Goal: Task Accomplishment & Management: Use online tool/utility

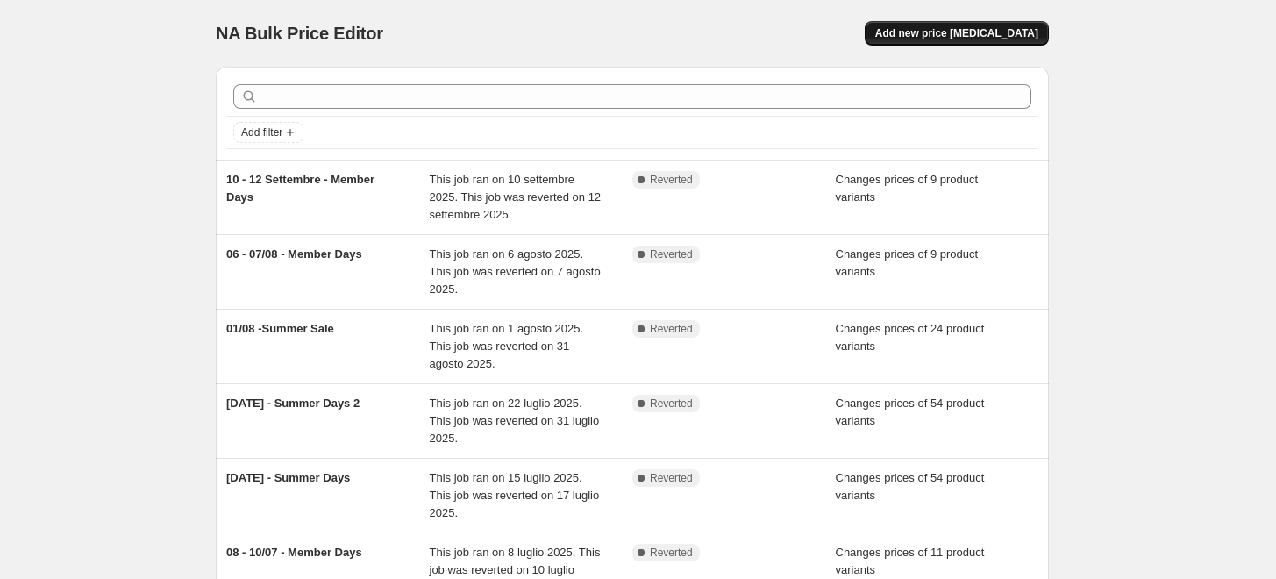
click at [1025, 32] on span "Add new price [MEDICAL_DATA]" at bounding box center [957, 33] width 163 height 14
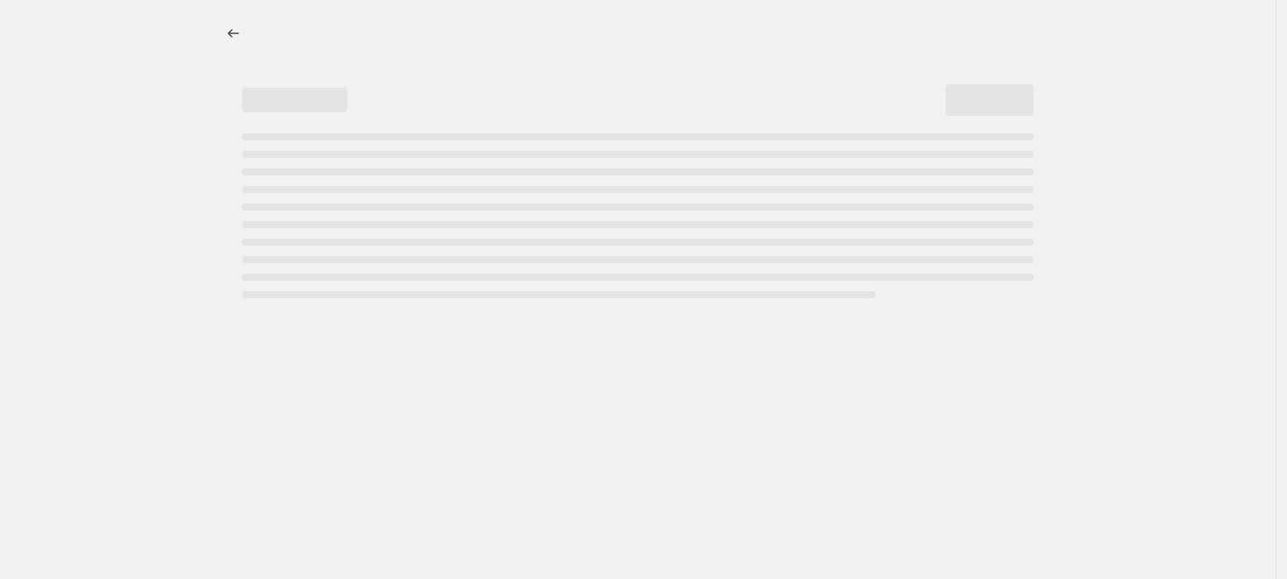
select select "percentage"
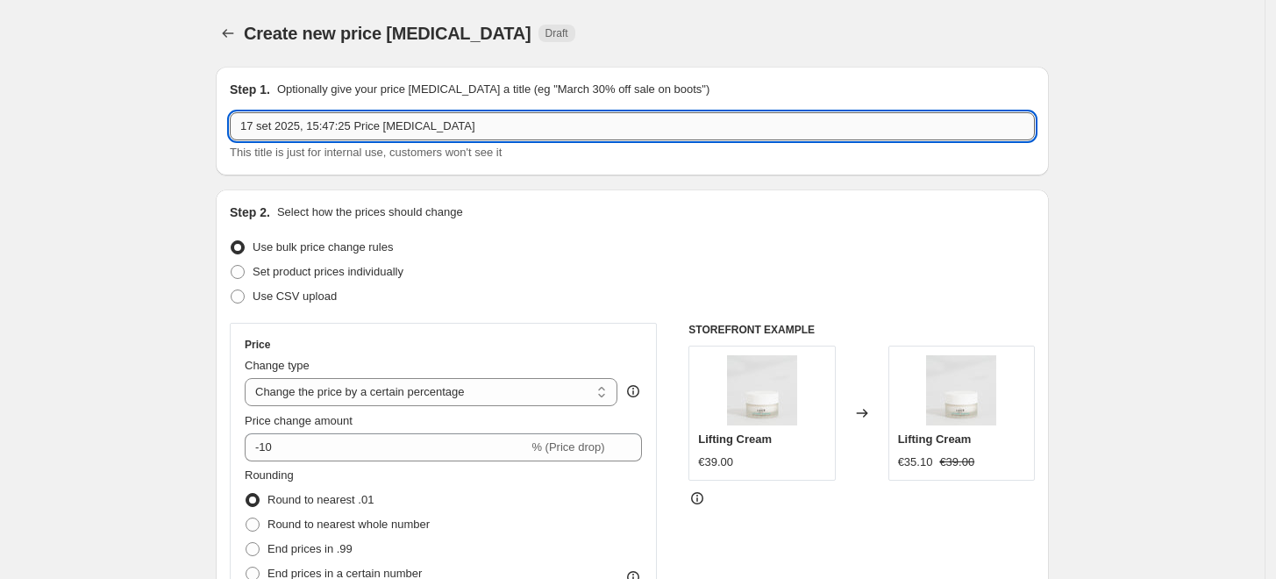
click at [467, 127] on input "17 set 2025, 15:47:25 Price [MEDICAL_DATA]" at bounding box center [632, 126] width 805 height 28
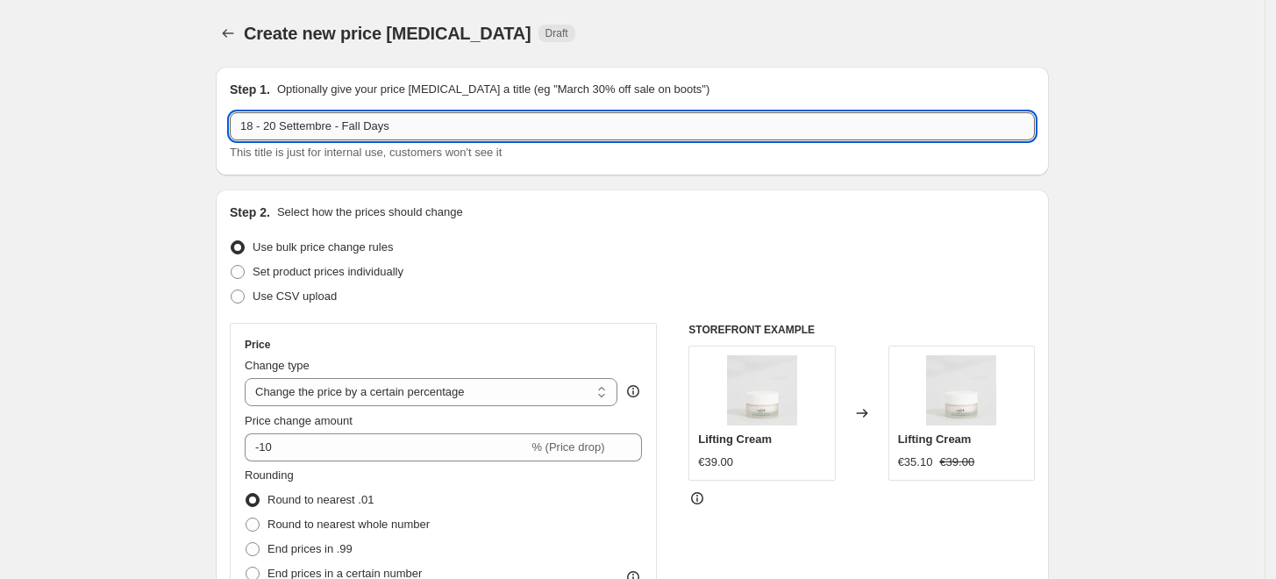
click at [416, 127] on input "18 - 20 Settembre - Fall Days" at bounding box center [632, 126] width 805 height 28
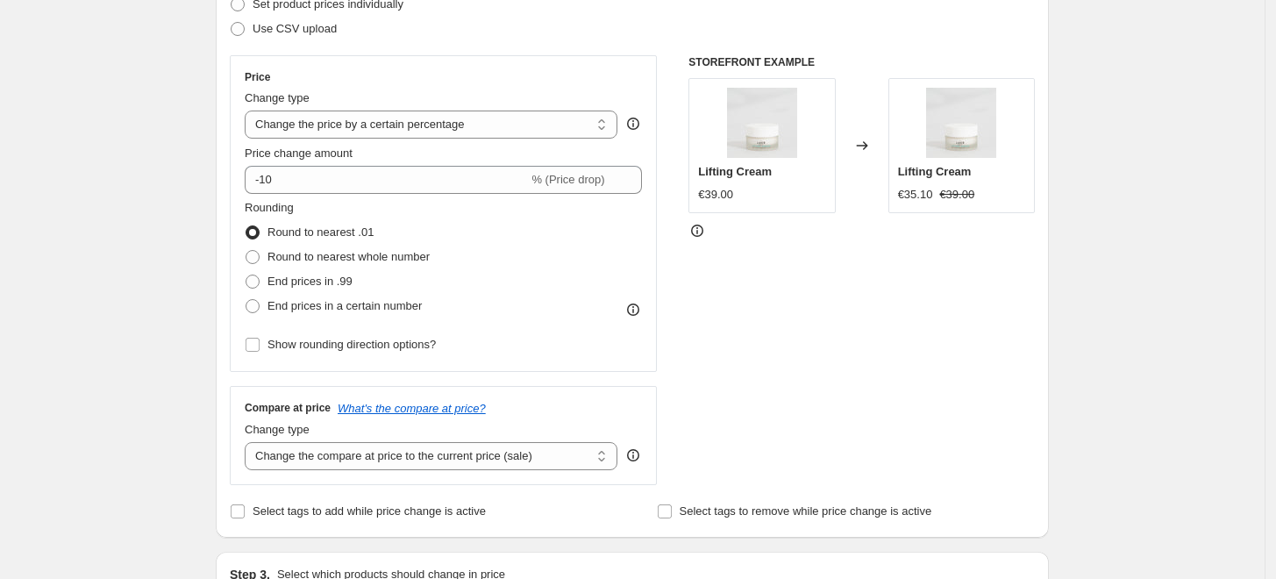
scroll to position [268, 0]
type input "18 - 20 Settembre - Fall Days"
click at [500, 125] on select "Change the price to a certain amount Change the price by a certain amount Chang…" at bounding box center [431, 124] width 373 height 28
click at [514, 63] on div "Price Change type Change the price to a certain amount Change the price by a ce…" at bounding box center [443, 212] width 427 height 317
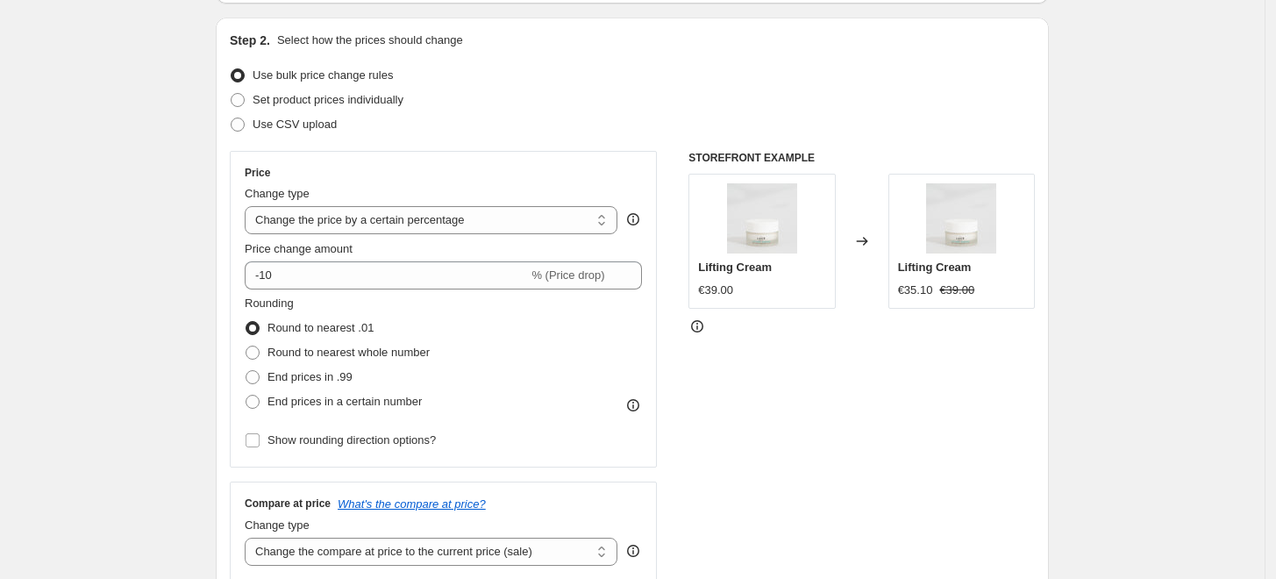
scroll to position [154, 0]
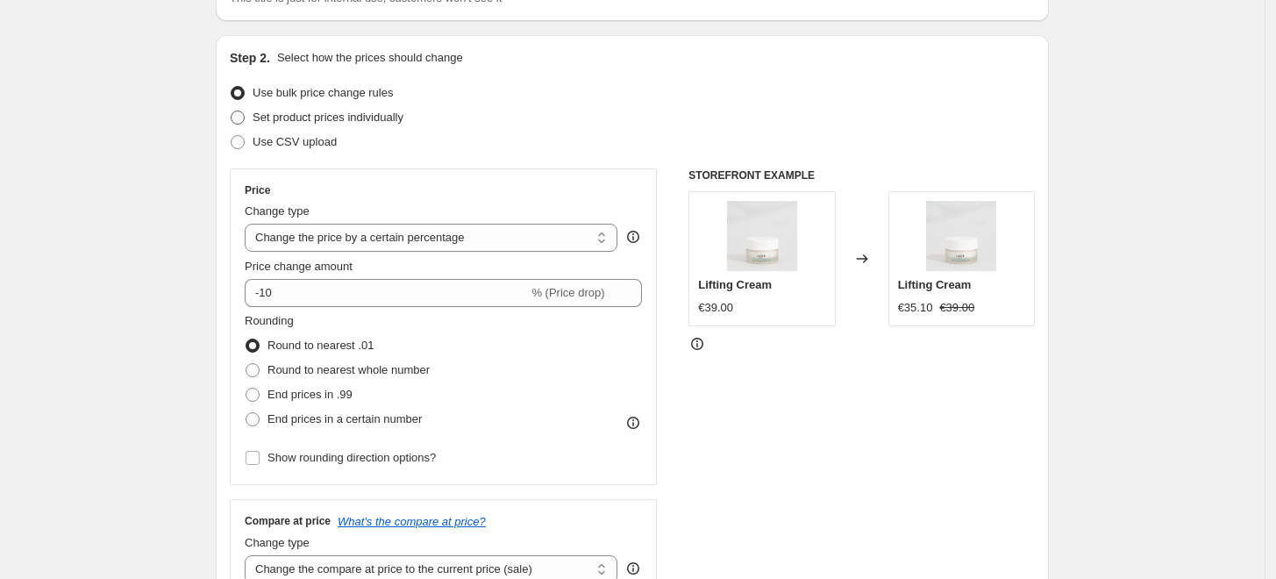
click at [349, 114] on span "Set product prices individually" at bounding box center [328, 117] width 151 height 13
click at [232, 111] on input "Set product prices individually" at bounding box center [231, 111] width 1 height 1
radio input "true"
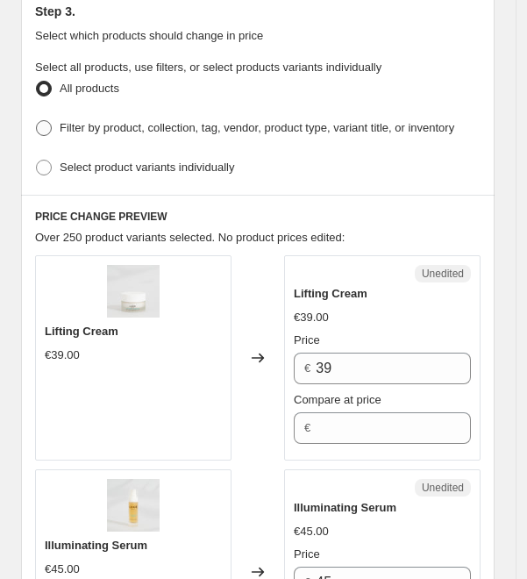
scroll to position [532, 0]
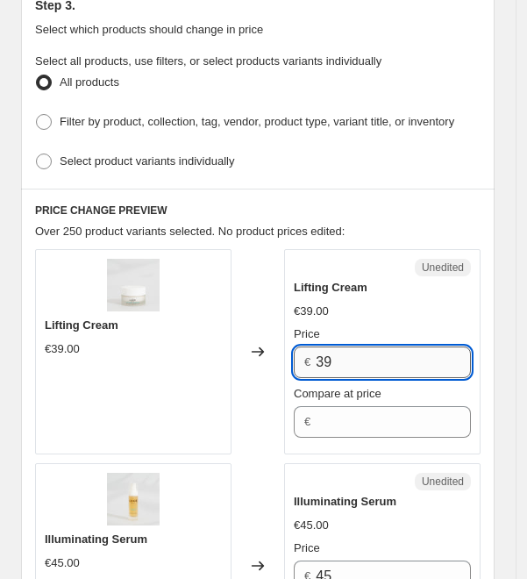
click at [368, 356] on input "39" at bounding box center [393, 363] width 155 height 32
type input "31"
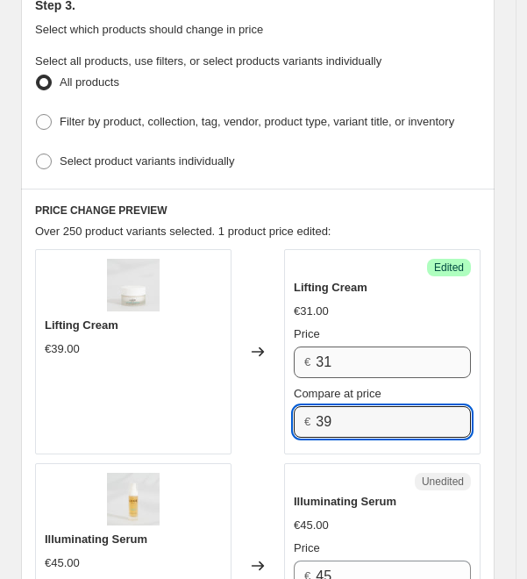
type input "39"
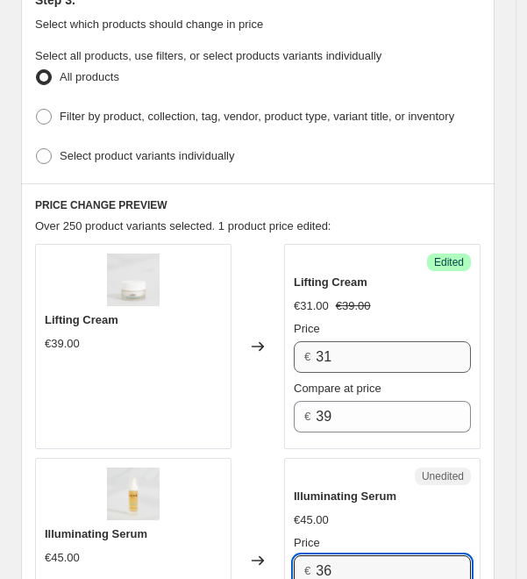
type input "36"
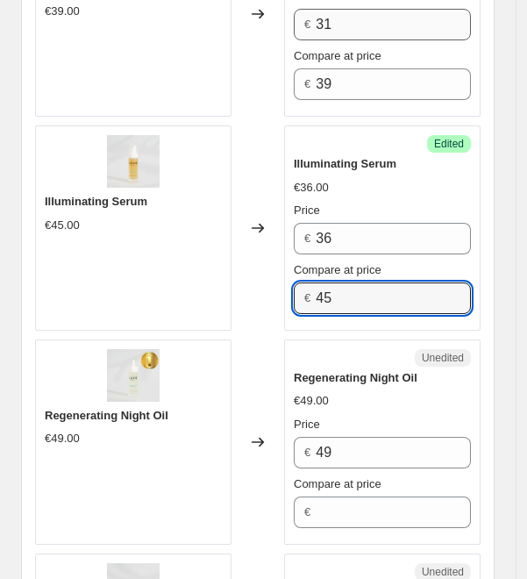
type input "45"
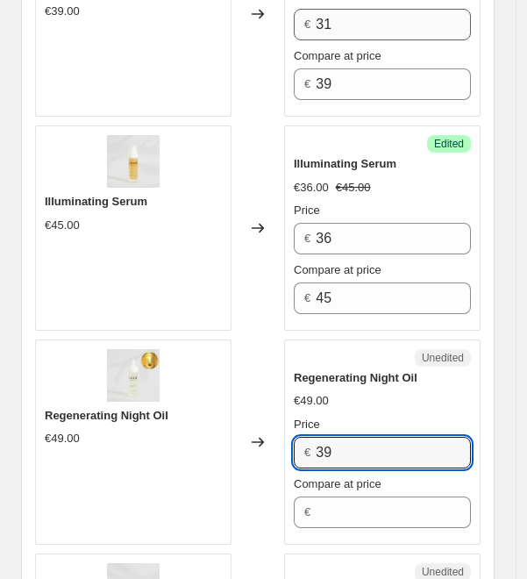
type input "39"
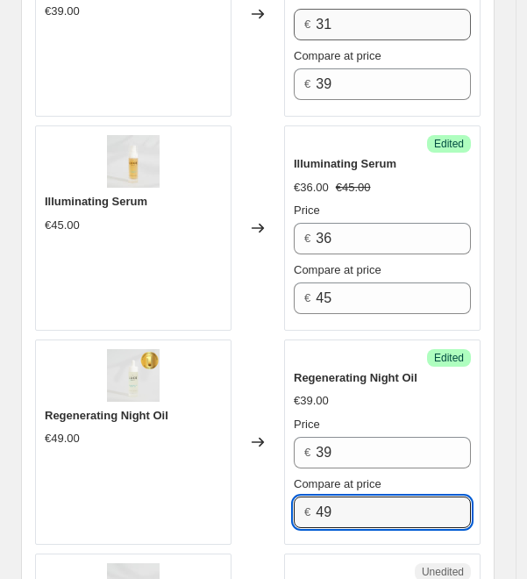
type input "49"
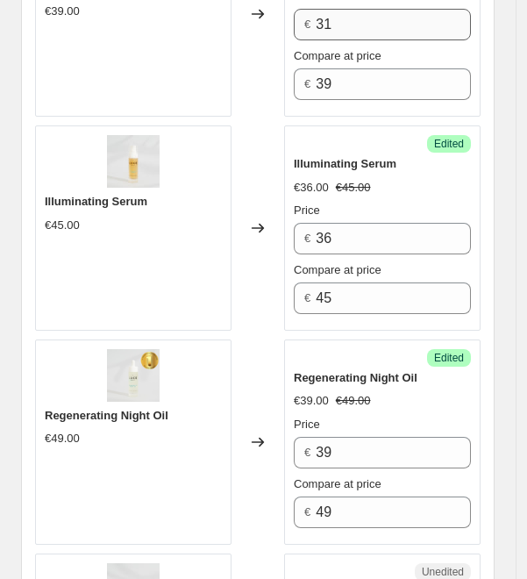
scroll to position [1239, 0]
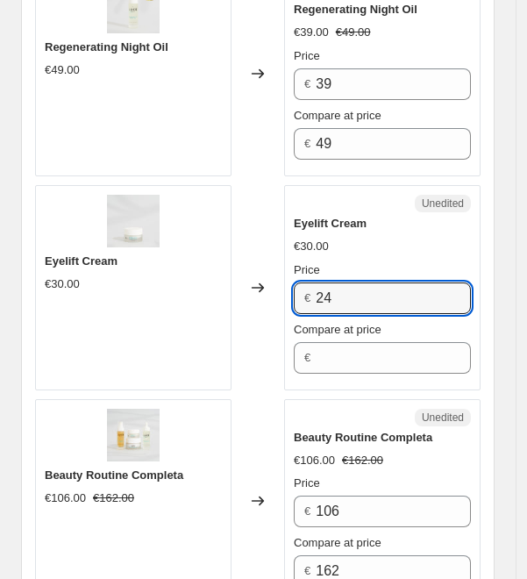
type input "24"
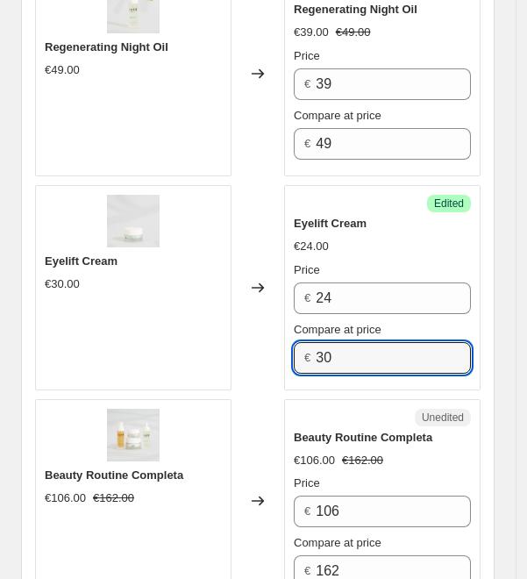
type input "30"
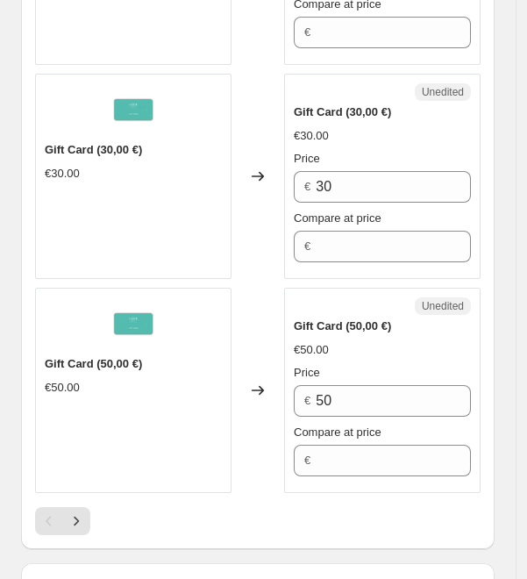
scroll to position [4701, 0]
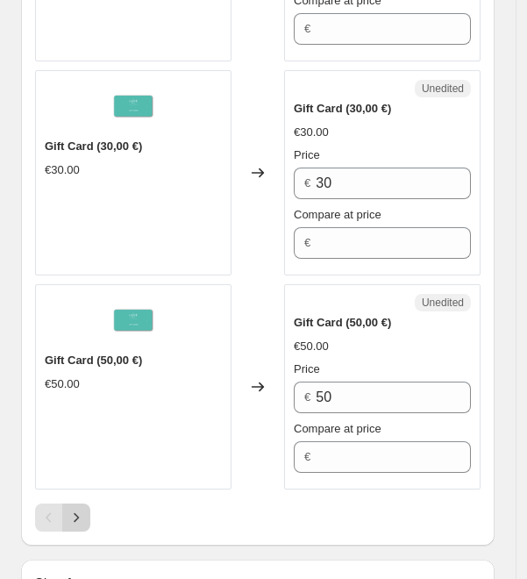
click at [71, 509] on icon "Next" at bounding box center [77, 518] width 18 height 18
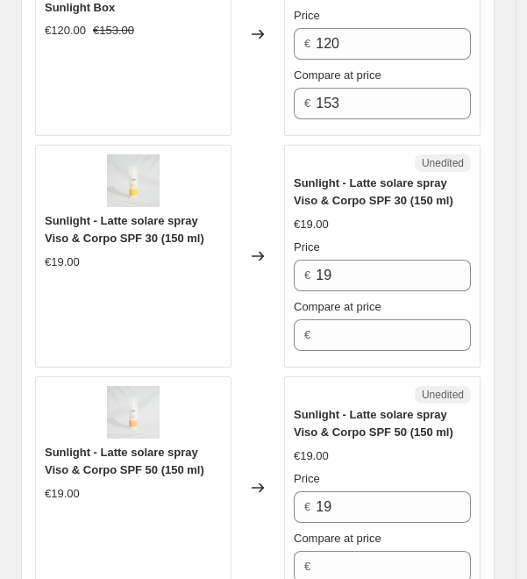
scroll to position [4584, 0]
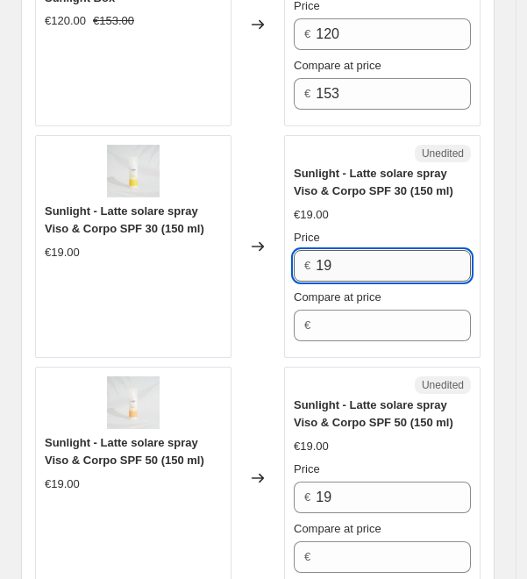
click at [353, 250] on input "19" at bounding box center [393, 266] width 155 height 32
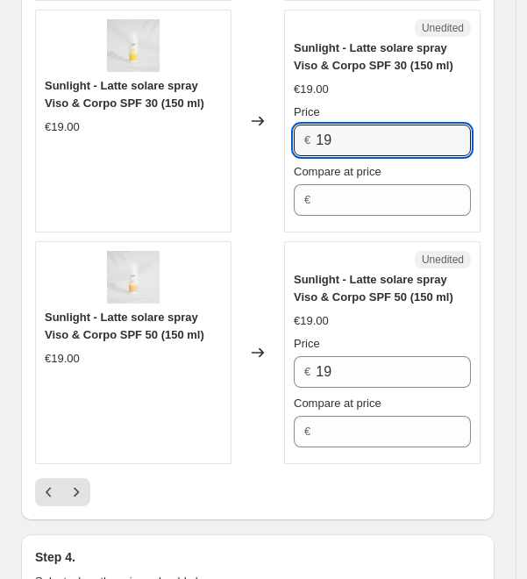
scroll to position [4709, 0]
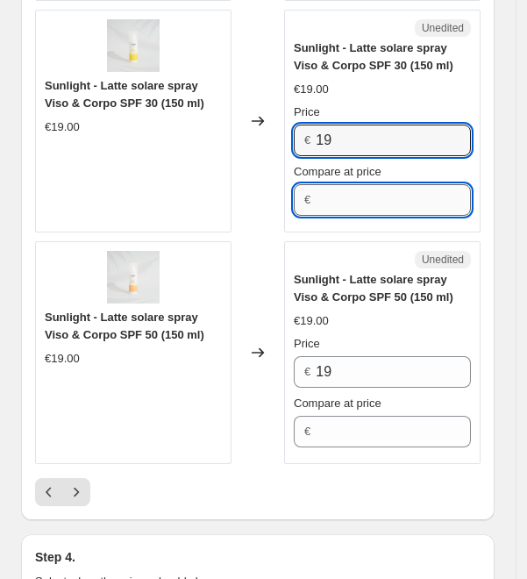
click at [371, 184] on input "Compare at price" at bounding box center [393, 200] width 155 height 32
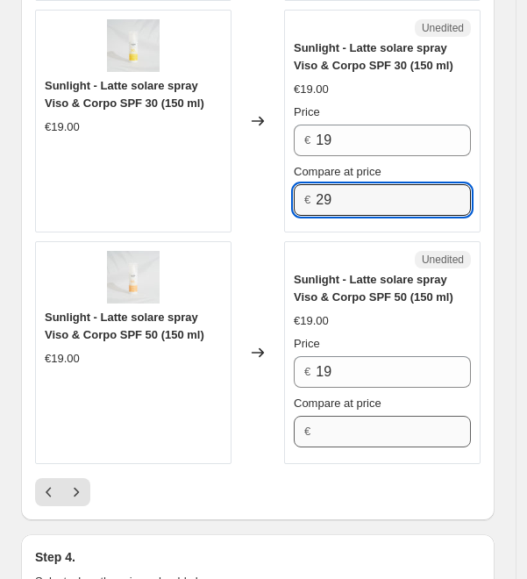
type input "29"
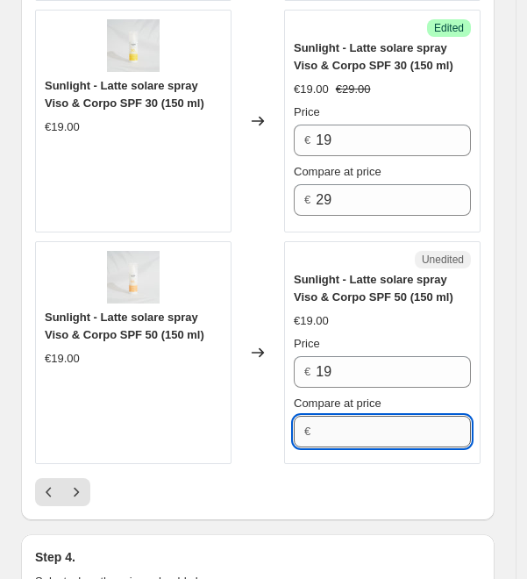
click at [375, 416] on input "Compare at price" at bounding box center [393, 432] width 155 height 32
type input "29"
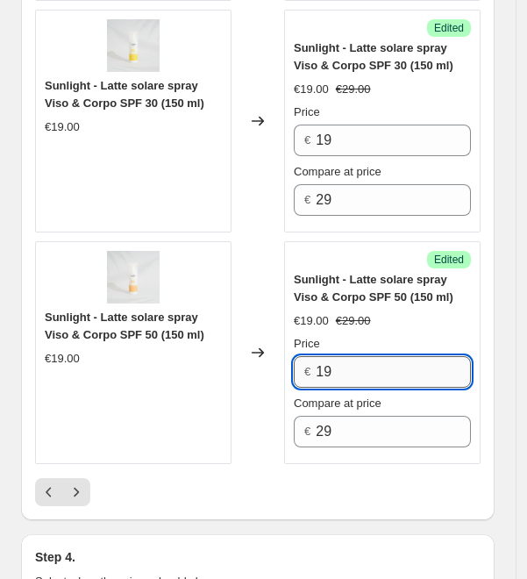
click at [374, 356] on input "19" at bounding box center [393, 372] width 155 height 32
type input "23"
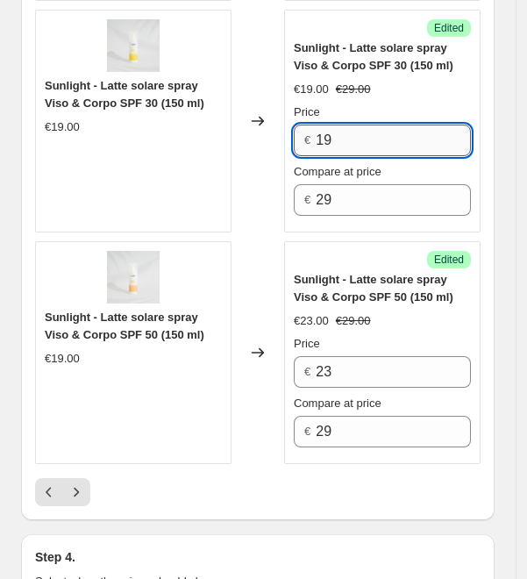
click at [360, 125] on input "19" at bounding box center [393, 141] width 155 height 32
type input "23"
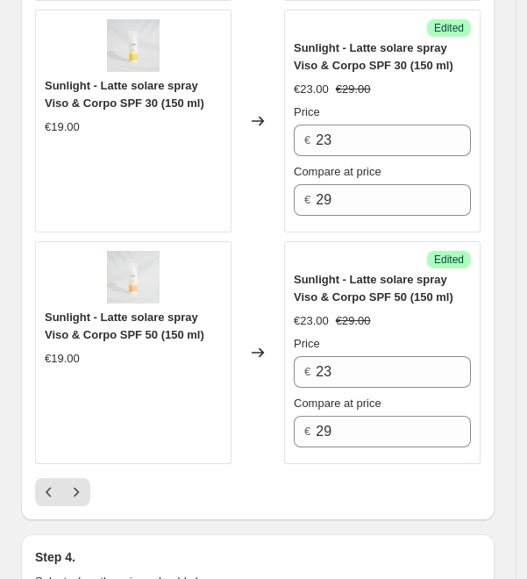
click at [393, 251] on div "Success Edited" at bounding box center [382, 260] width 177 height 18
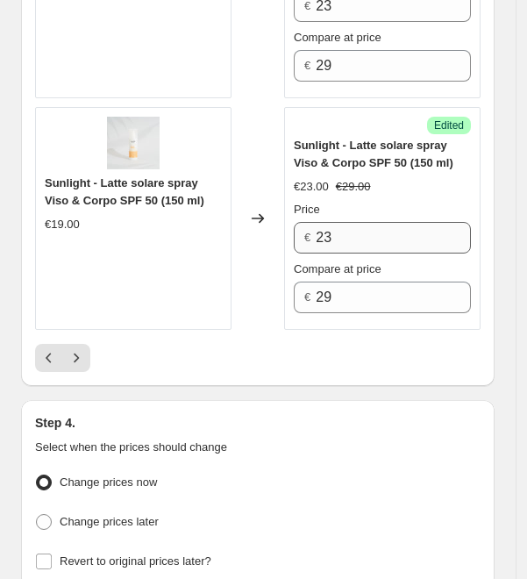
scroll to position [4845, 0]
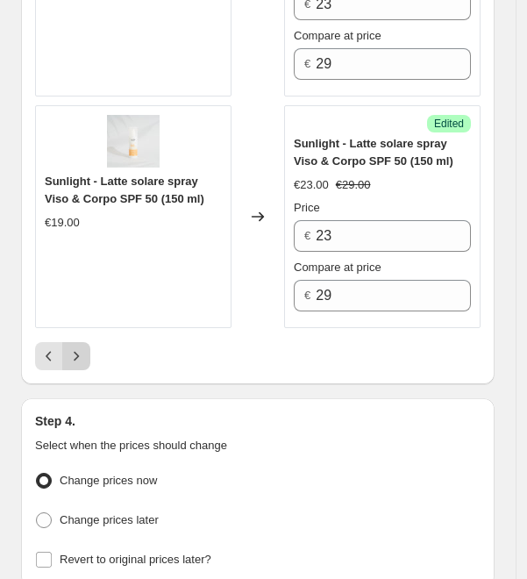
click at [75, 347] on icon "Next" at bounding box center [77, 356] width 18 height 18
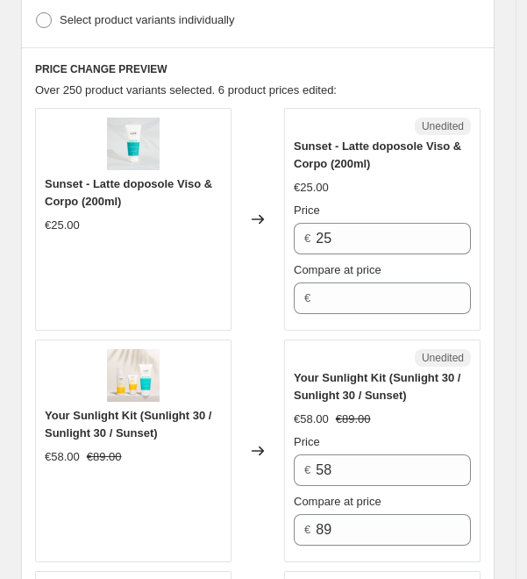
scroll to position [672, 0]
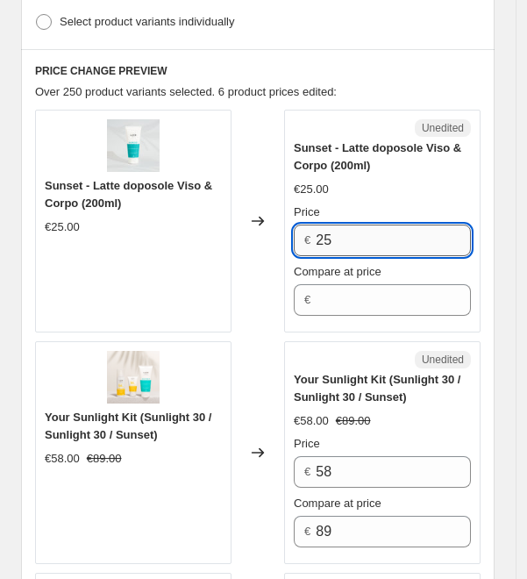
click at [411, 225] on input "25" at bounding box center [393, 241] width 155 height 32
type input "20"
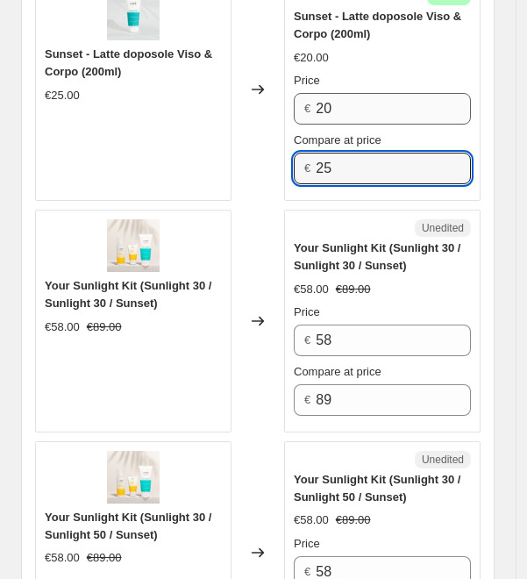
scroll to position [842, 0]
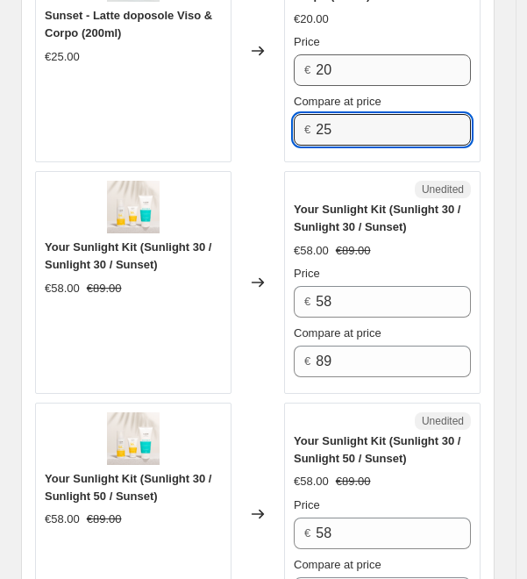
type input "25"
click at [411, 225] on div "Your Sunlight Kit (Sunlight 30 / Sunlight 30 / Sunset)" at bounding box center [382, 218] width 177 height 35
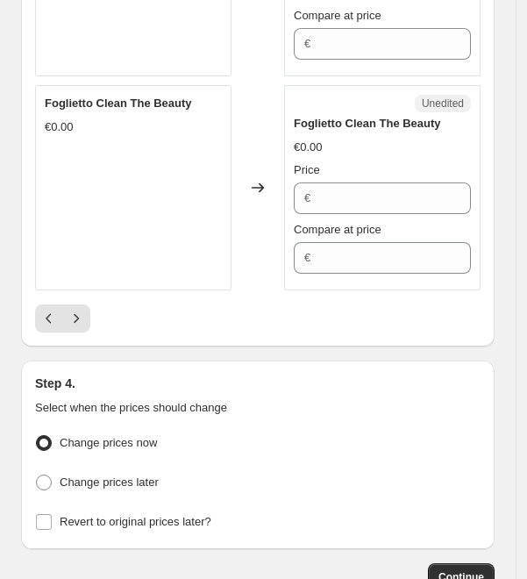
scroll to position [4941, 0]
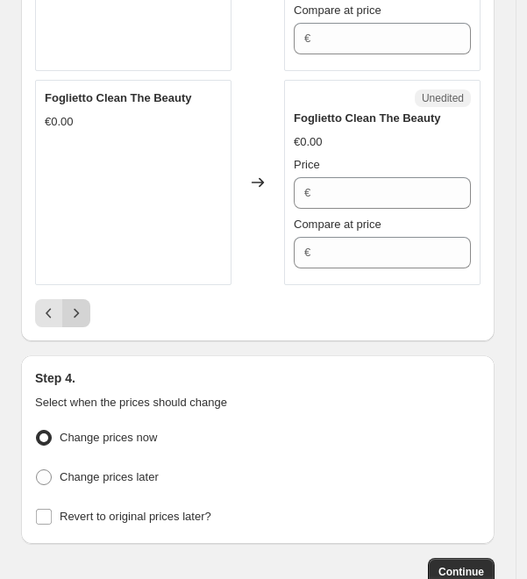
click at [86, 299] on button "Next" at bounding box center [76, 313] width 28 height 28
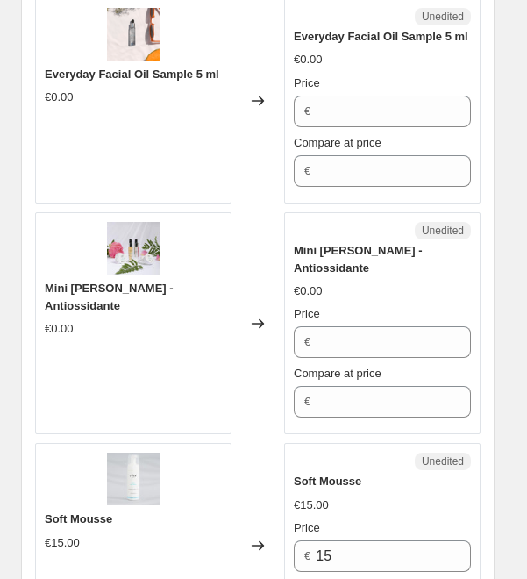
scroll to position [4594, 0]
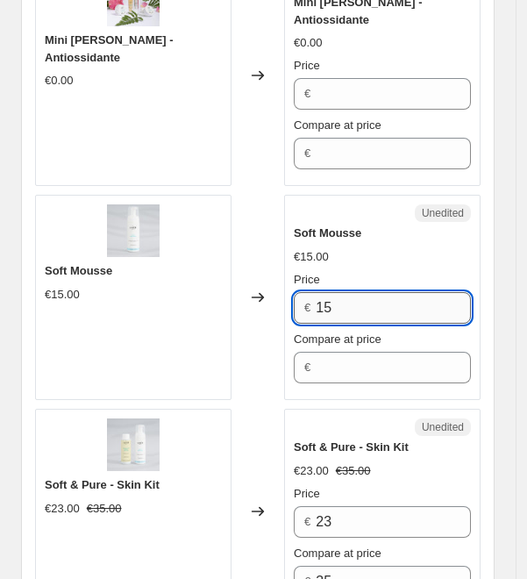
click at [393, 292] on input "15" at bounding box center [393, 308] width 155 height 32
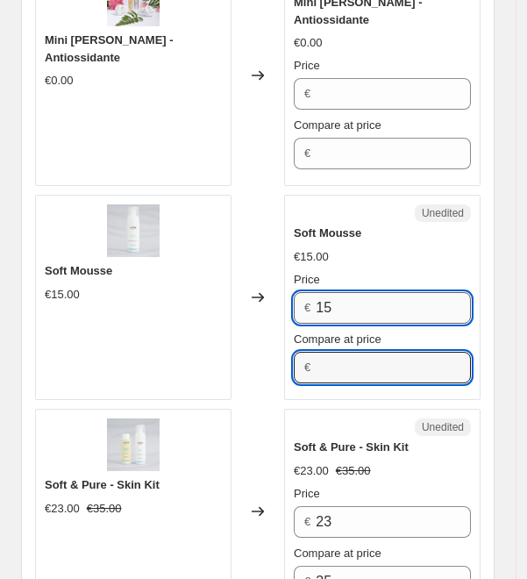
click at [393, 292] on input "15" at bounding box center [393, 308] width 155 height 32
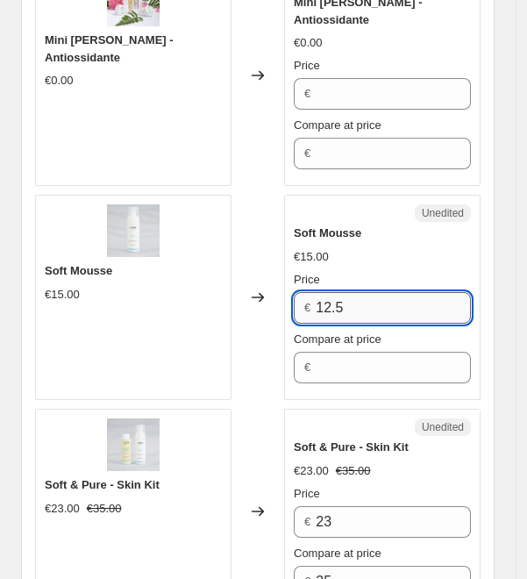
type input "12.5"
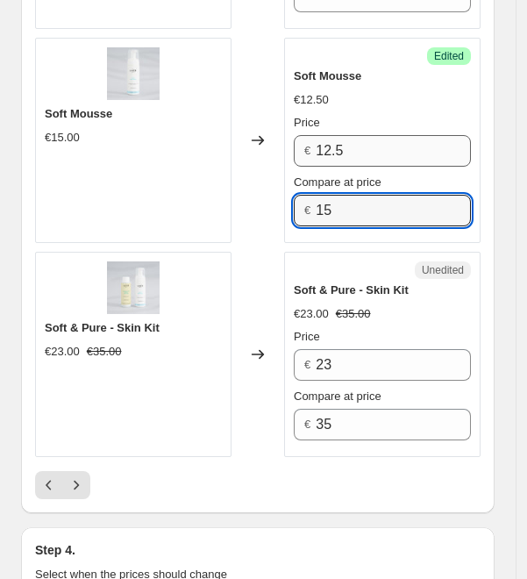
scroll to position [4778, 0]
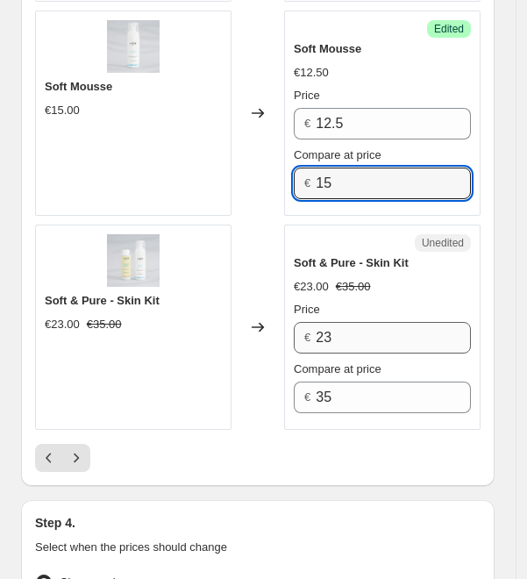
type input "15"
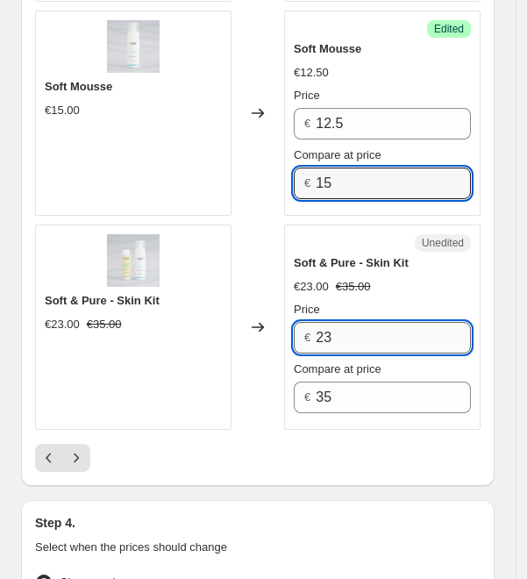
click at [361, 322] on input "23" at bounding box center [393, 338] width 155 height 32
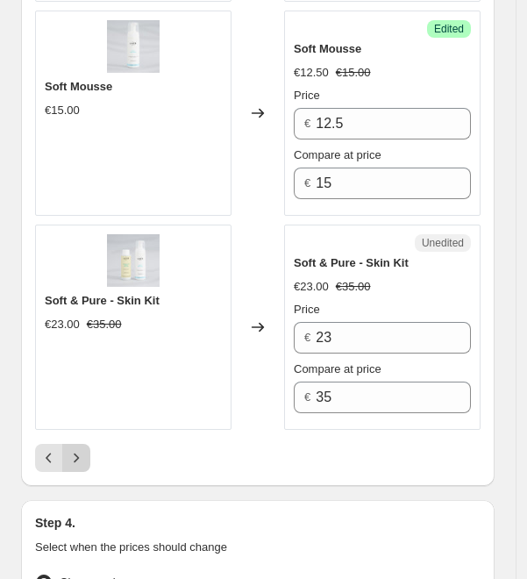
click at [73, 449] on icon "Next" at bounding box center [77, 458] width 18 height 18
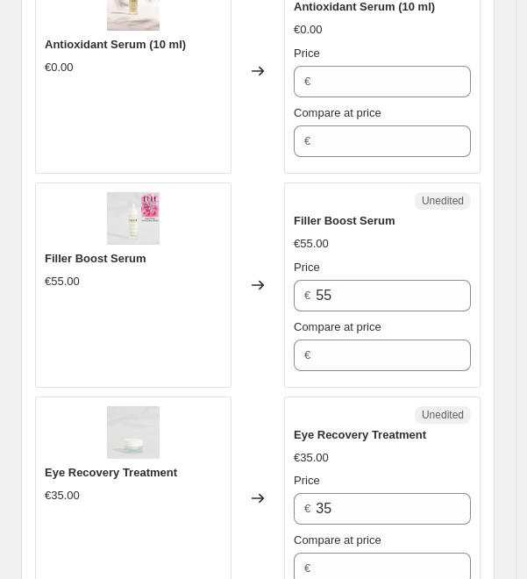
scroll to position [1242, 0]
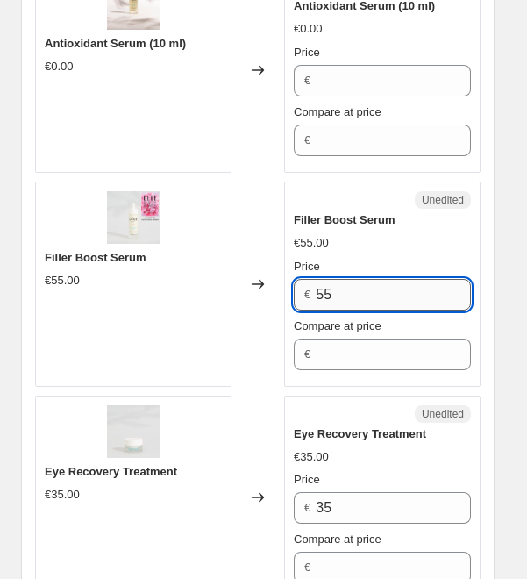
click at [340, 289] on input "55" at bounding box center [393, 295] width 155 height 32
type input "44"
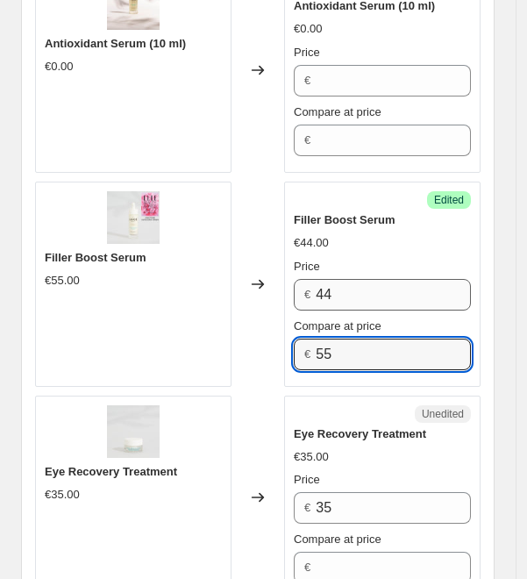
type input "55"
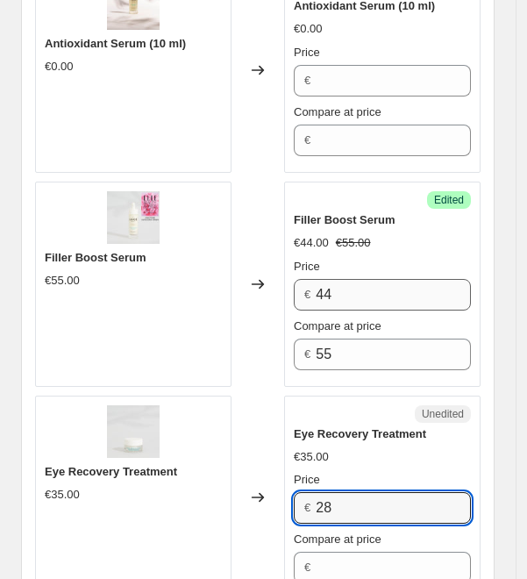
type input "28"
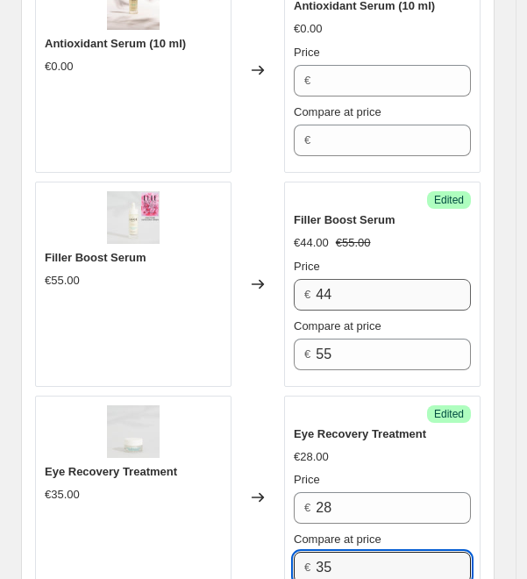
type input "35"
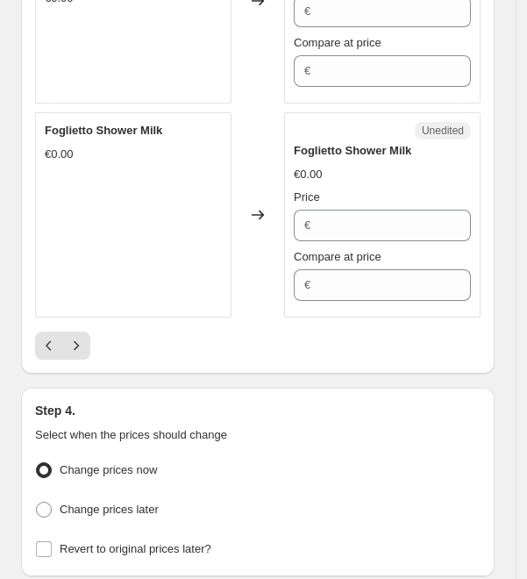
scroll to position [4751, 0]
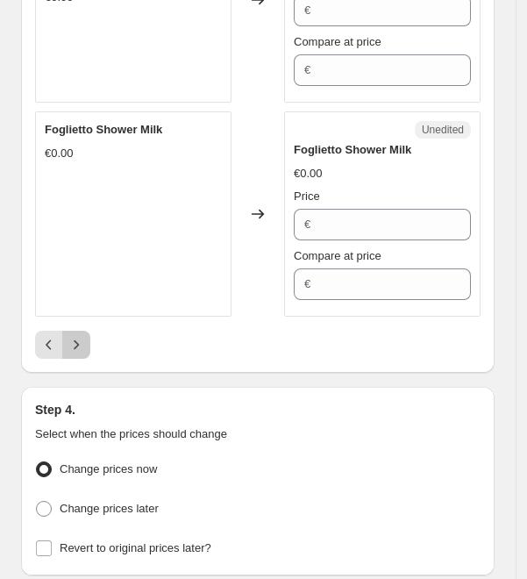
click at [84, 336] on icon "Next" at bounding box center [77, 345] width 18 height 18
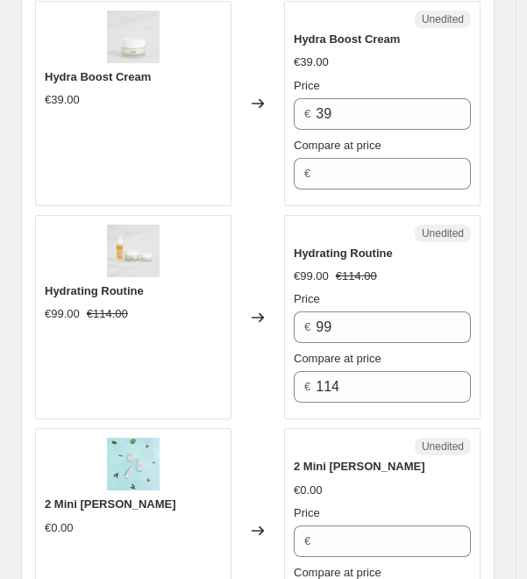
scroll to position [2321, 0]
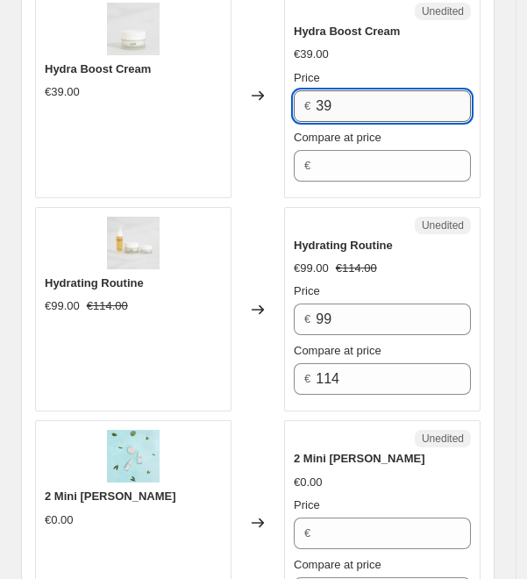
click at [375, 90] on input "39" at bounding box center [393, 106] width 155 height 32
type input "31"
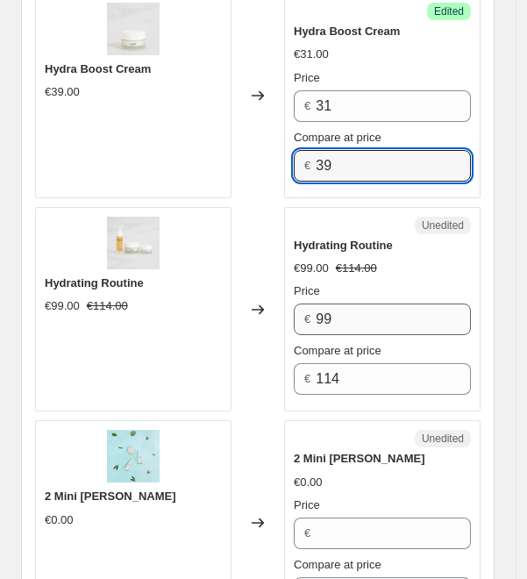
type input "39"
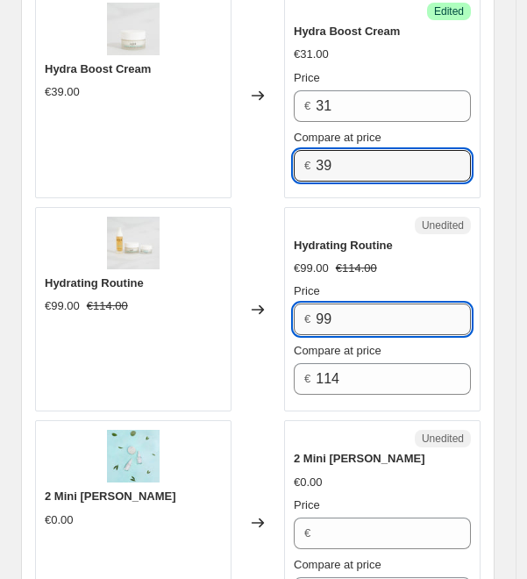
click at [351, 304] on input "99" at bounding box center [393, 320] width 155 height 32
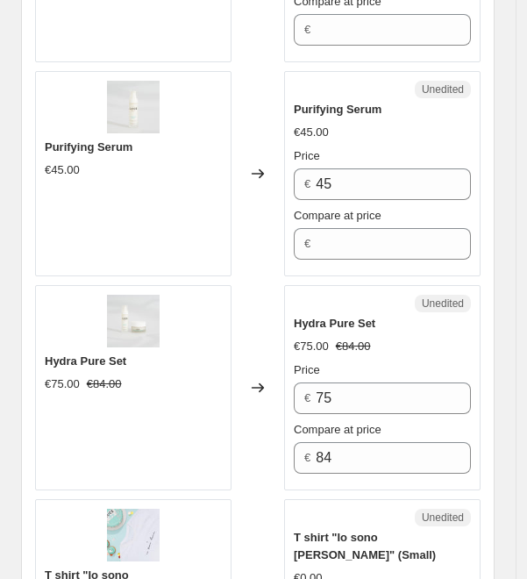
scroll to position [3116, 0]
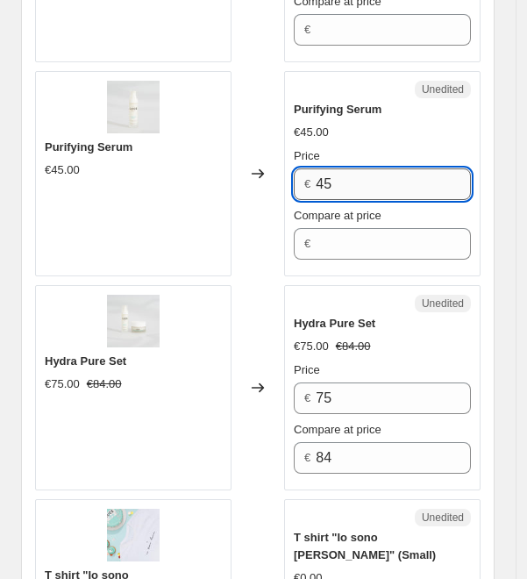
click at [371, 168] on input "45" at bounding box center [393, 184] width 155 height 32
type input "36"
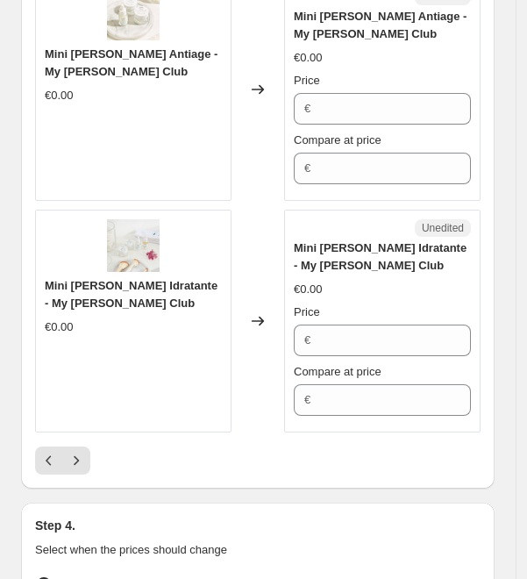
scroll to position [4802, 0]
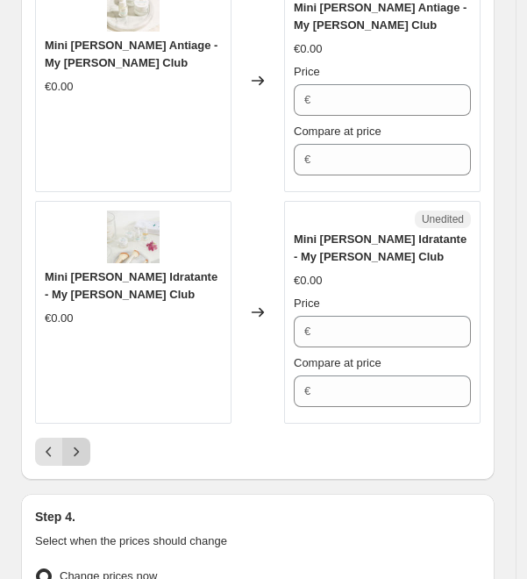
type input "45"
click at [72, 443] on icon "Next" at bounding box center [77, 452] width 18 height 18
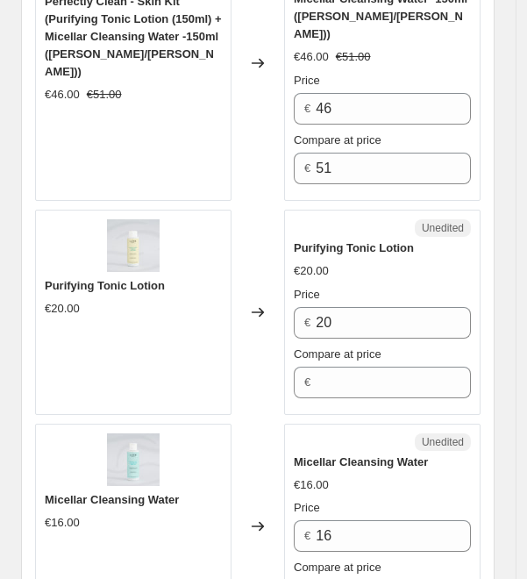
scroll to position [2250, 0]
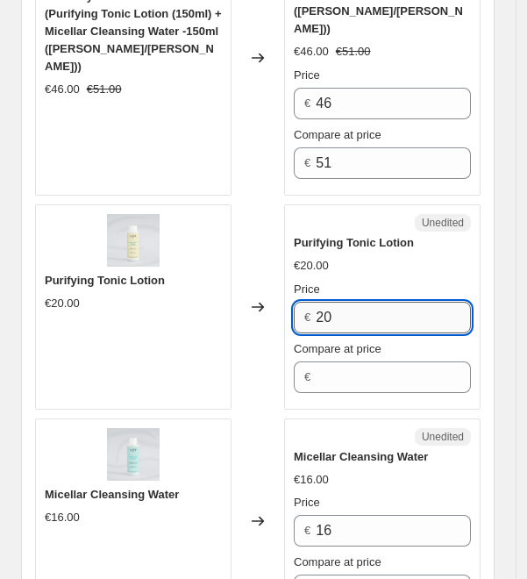
click at [381, 302] on input "20" at bounding box center [393, 318] width 155 height 32
type input "17"
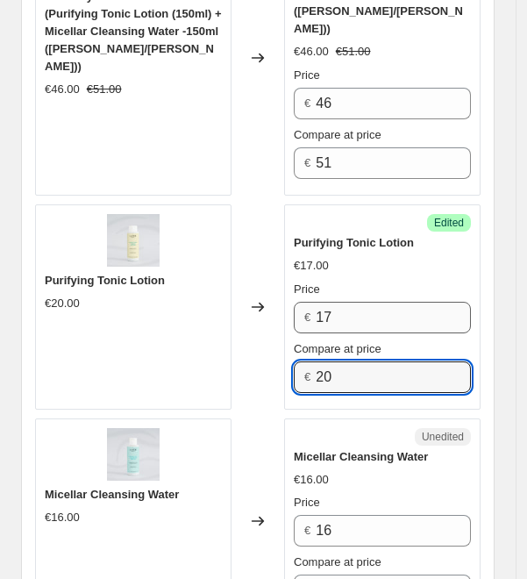
type input "20"
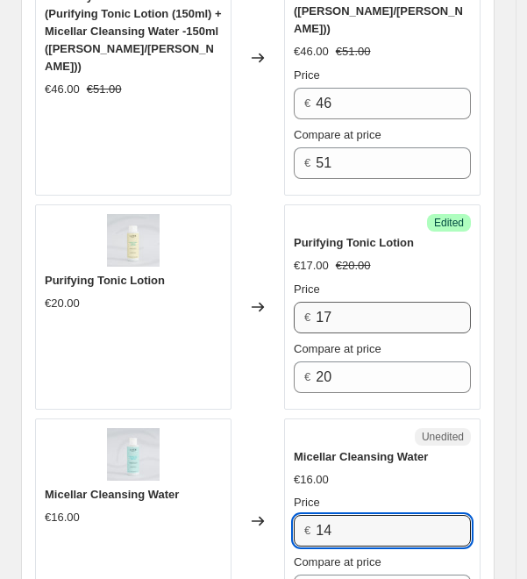
type input "14"
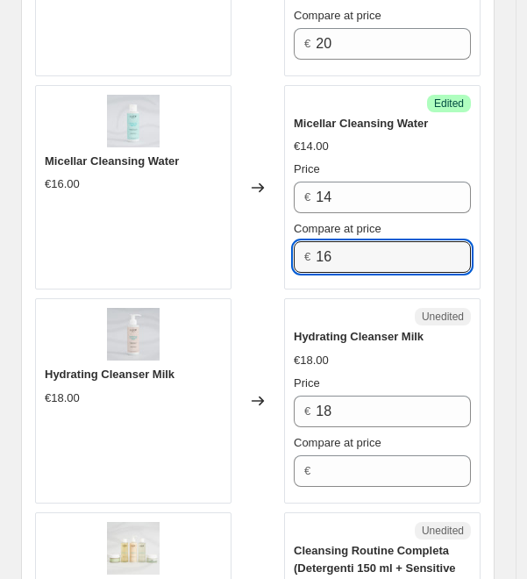
scroll to position [2584, 0]
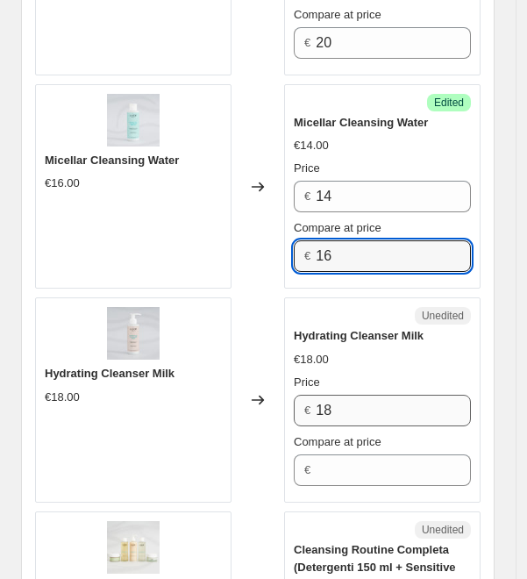
type input "16"
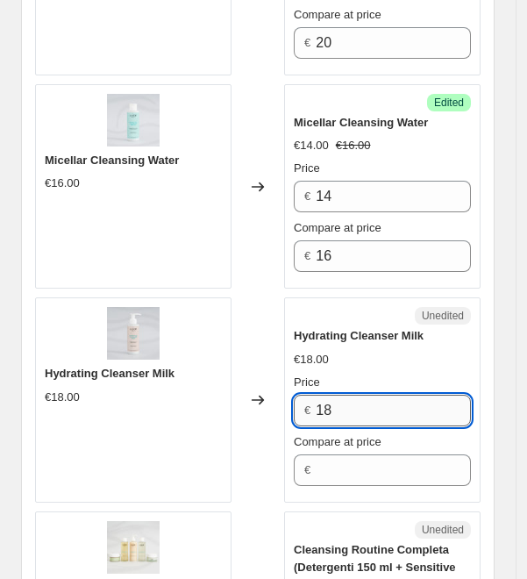
click at [367, 395] on input "18" at bounding box center [393, 411] width 155 height 32
type input "15"
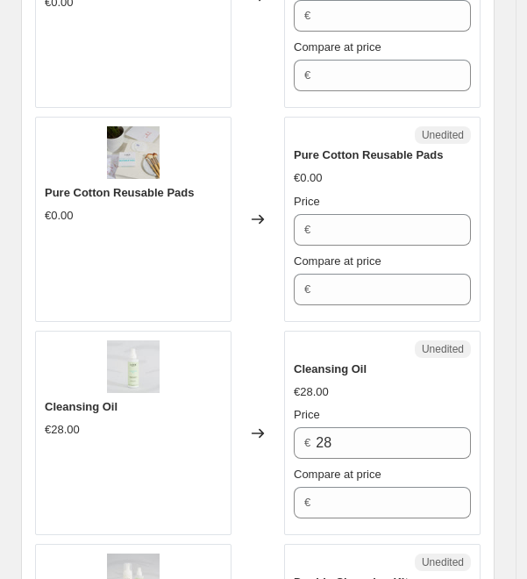
scroll to position [4625, 0]
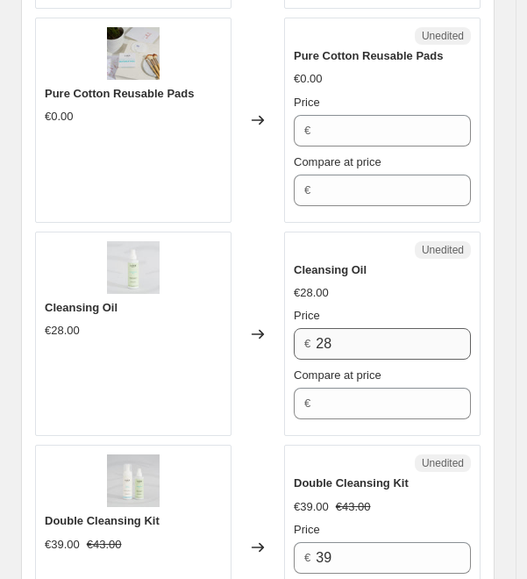
type input "18"
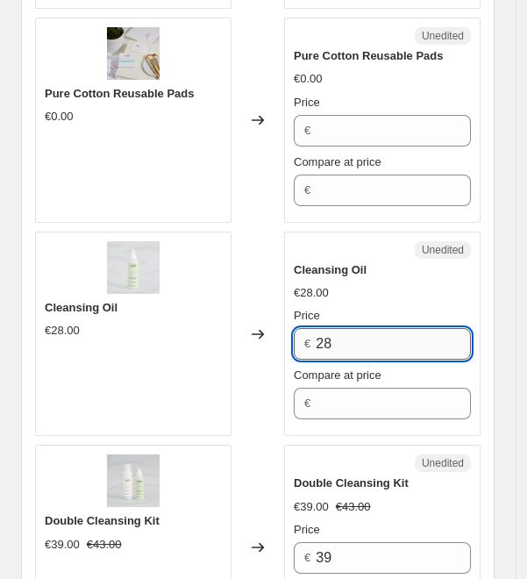
click at [379, 328] on input "28" at bounding box center [393, 344] width 155 height 32
type input "24"
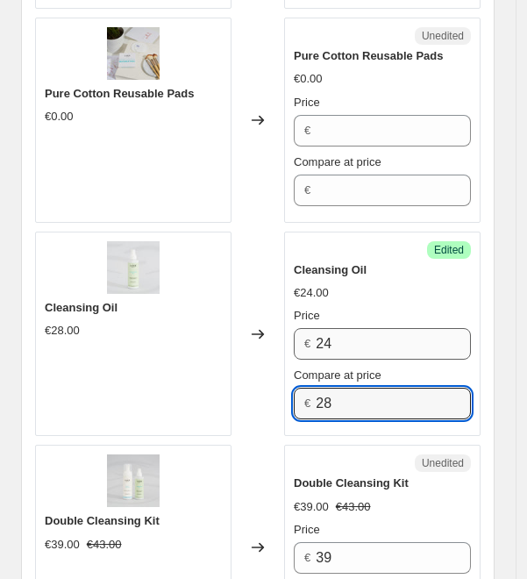
type input "28"
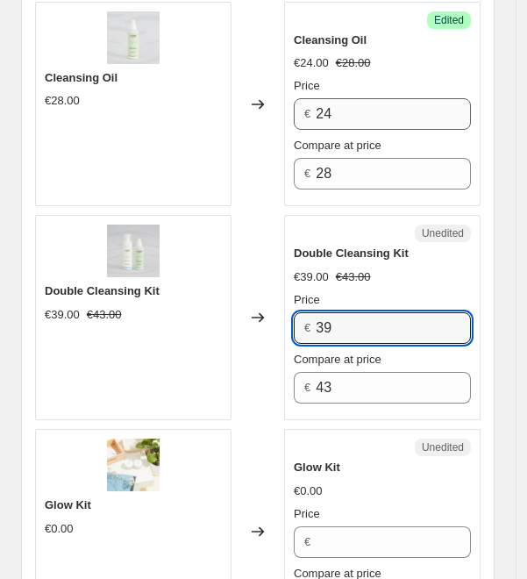
scroll to position [5132, 0]
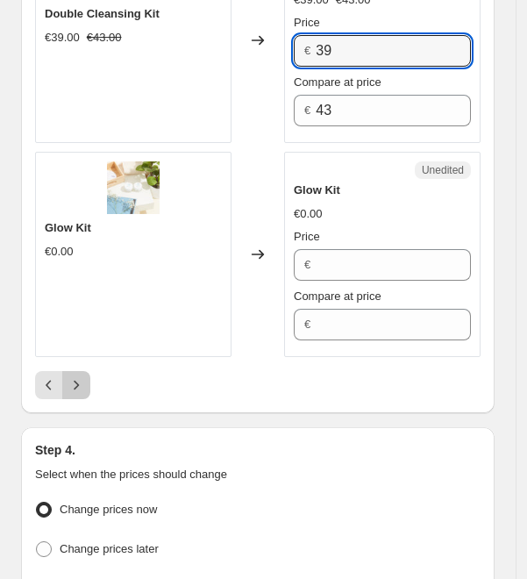
click at [68, 376] on icon "Next" at bounding box center [77, 385] width 18 height 18
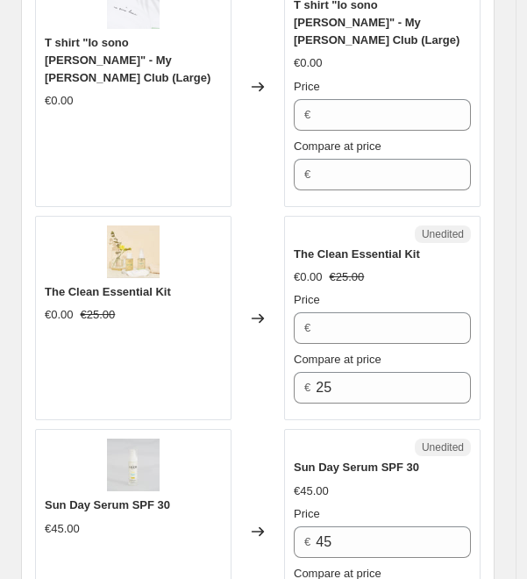
scroll to position [4521, 0]
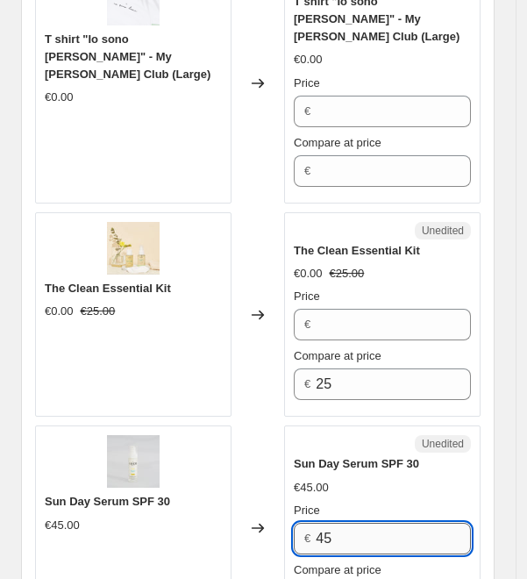
click at [364, 523] on input "45" at bounding box center [393, 539] width 155 height 32
type input "36"
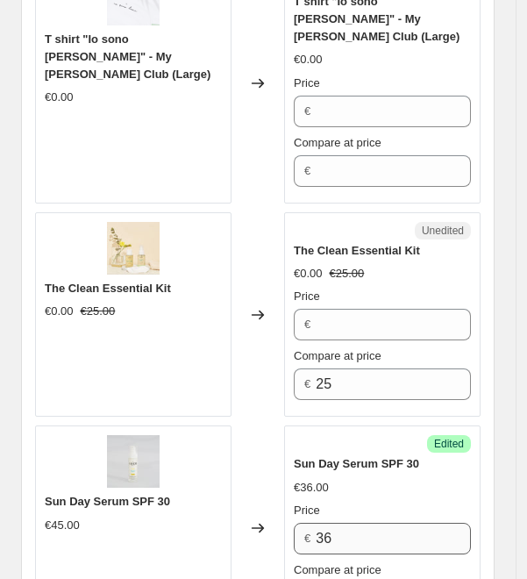
type input "45"
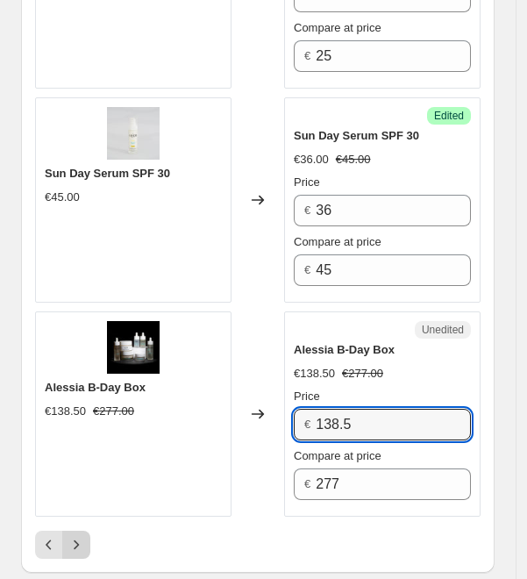
click at [70, 536] on icon "Next" at bounding box center [77, 545] width 18 height 18
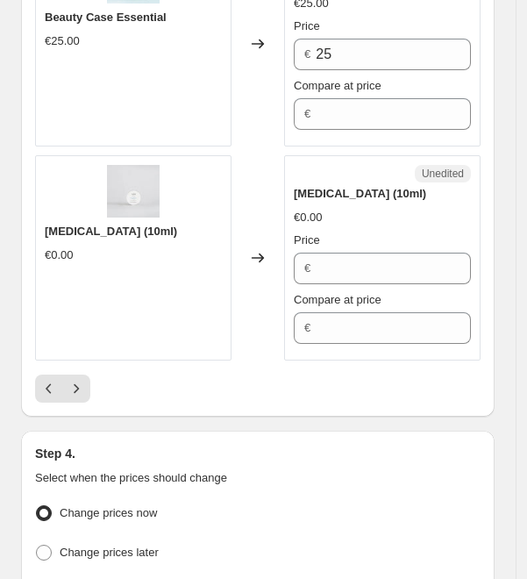
scroll to position [4852, 0]
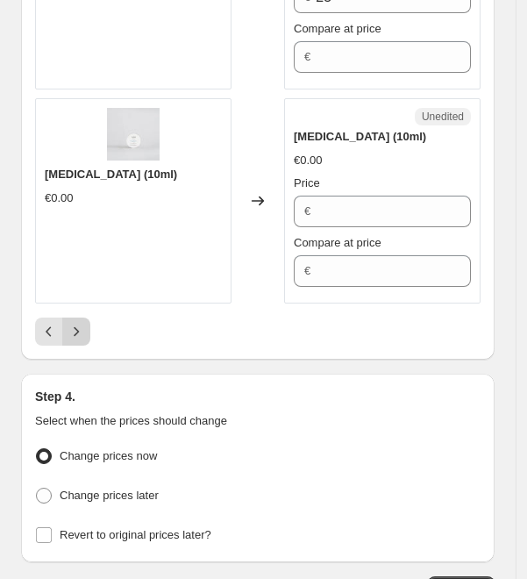
click at [80, 323] on icon "Next" at bounding box center [77, 332] width 18 height 18
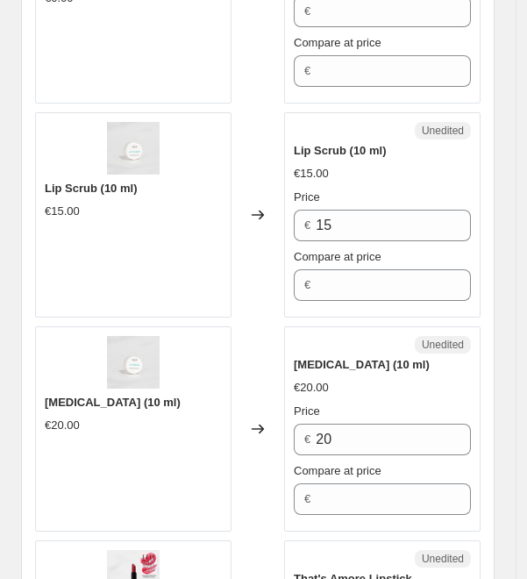
scroll to position [2071, 0]
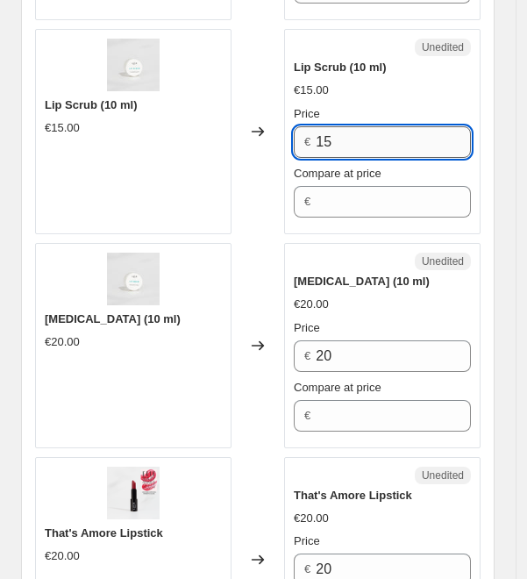
click at [382, 126] on input "15" at bounding box center [393, 142] width 155 height 32
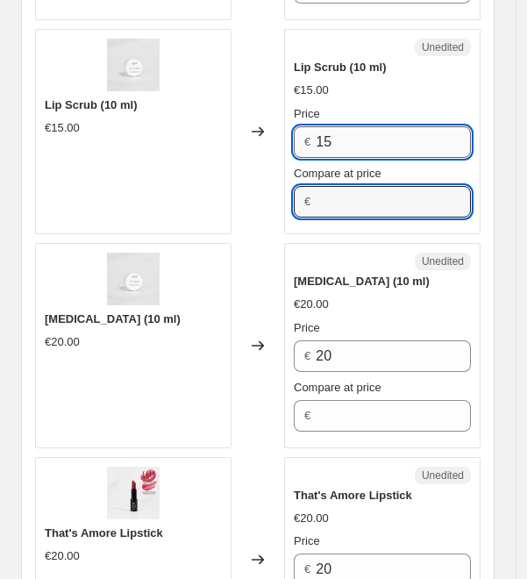
click at [382, 126] on input "15" at bounding box center [393, 142] width 155 height 32
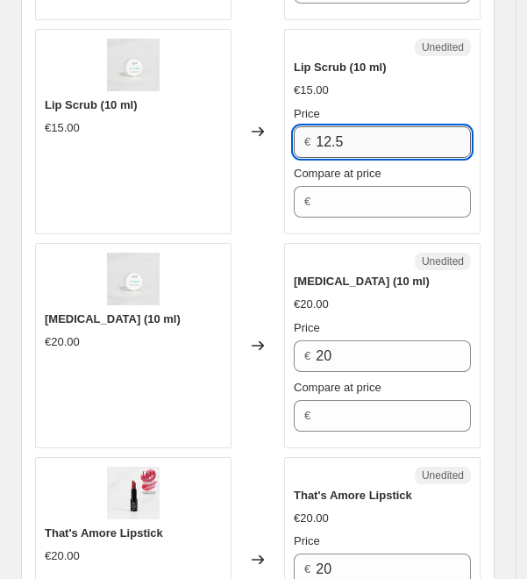
type input "12.5"
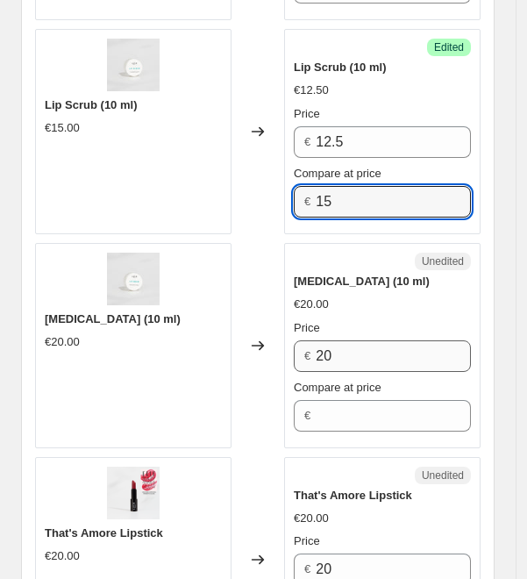
type input "15"
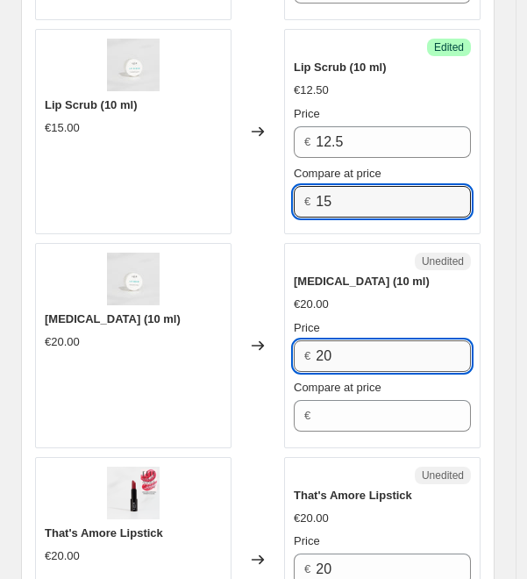
click at [342, 356] on input "20" at bounding box center [393, 356] width 155 height 32
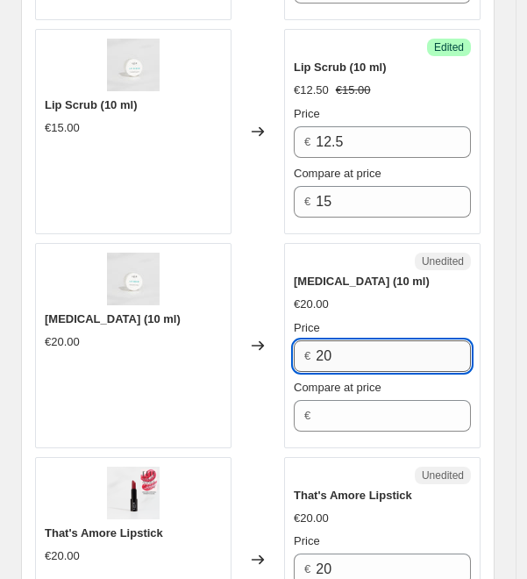
type input "2"
type input "17"
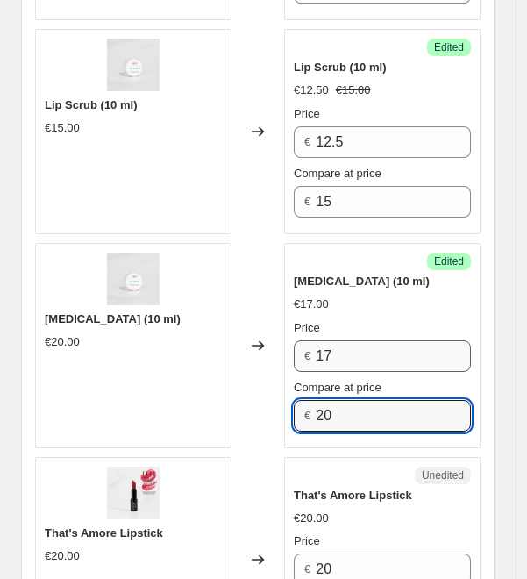
type input "20"
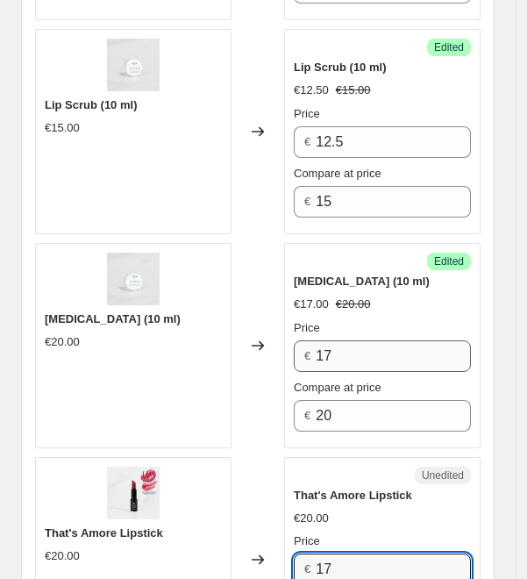
type input "17"
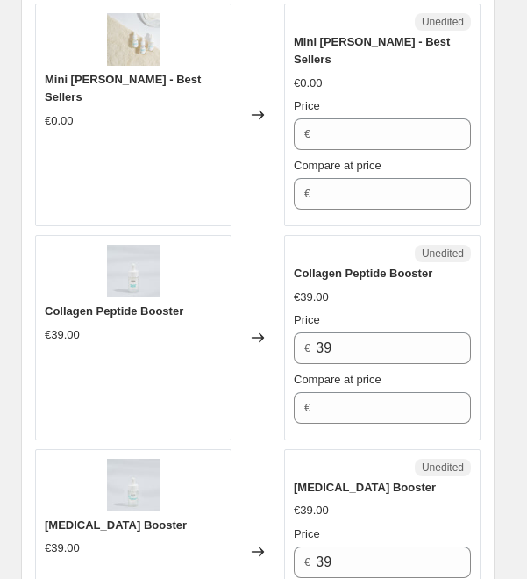
scroll to position [2746, 0]
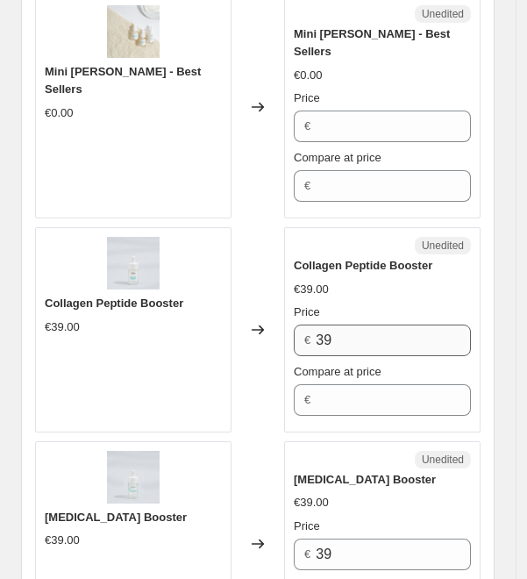
type input "20"
click at [344, 325] on input "39" at bounding box center [393, 341] width 155 height 32
type input "31"
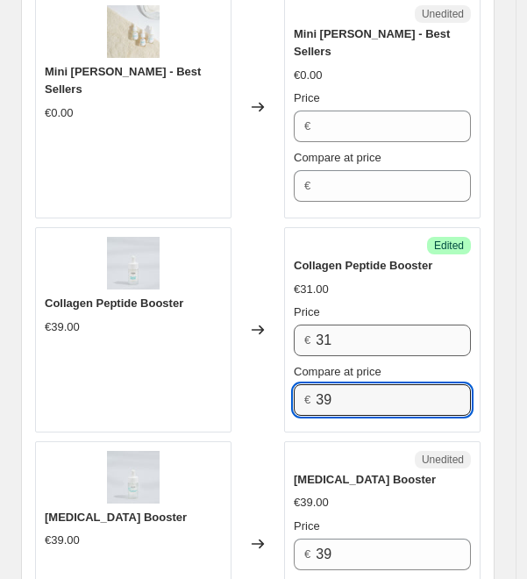
type input "39"
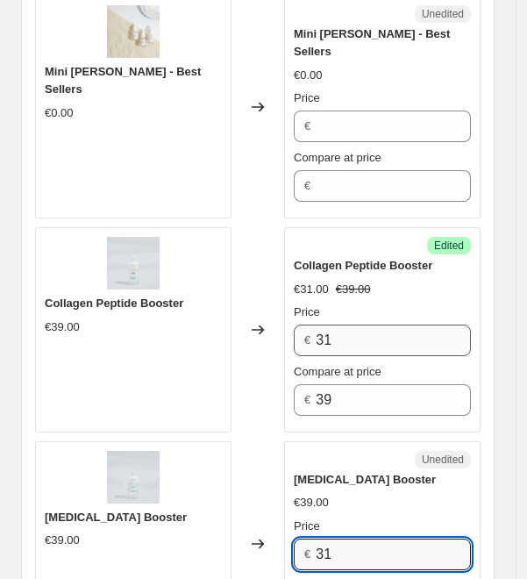
type input "31"
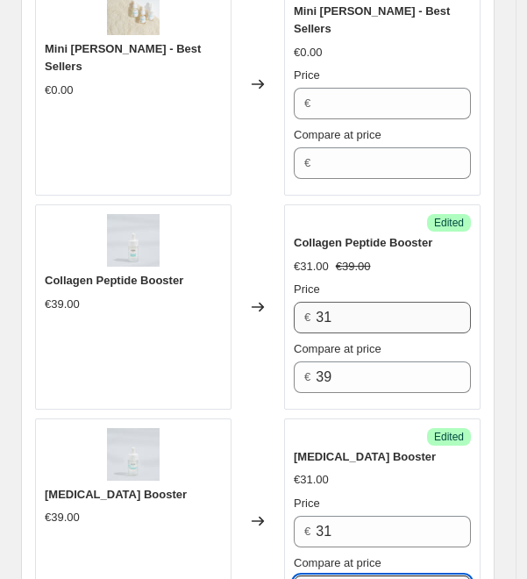
type input "39"
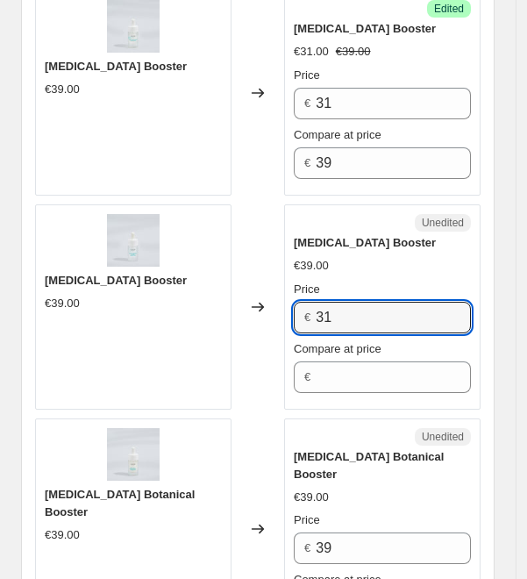
type input "31"
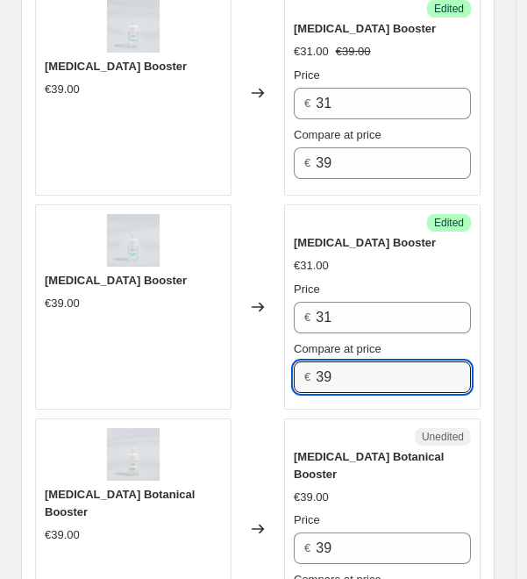
type input "39"
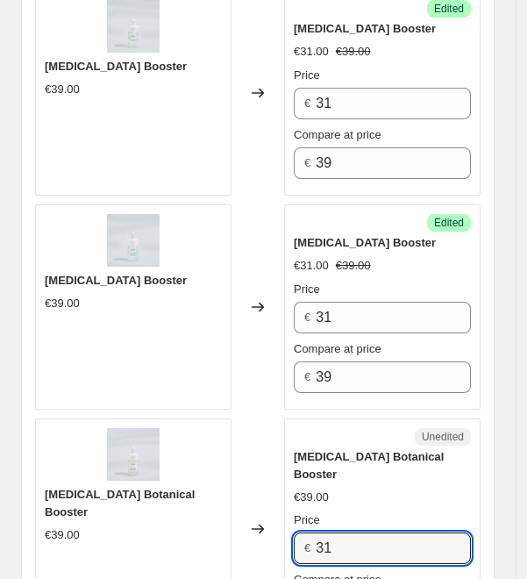
type input "31"
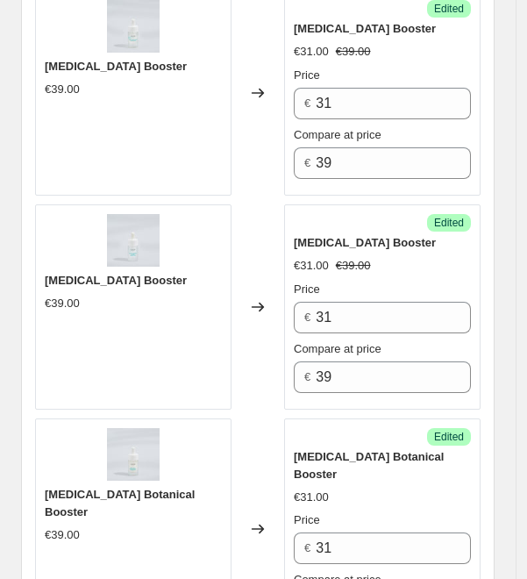
type input "39"
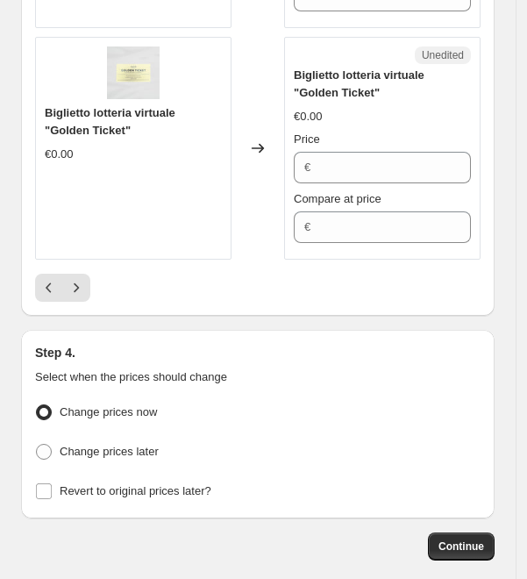
scroll to position [4899, 0]
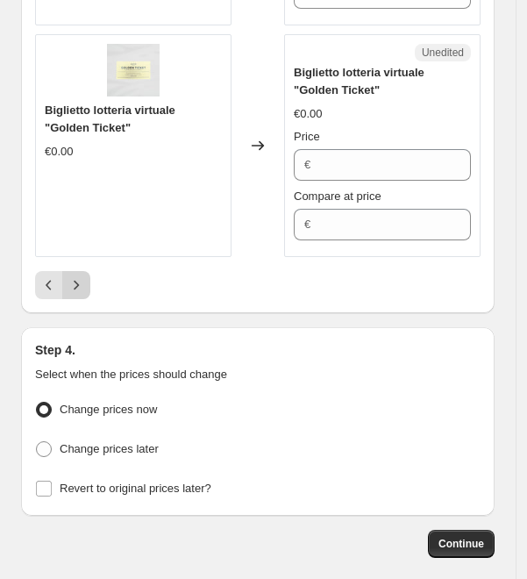
click at [76, 281] on icon "Next" at bounding box center [76, 286] width 5 height 10
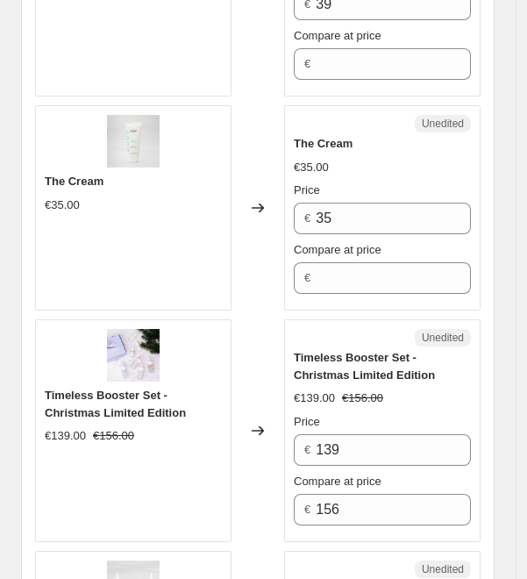
scroll to position [890, 0]
click at [336, 212] on input "35" at bounding box center [393, 219] width 155 height 32
click at [365, 210] on input "35" at bounding box center [393, 219] width 155 height 32
type input "28"
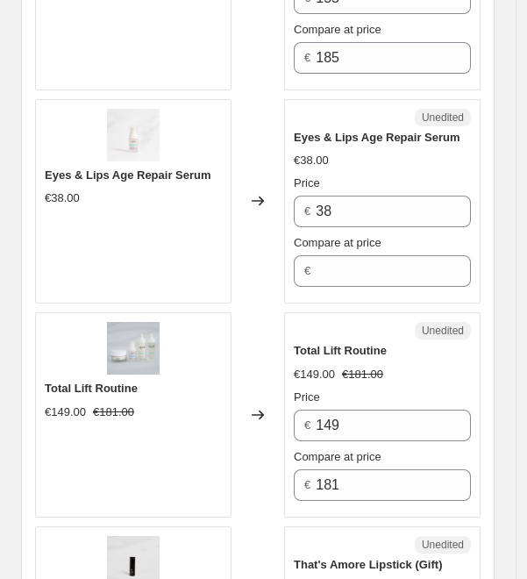
scroll to position [1558, 0]
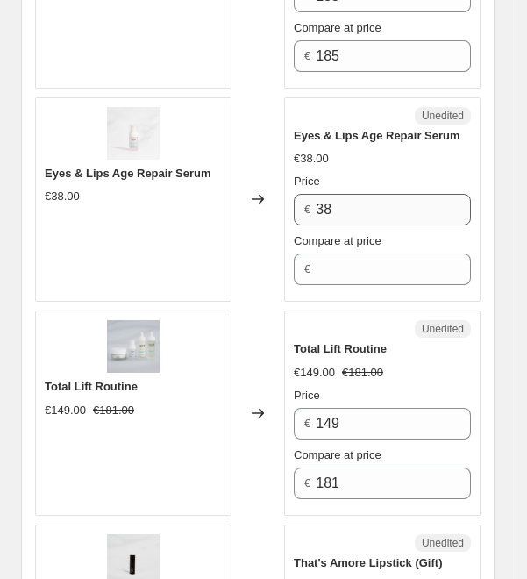
type input "35"
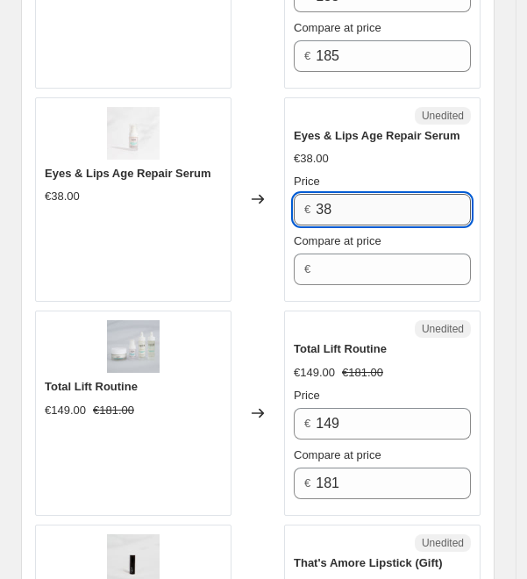
click at [367, 203] on input "38" at bounding box center [393, 210] width 155 height 32
type input "30"
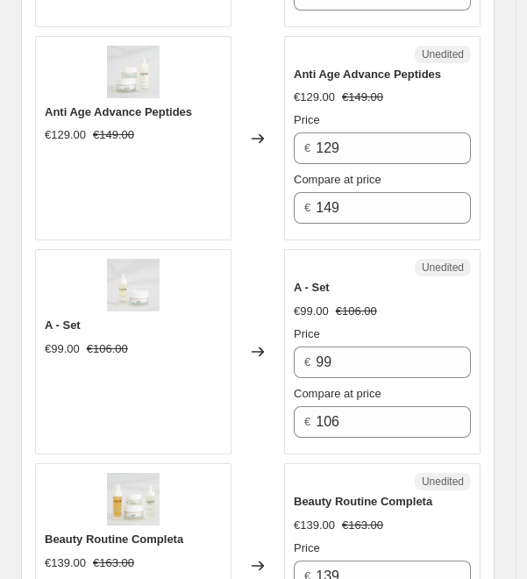
scroll to position [2483, 0]
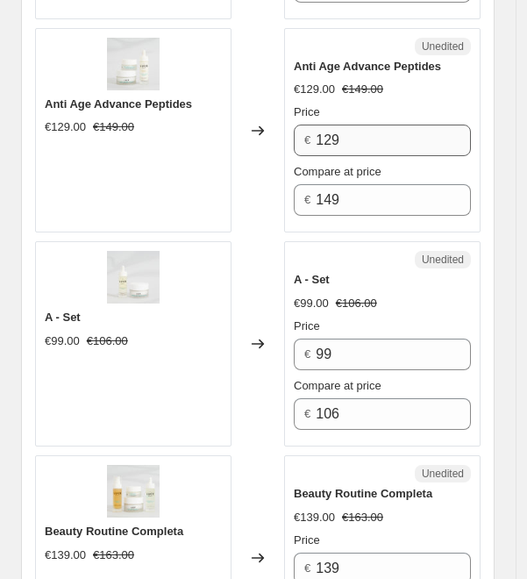
type input "38"
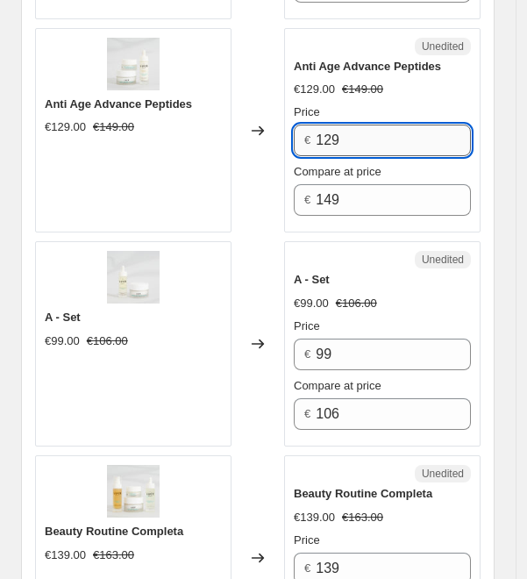
click at [408, 128] on input "129" at bounding box center [393, 141] width 155 height 32
type input "1"
click at [400, 125] on input "129" at bounding box center [393, 141] width 155 height 32
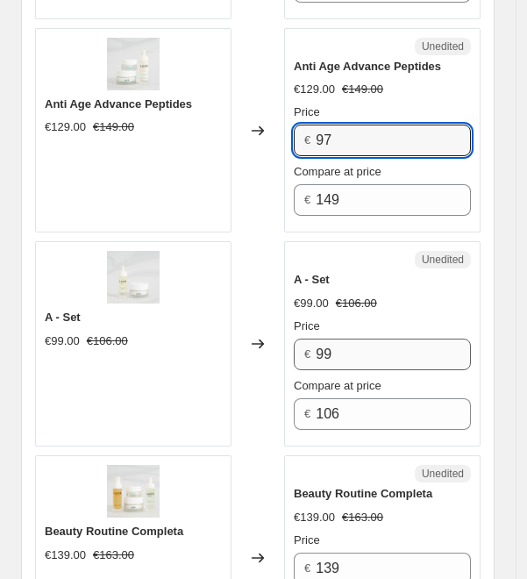
type input "97"
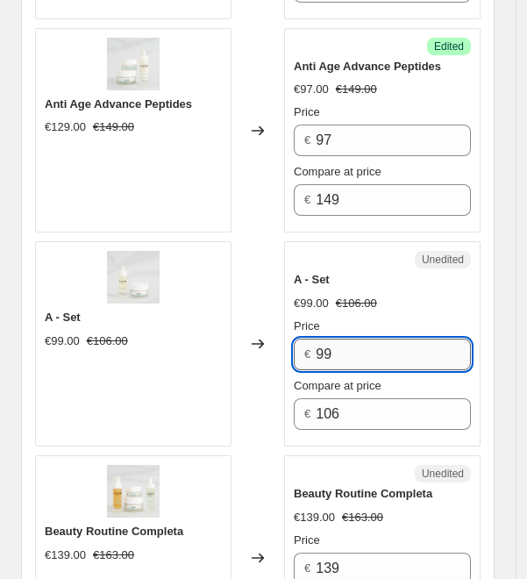
click at [410, 339] on input "99" at bounding box center [393, 355] width 155 height 32
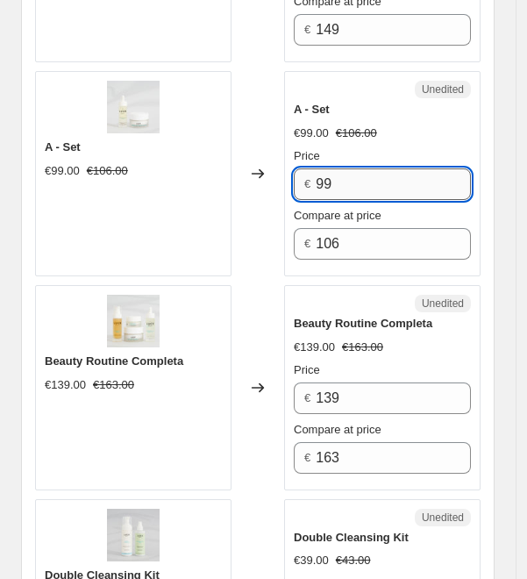
scroll to position [2655, 0]
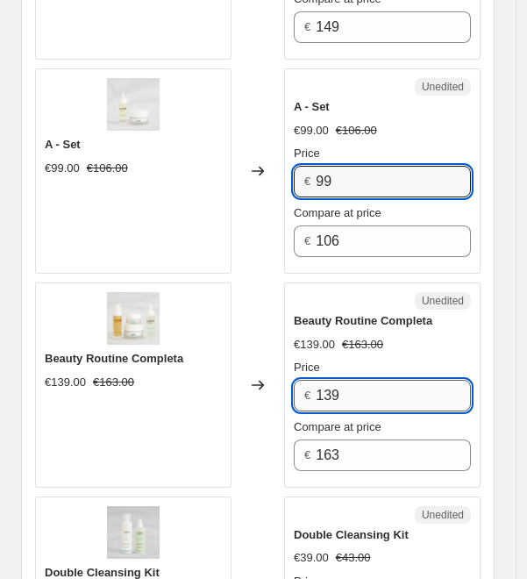
click at [390, 380] on input "139" at bounding box center [393, 396] width 155 height 32
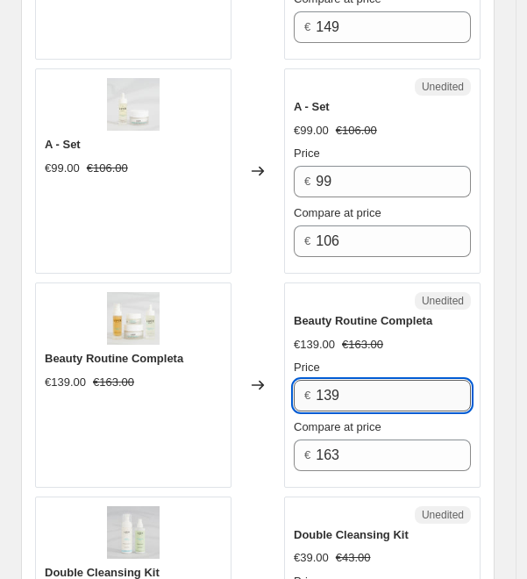
click at [355, 392] on input "139" at bounding box center [393, 396] width 155 height 32
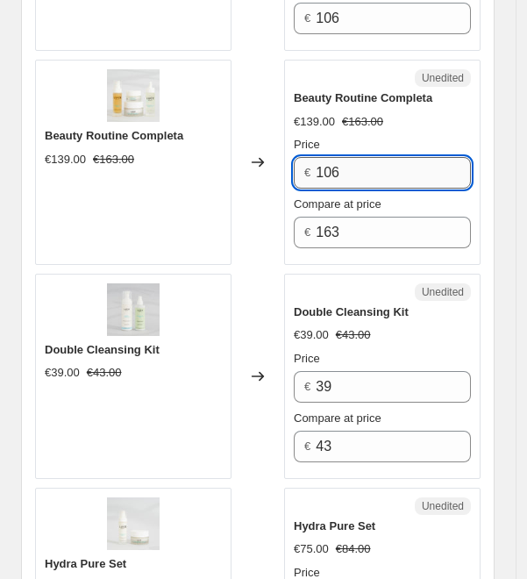
scroll to position [2895, 0]
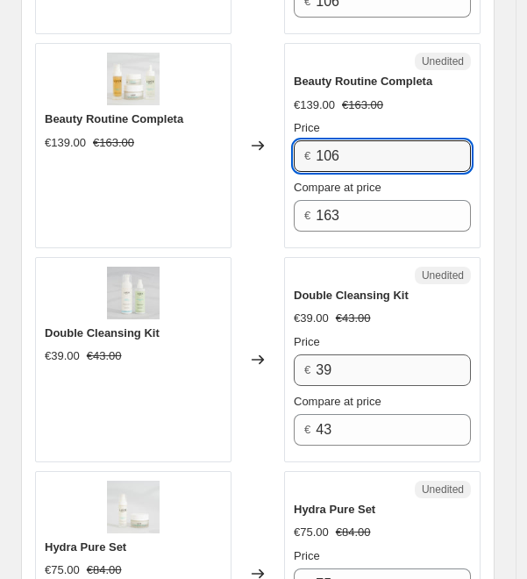
type input "106"
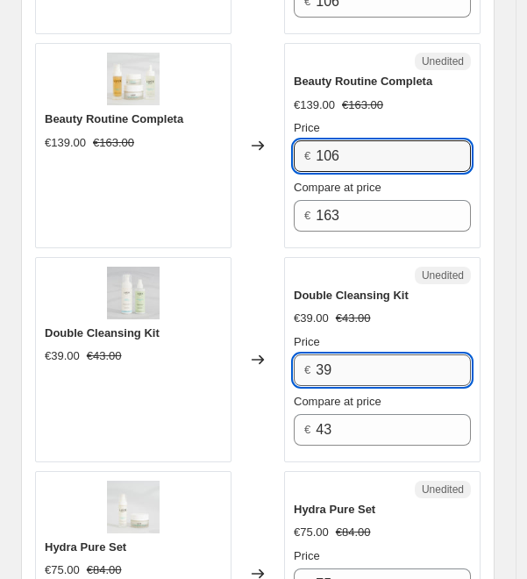
click at [337, 359] on input "39" at bounding box center [393, 370] width 155 height 32
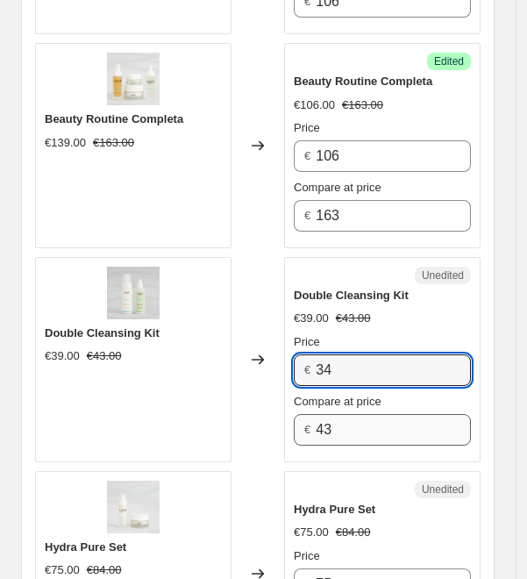
type input "34"
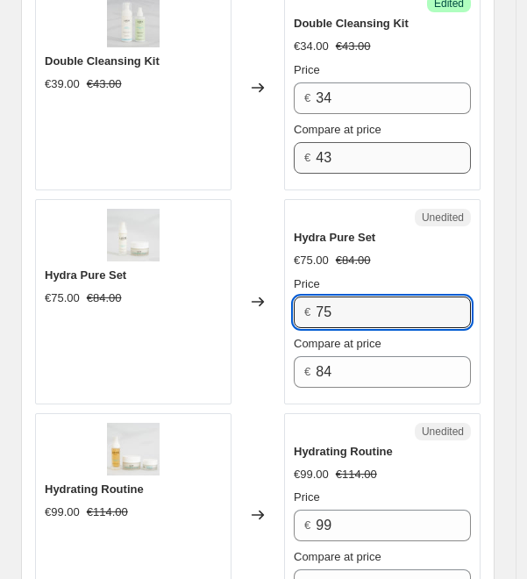
scroll to position [3166, 0]
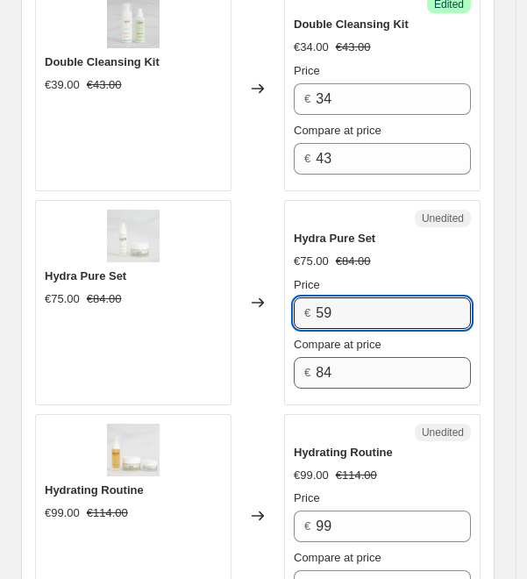
type input "59"
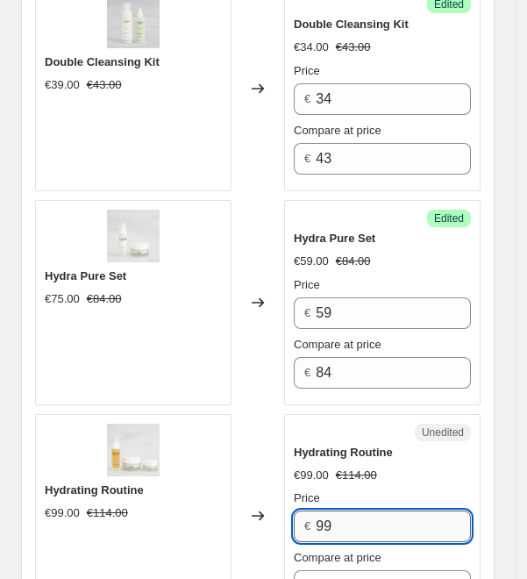
click at [357, 525] on input "99" at bounding box center [393, 527] width 155 height 32
type input "9"
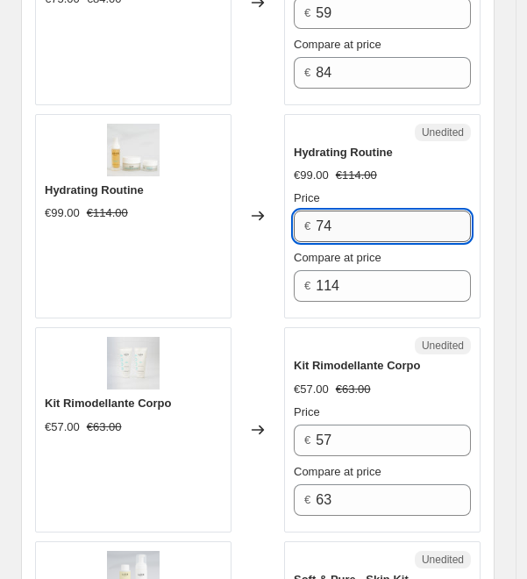
scroll to position [3467, 0]
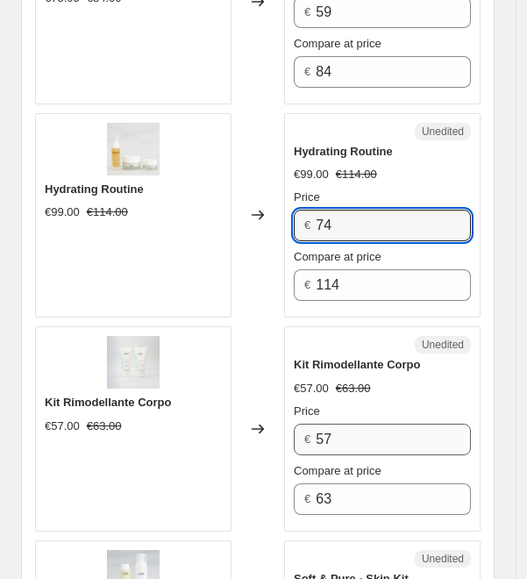
type input "74"
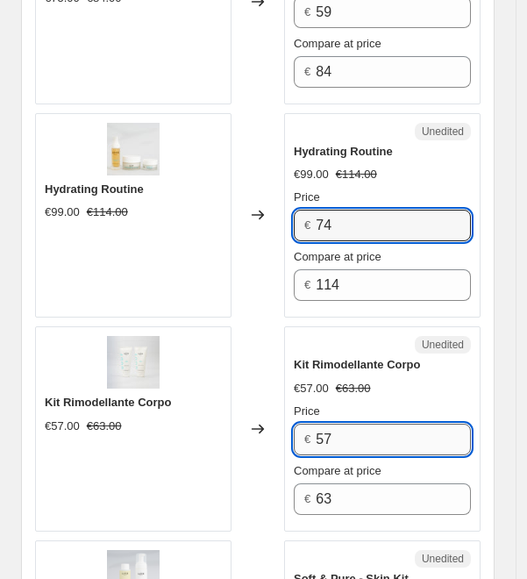
click at [354, 437] on input "57" at bounding box center [393, 440] width 155 height 32
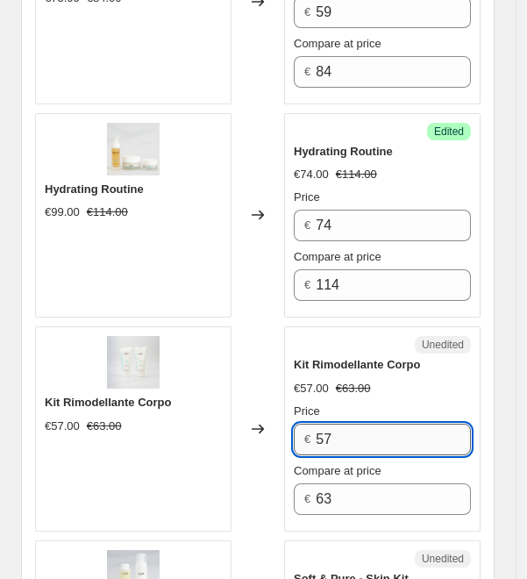
click at [372, 438] on input "57" at bounding box center [393, 440] width 155 height 32
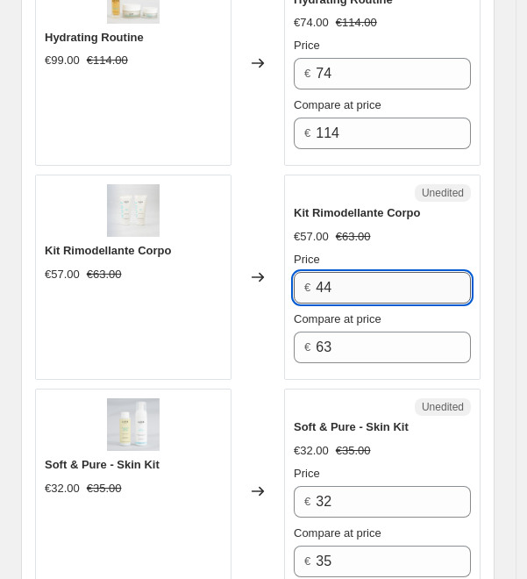
scroll to position [3655, 0]
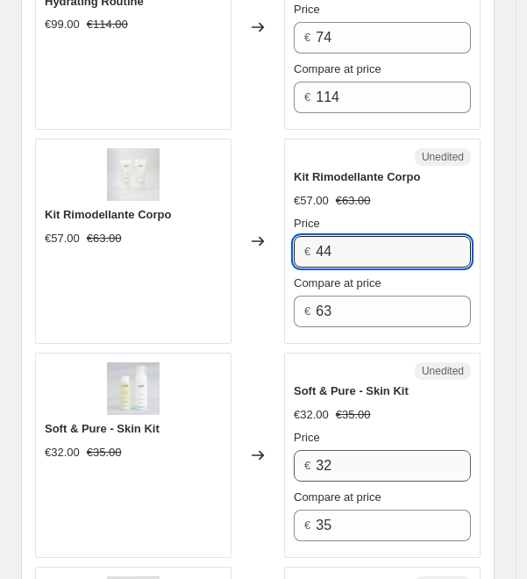
type input "44"
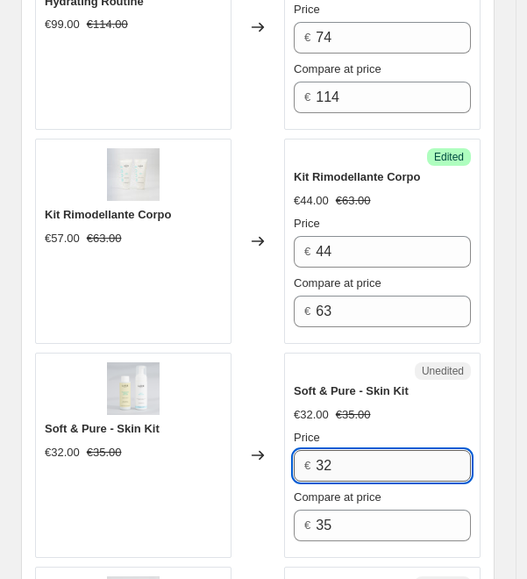
click at [368, 450] on input "32" at bounding box center [393, 466] width 155 height 32
click at [395, 457] on input "32" at bounding box center [393, 466] width 155 height 32
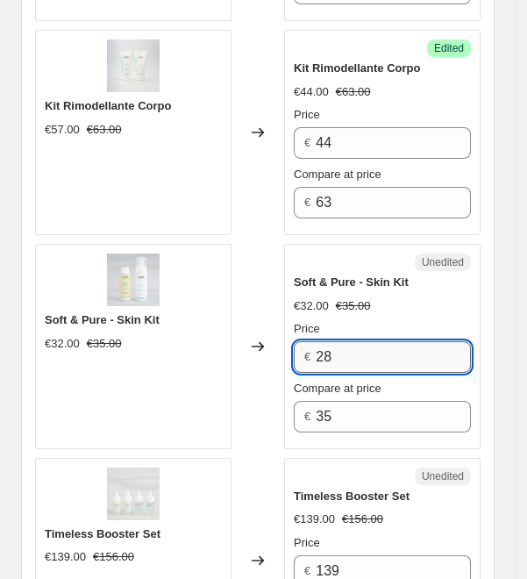
scroll to position [3774, 0]
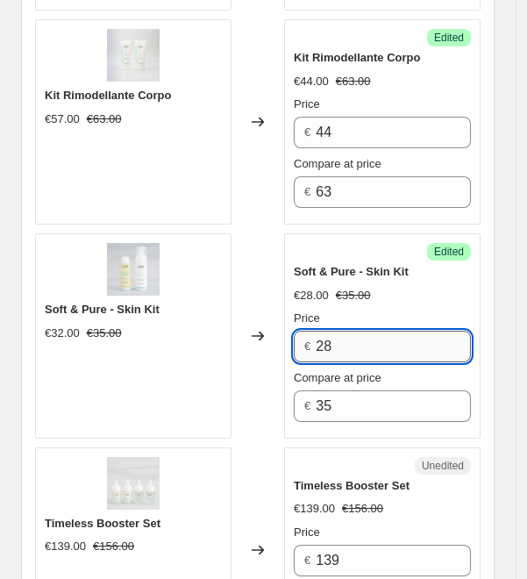
click at [345, 331] on input "28" at bounding box center [393, 347] width 155 height 32
type input "24.5"
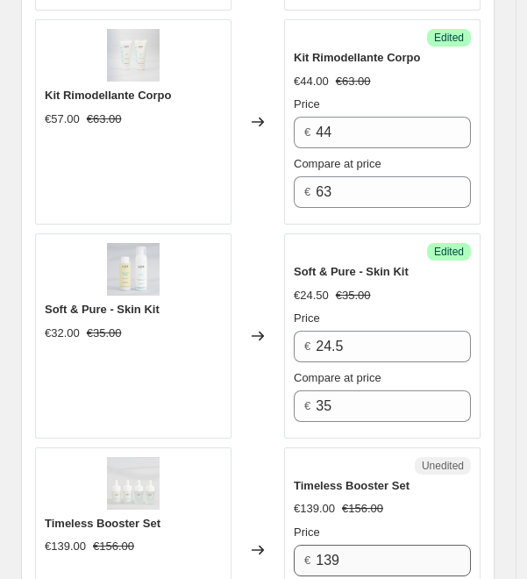
scroll to position [3865, 0]
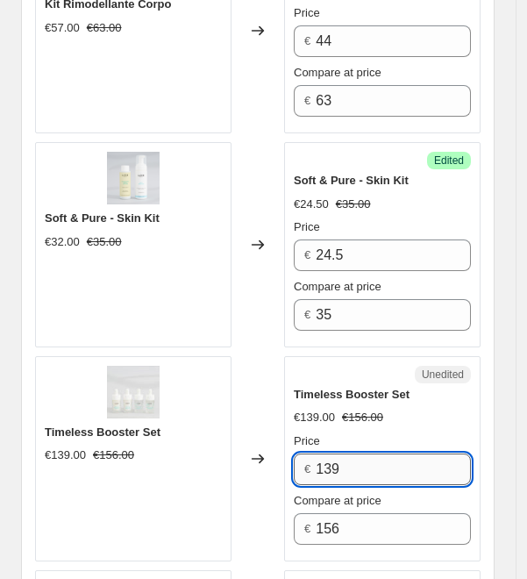
click at [363, 454] on input "139" at bounding box center [393, 470] width 155 height 32
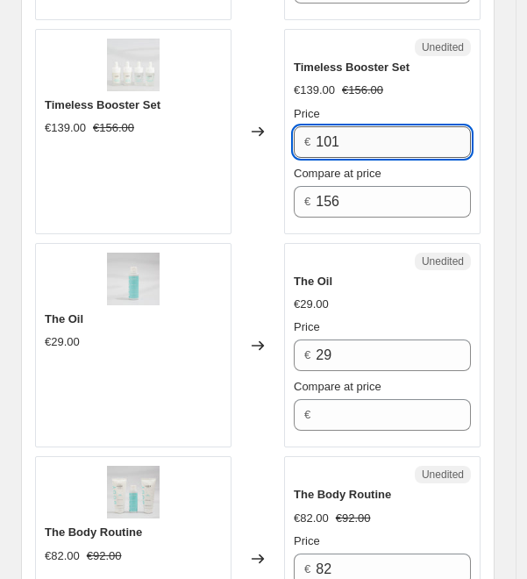
scroll to position [4194, 0]
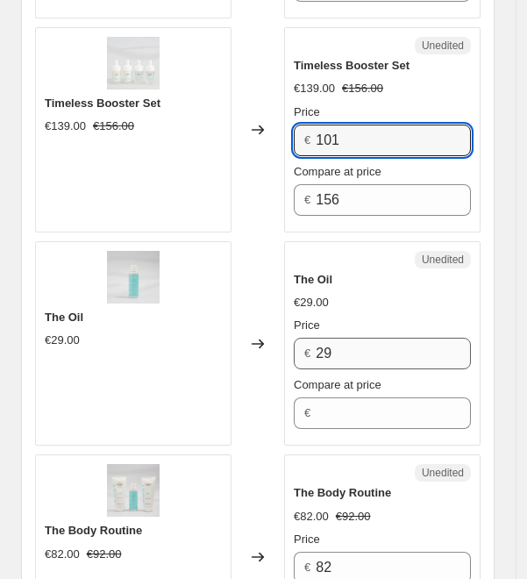
type input "101"
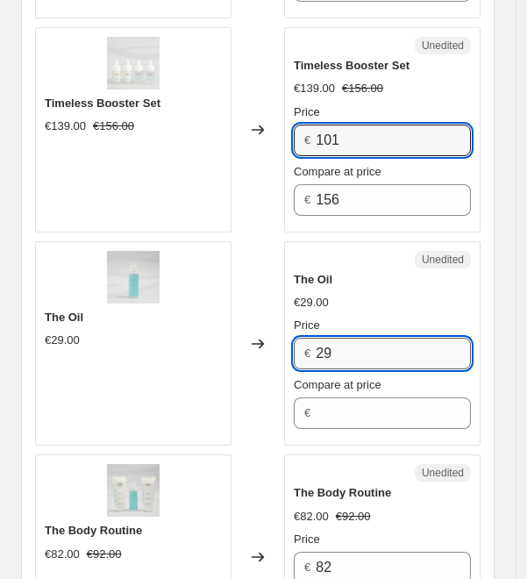
click at [362, 338] on input "29" at bounding box center [393, 354] width 155 height 32
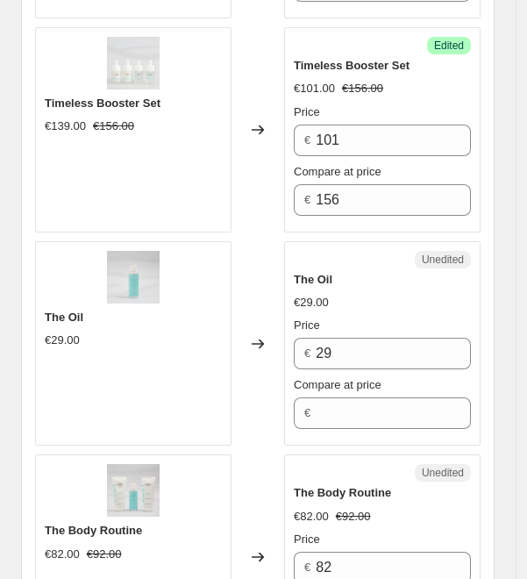
click at [347, 317] on div "Price" at bounding box center [382, 326] width 177 height 18
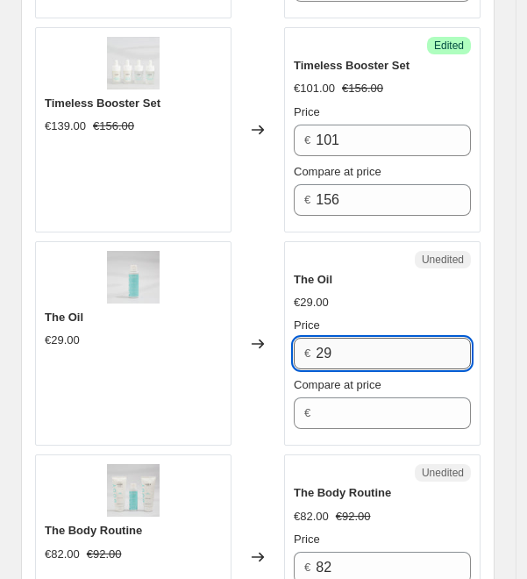
click at [346, 338] on input "29" at bounding box center [393, 354] width 155 height 32
type input "23"
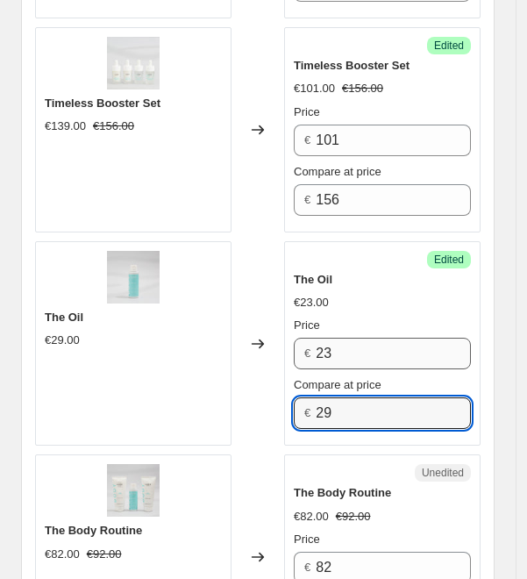
type input "29"
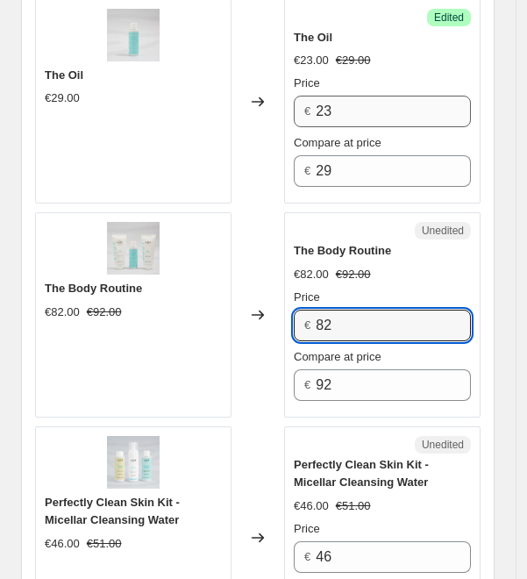
scroll to position [4435, 0]
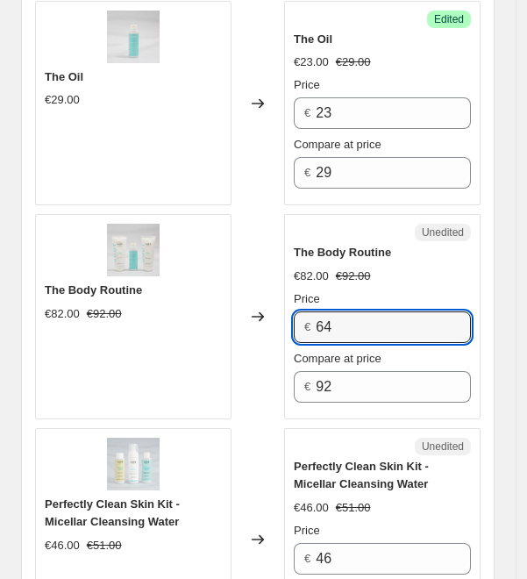
type input "64"
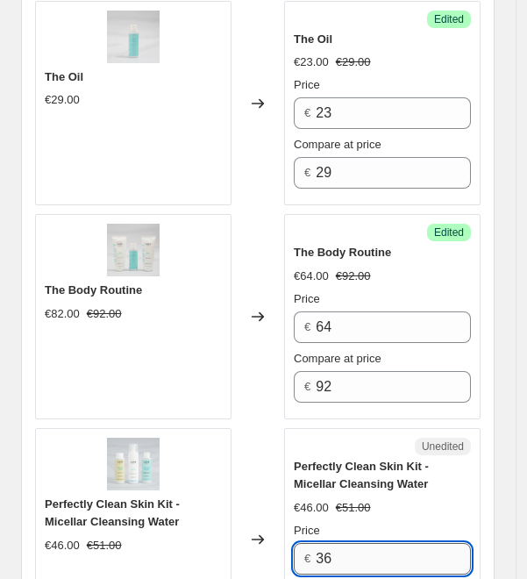
type input "36"
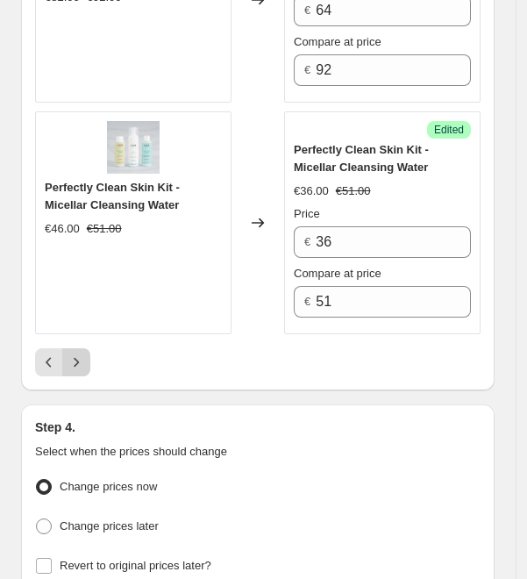
click at [82, 354] on icon "Next" at bounding box center [77, 363] width 18 height 18
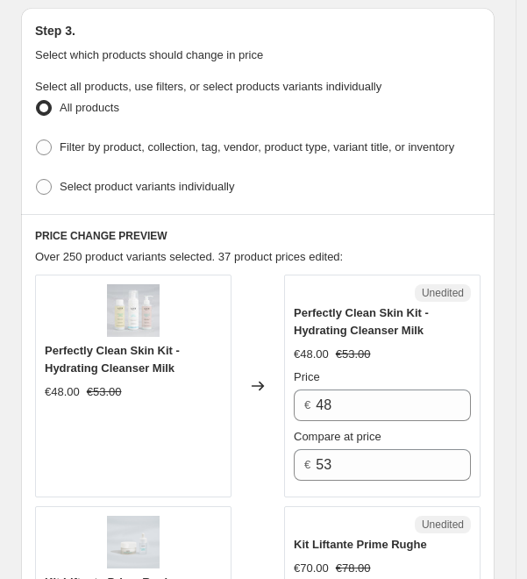
scroll to position [505, 0]
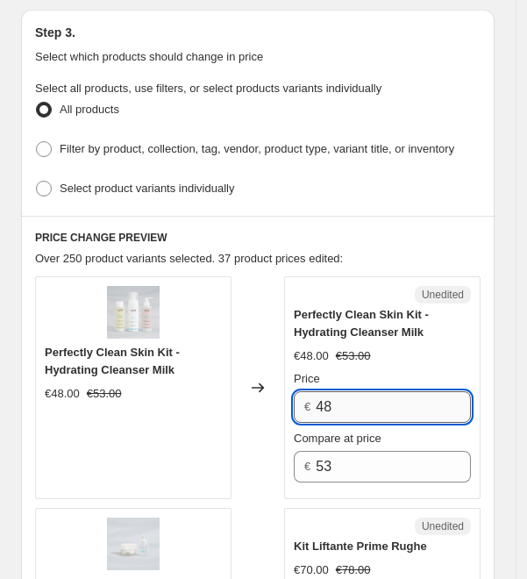
click at [368, 411] on input "48" at bounding box center [393, 407] width 155 height 32
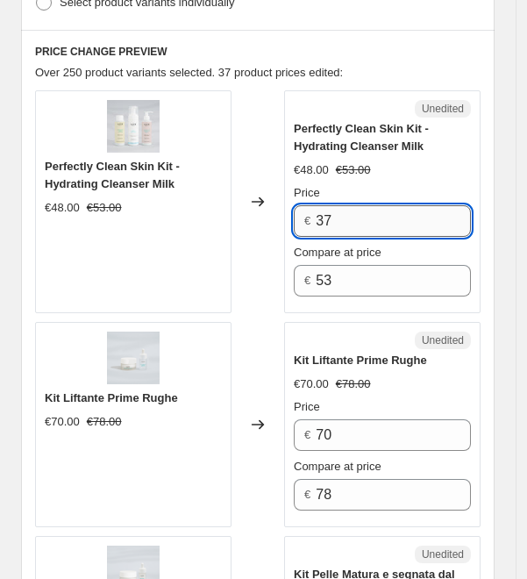
scroll to position [692, 0]
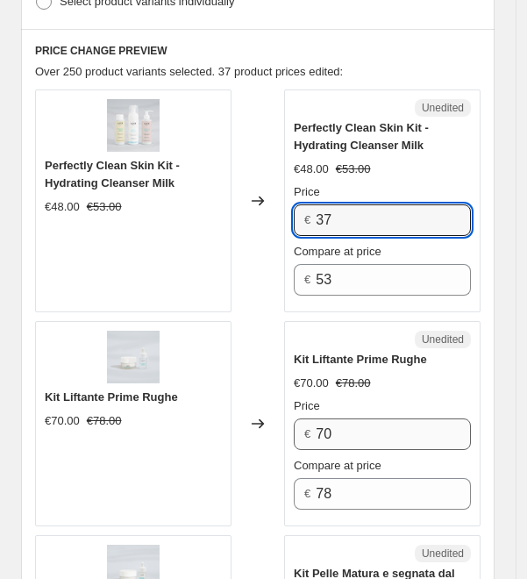
type input "37"
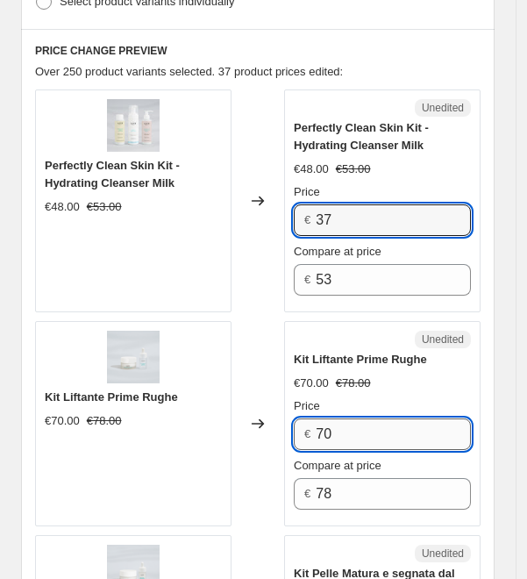
click at [368, 429] on input "70" at bounding box center [393, 434] width 155 height 32
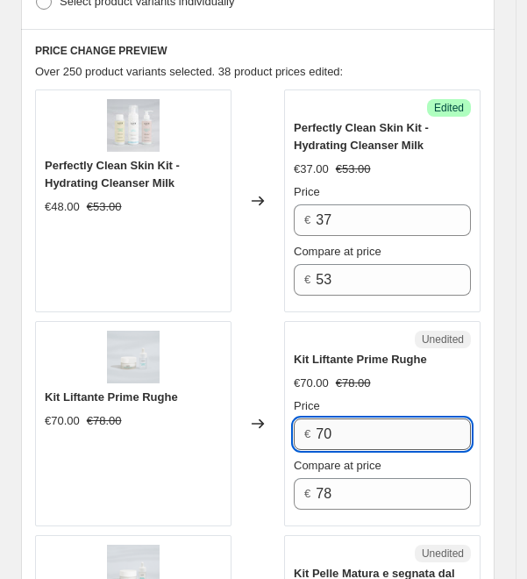
type input "7"
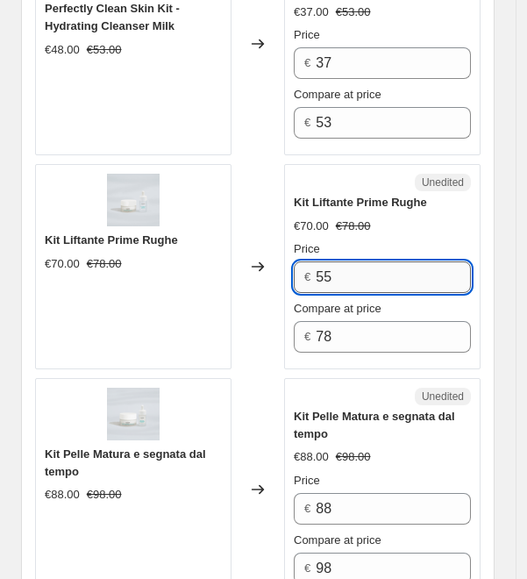
scroll to position [848, 0]
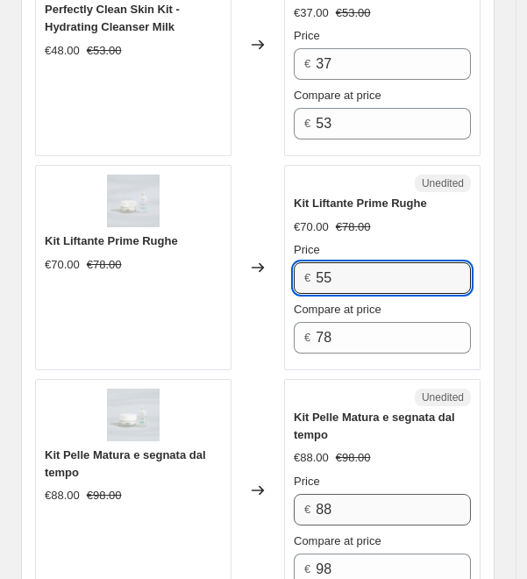
type input "55"
click at [359, 505] on input "88" at bounding box center [393, 510] width 155 height 32
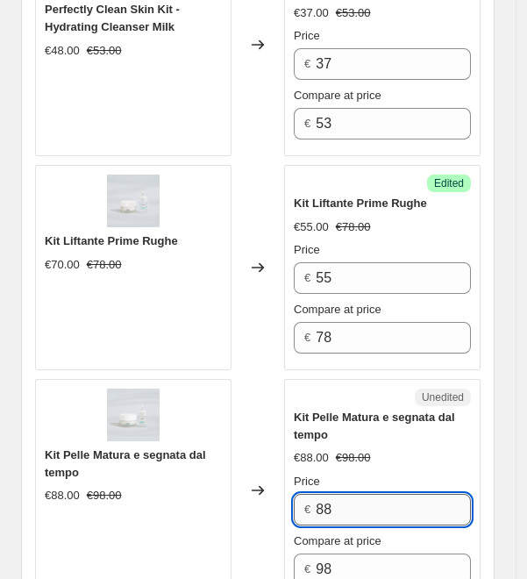
click at [359, 505] on input "88" at bounding box center [393, 510] width 155 height 32
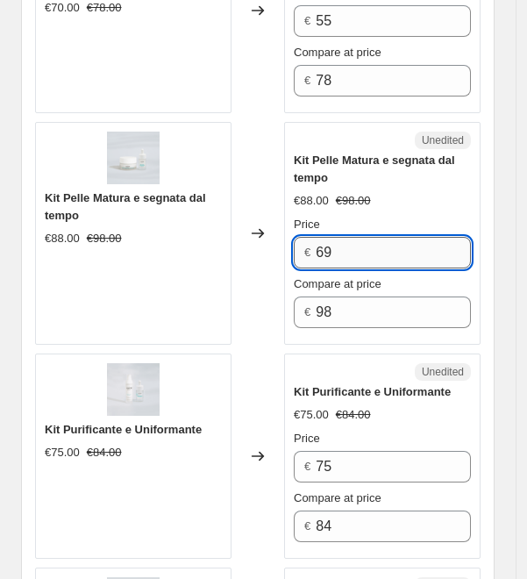
scroll to position [1106, 0]
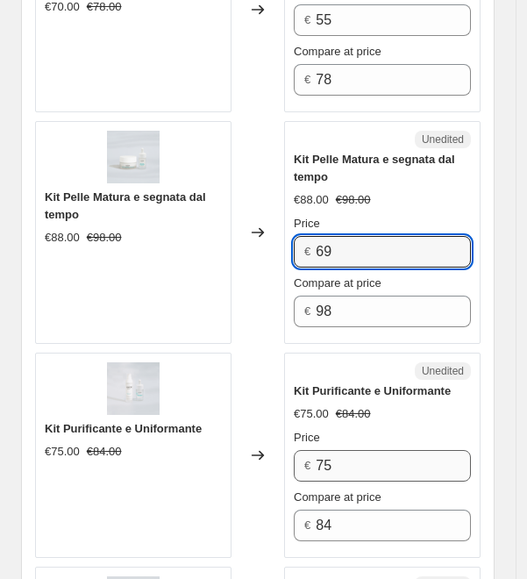
type input "69"
click at [364, 457] on input "75" at bounding box center [393, 466] width 155 height 32
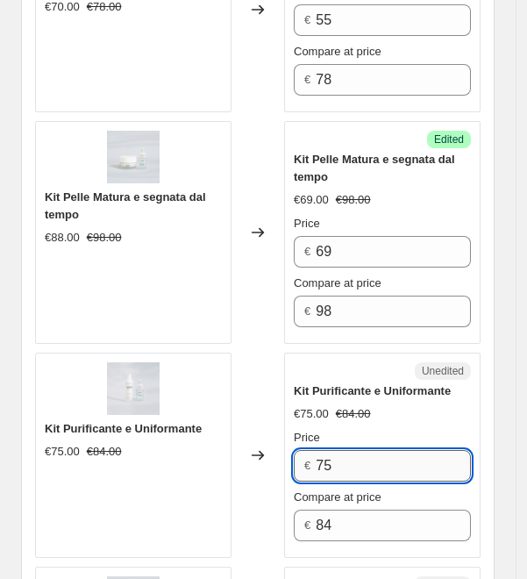
click at [364, 457] on input "75" at bounding box center [393, 466] width 155 height 32
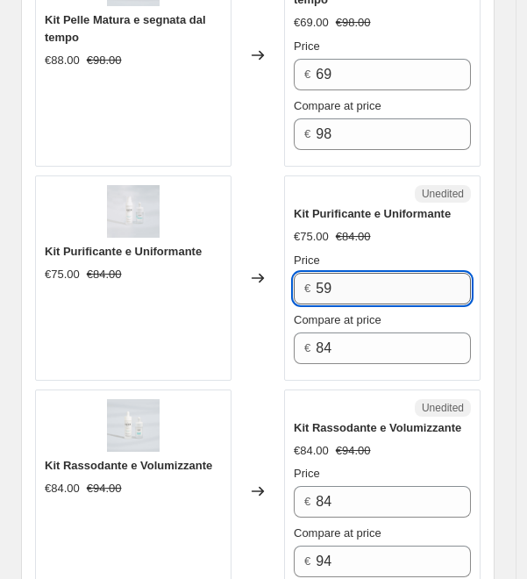
scroll to position [1285, 0]
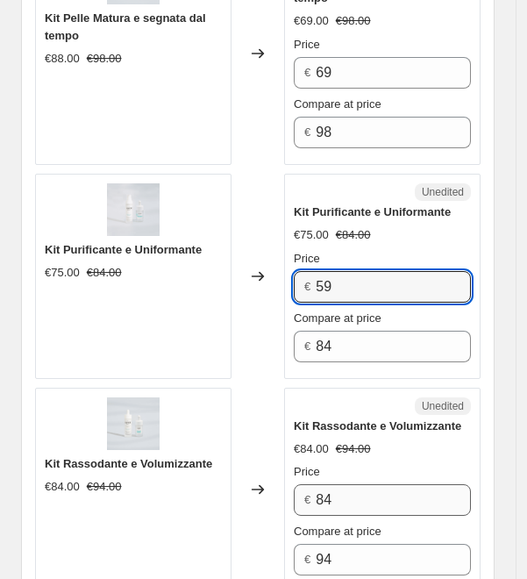
type input "59"
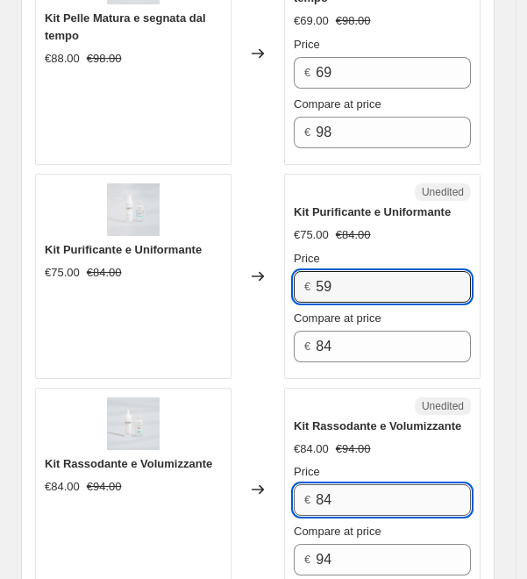
click at [359, 503] on input "84" at bounding box center [393, 500] width 155 height 32
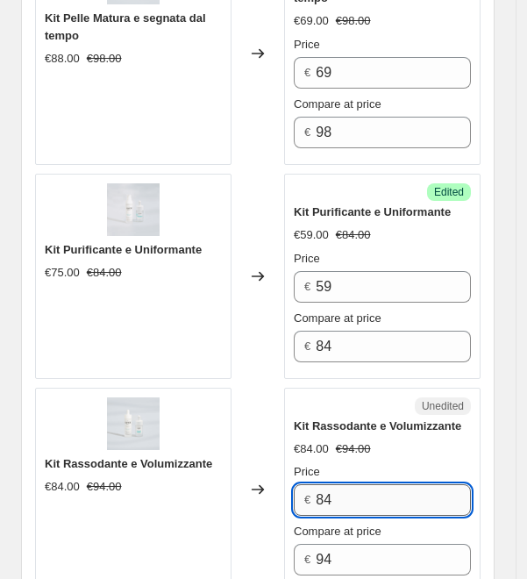
click at [359, 503] on input "84" at bounding box center [393, 500] width 155 height 32
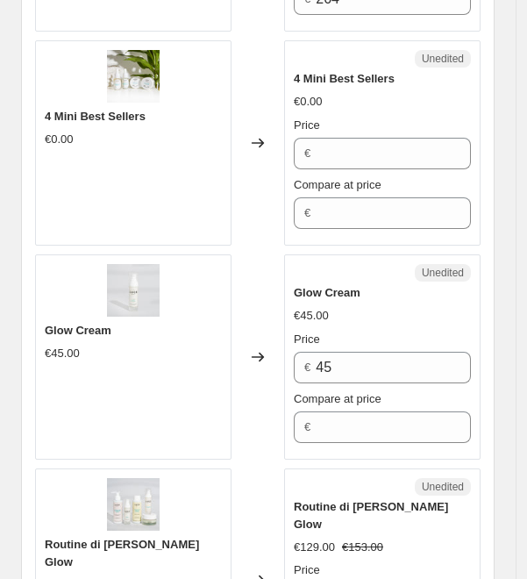
scroll to position [2062, 0]
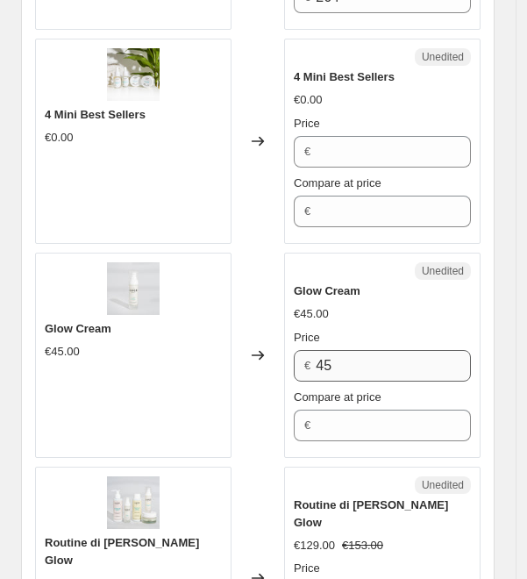
type input "66"
click at [365, 356] on input "45" at bounding box center [393, 366] width 155 height 32
type input "36"
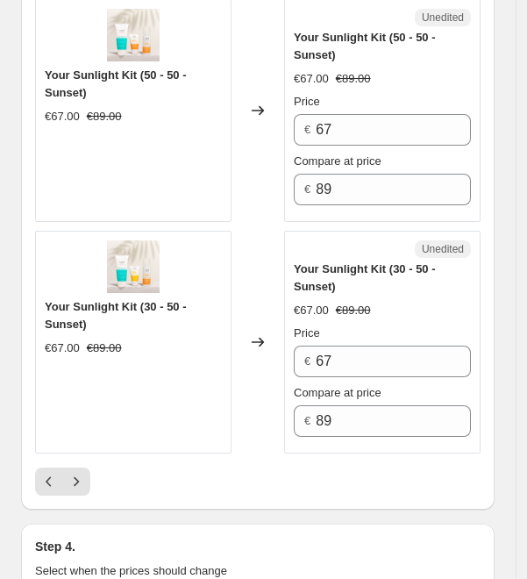
scroll to position [4808, 0]
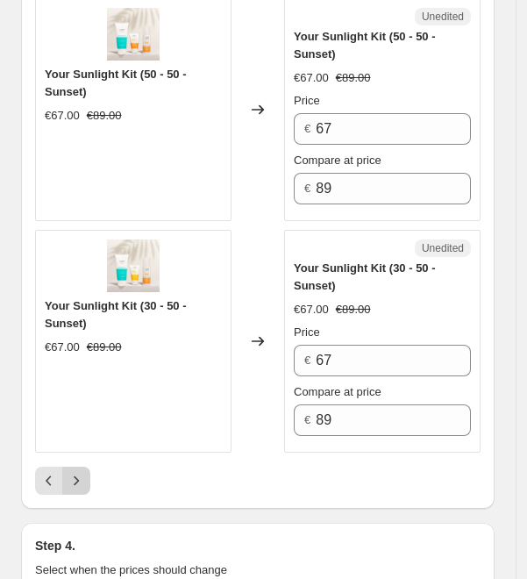
type input "45"
click at [84, 472] on icon "Next" at bounding box center [77, 481] width 18 height 18
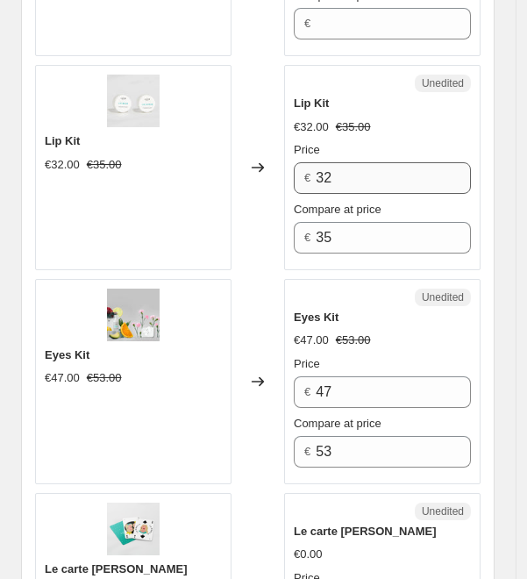
scroll to position [1874, 0]
click at [418, 162] on input "32" at bounding box center [393, 178] width 155 height 32
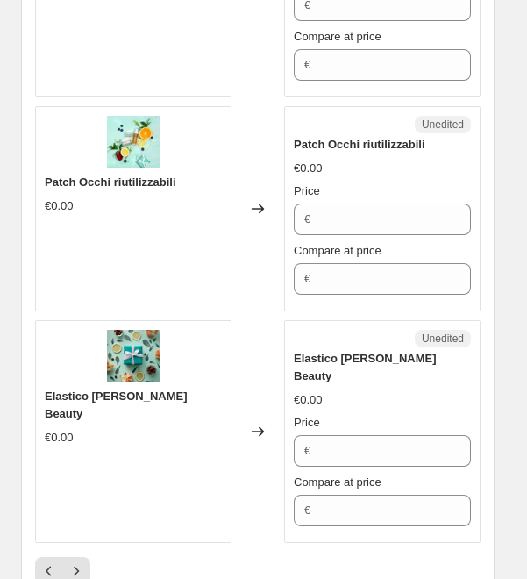
scroll to position [4765, 0]
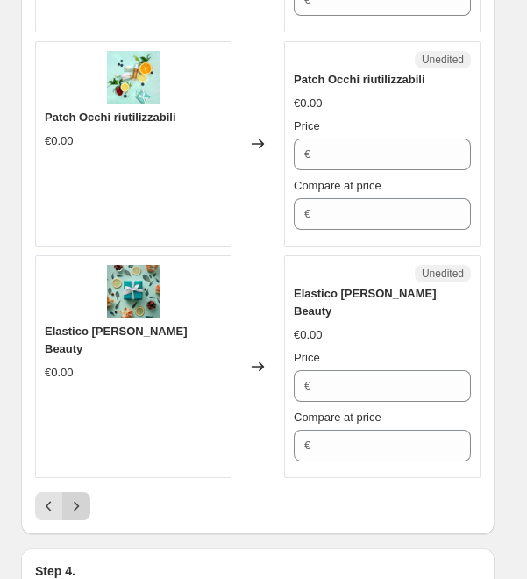
type input "30"
click at [80, 497] on icon "Next" at bounding box center [77, 506] width 18 height 18
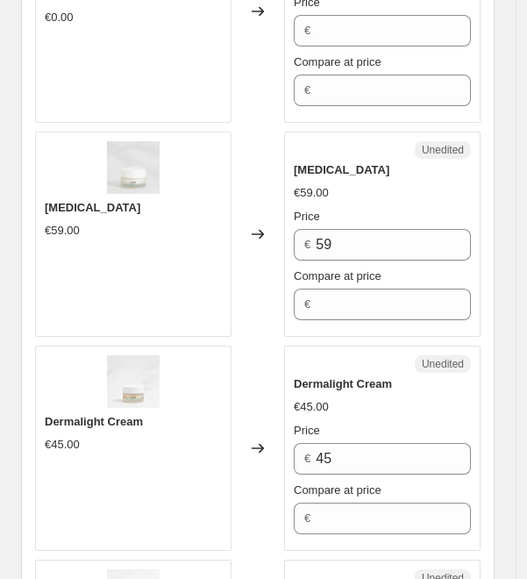
scroll to position [1968, 0]
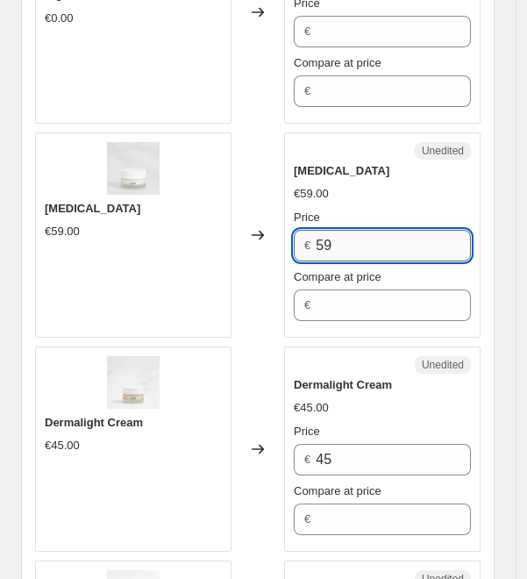
click at [365, 242] on input "59" at bounding box center [393, 246] width 155 height 32
type input "47"
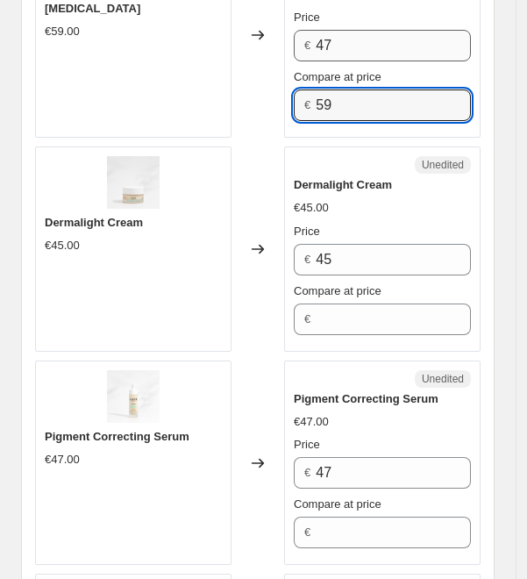
scroll to position [2190, 0]
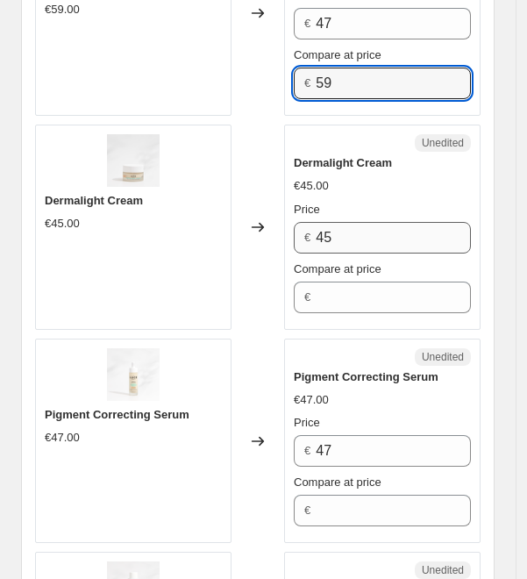
type input "59"
click at [361, 225] on input "45" at bounding box center [393, 238] width 155 height 32
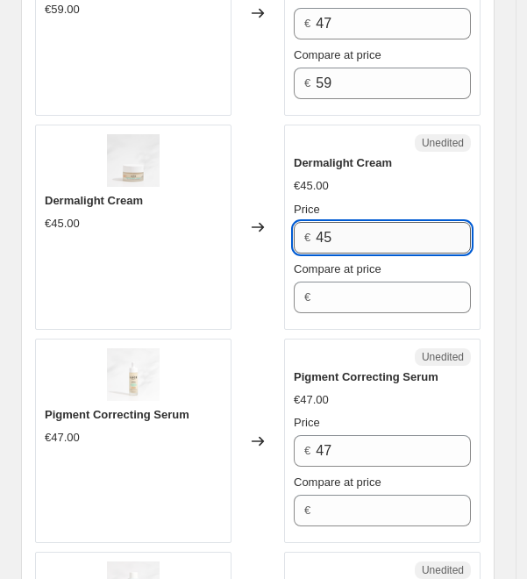
type input "4"
type input "36"
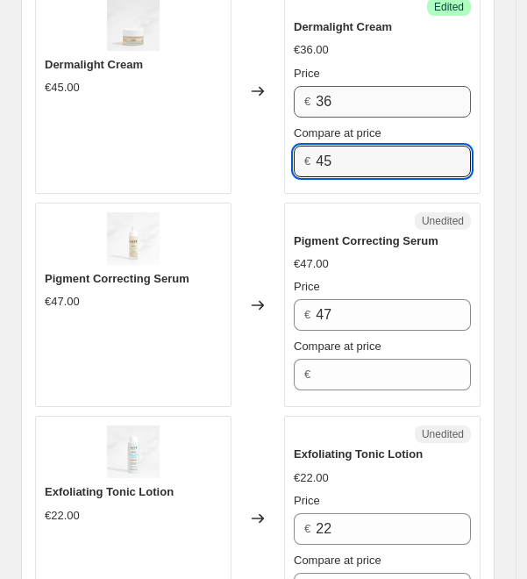
scroll to position [2327, 0]
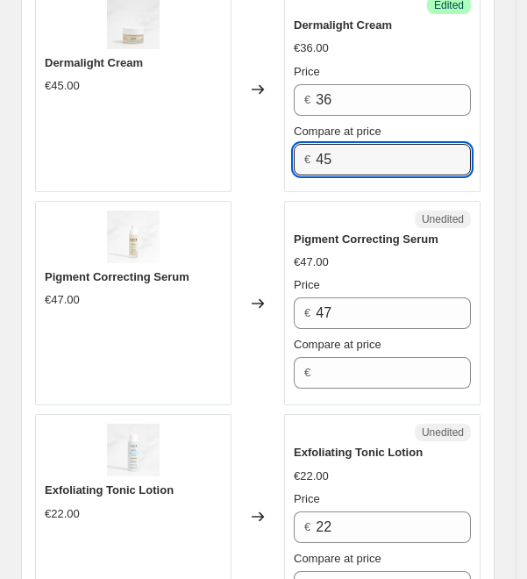
type input "45"
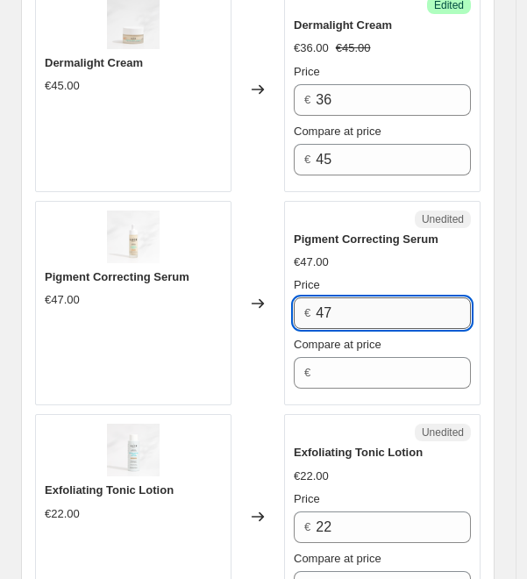
click at [351, 300] on input "47" at bounding box center [393, 313] width 155 height 32
type input "38"
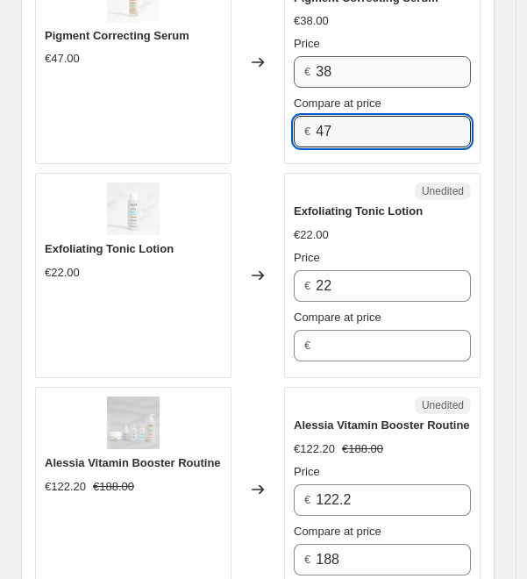
scroll to position [2596, 0]
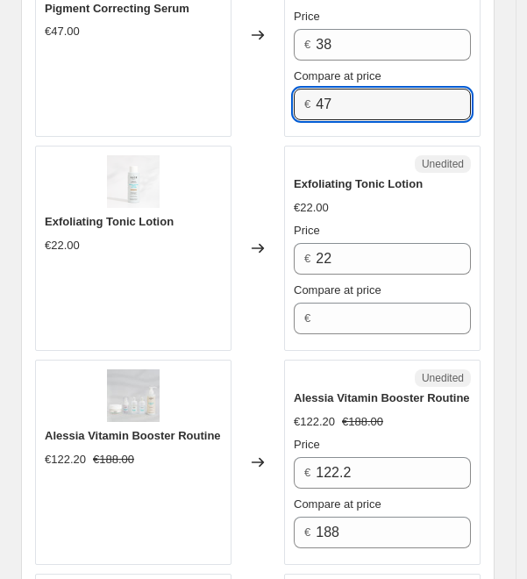
type input "47"
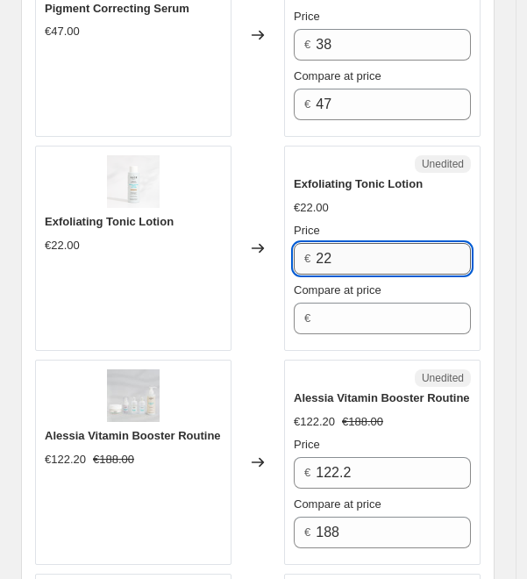
click at [411, 258] on input "22" at bounding box center [393, 259] width 155 height 32
type input "18"
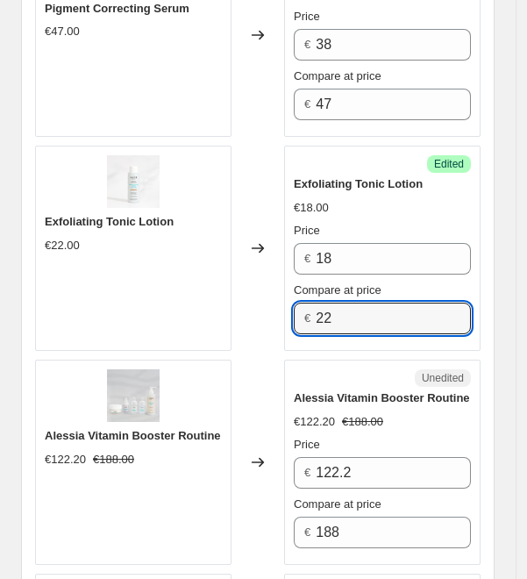
type input "22"
click at [413, 370] on div "Unedited" at bounding box center [382, 378] width 177 height 18
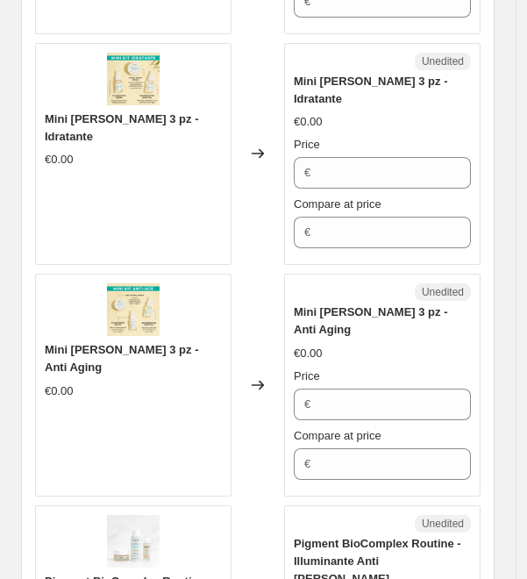
scroll to position [3783, 0]
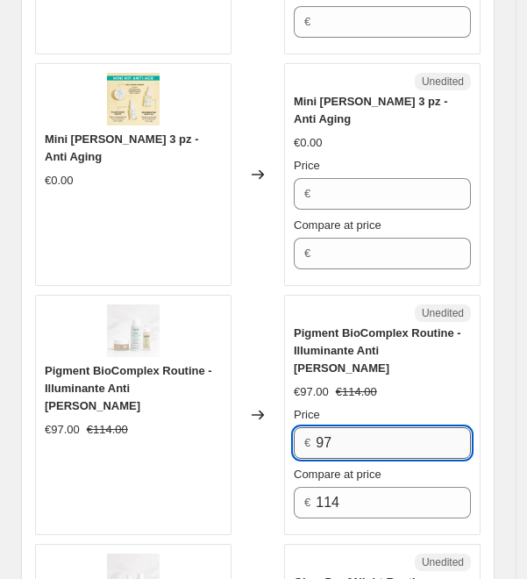
click at [323, 427] on input "97" at bounding box center [393, 443] width 155 height 32
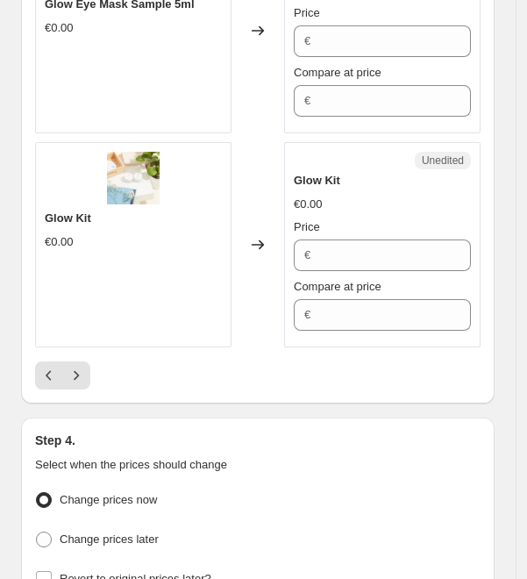
scroll to position [4833, 0]
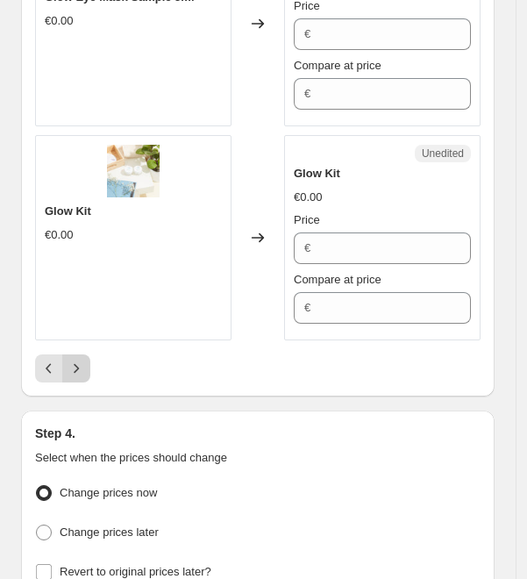
type input "74"
click at [81, 360] on icon "Next" at bounding box center [77, 369] width 18 height 18
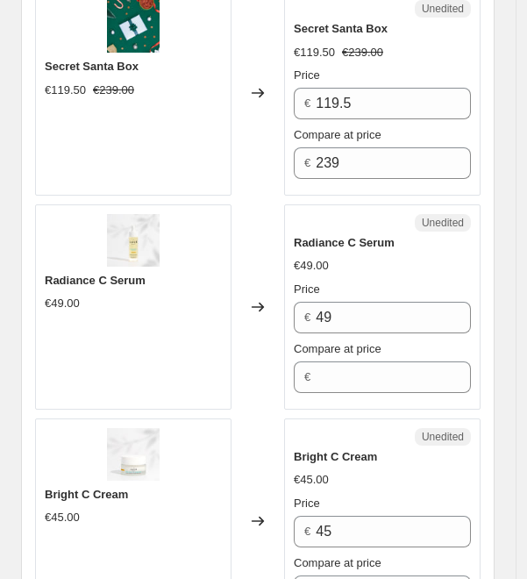
scroll to position [2984, 0]
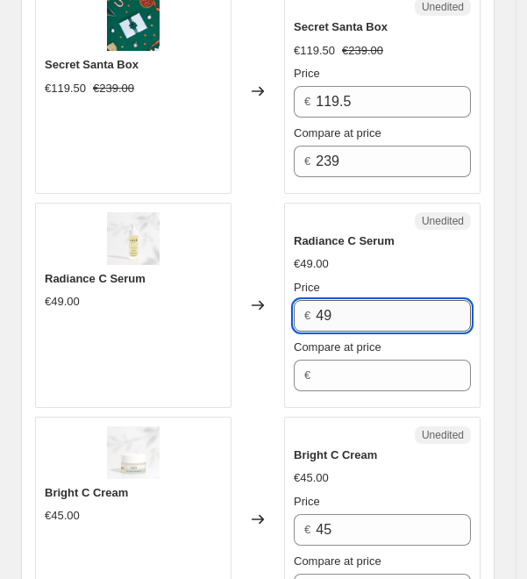
click at [382, 300] on input "49" at bounding box center [393, 316] width 155 height 32
click at [382, 300] on input "3949" at bounding box center [393, 316] width 155 height 32
type input "39"
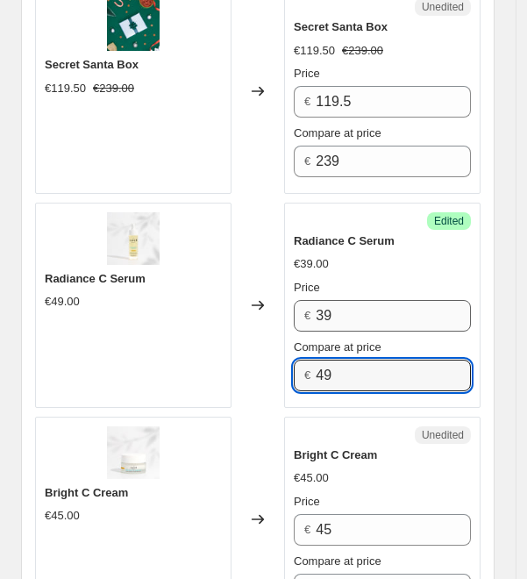
type input "49"
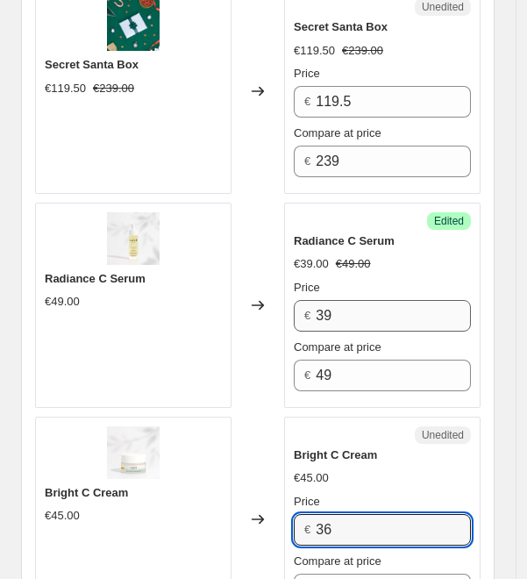
type input "36"
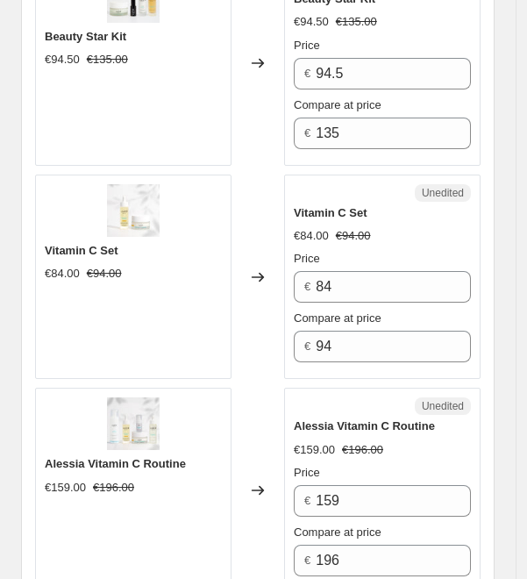
scroll to position [4300, 0]
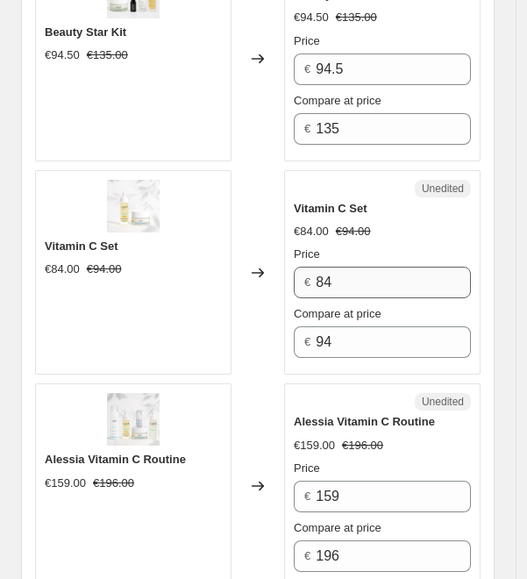
type input "45"
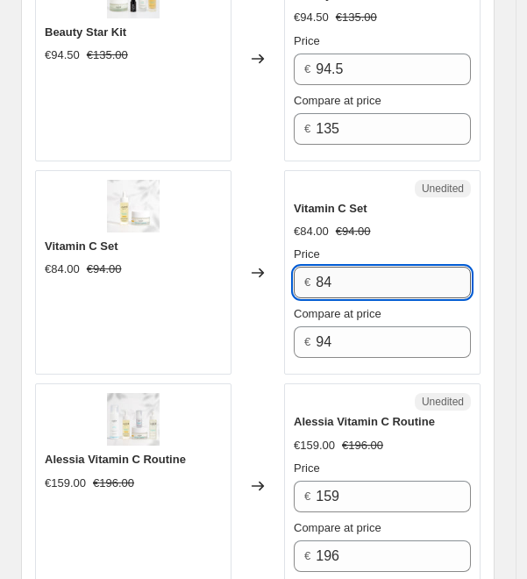
click at [354, 267] on input "84" at bounding box center [393, 283] width 155 height 32
click at [345, 267] on input "84" at bounding box center [393, 283] width 155 height 32
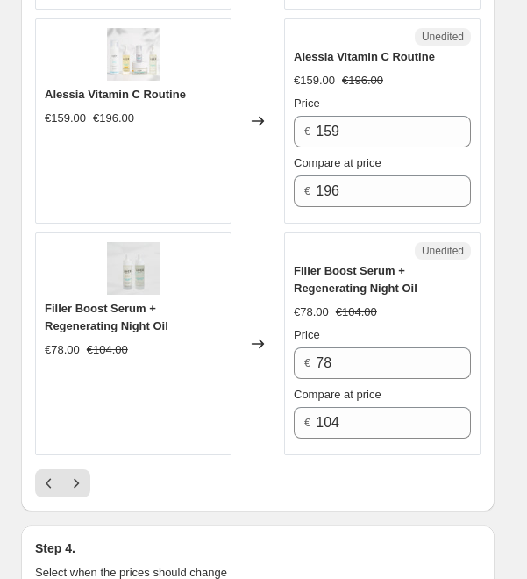
scroll to position [4669, 0]
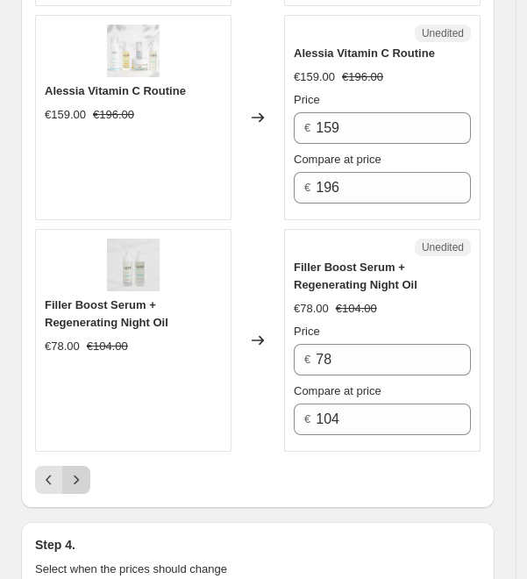
type input "65"
click at [77, 471] on icon "Next" at bounding box center [77, 480] width 18 height 18
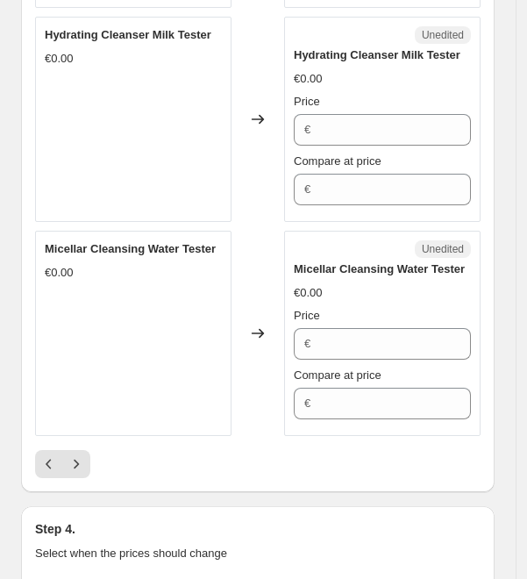
scroll to position [4935, 0]
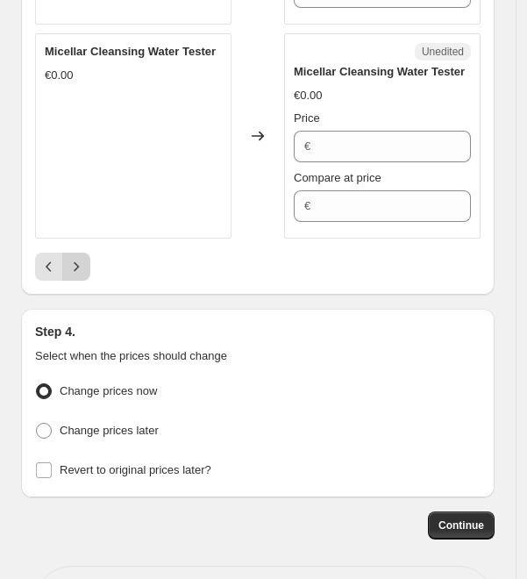
click at [81, 258] on icon "Next" at bounding box center [77, 267] width 18 height 18
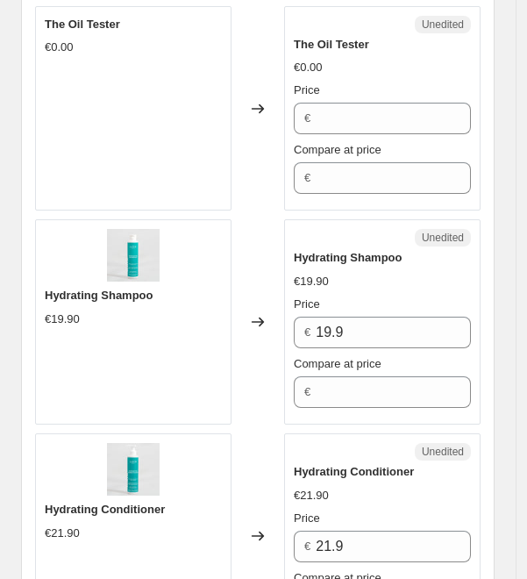
scroll to position [2504, 0]
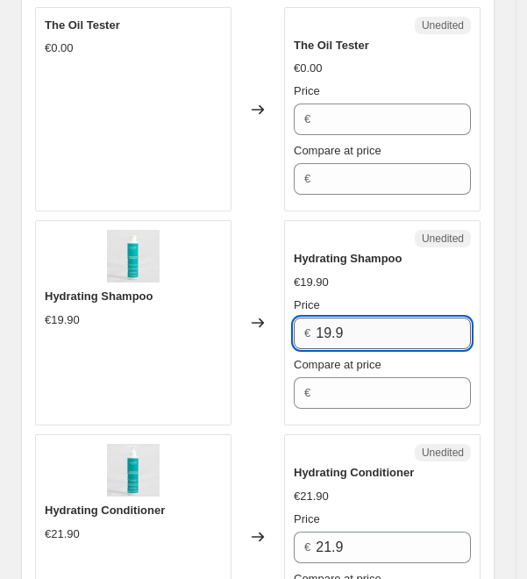
click at [374, 318] on input "19.9" at bounding box center [393, 334] width 155 height 32
type input "16"
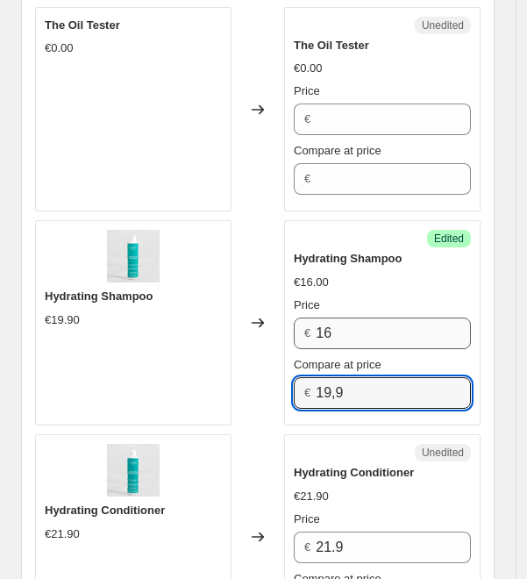
type input "19,9"
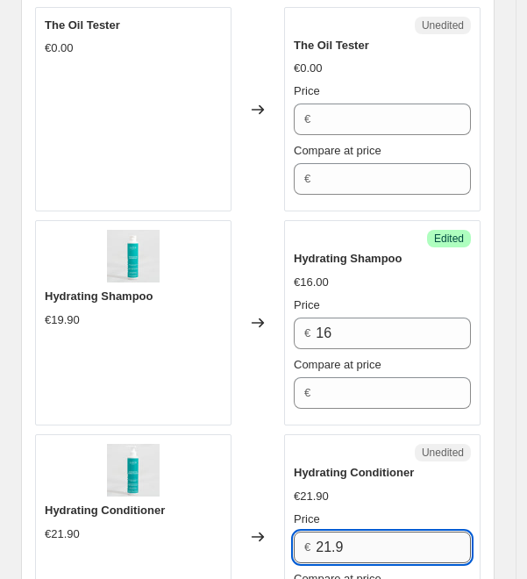
click at [388, 532] on input "21.9" at bounding box center [393, 548] width 155 height 32
type input "18"
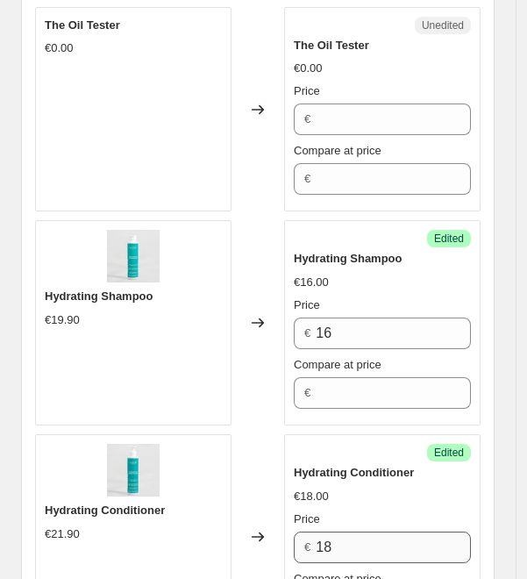
scroll to position [2519, 0]
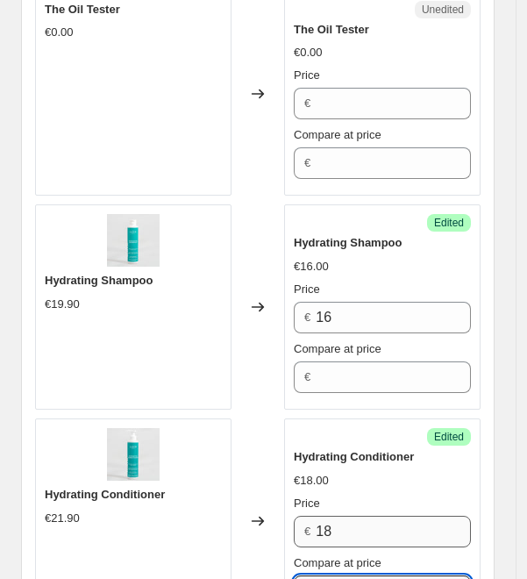
type input "21,9"
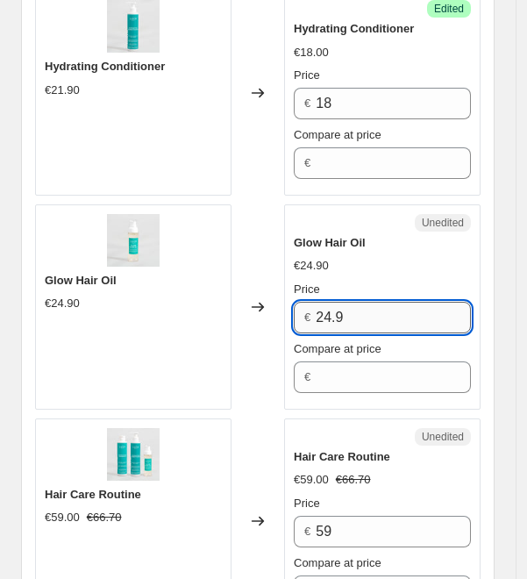
click at [338, 302] on input "24.9" at bounding box center [393, 318] width 155 height 32
type input "20"
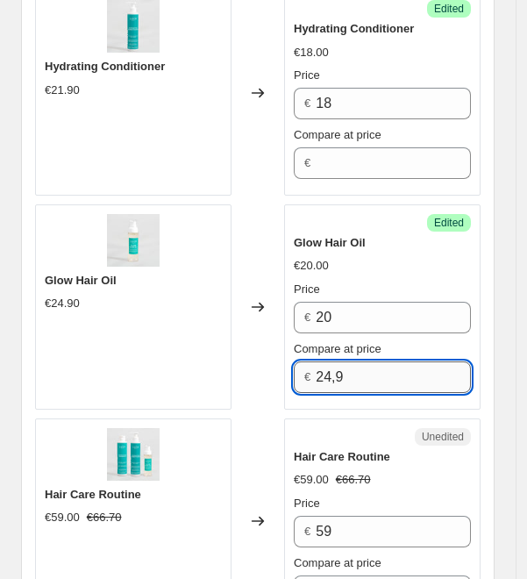
click at [416, 361] on input "24,9" at bounding box center [393, 377] width 155 height 32
type input "24,9"
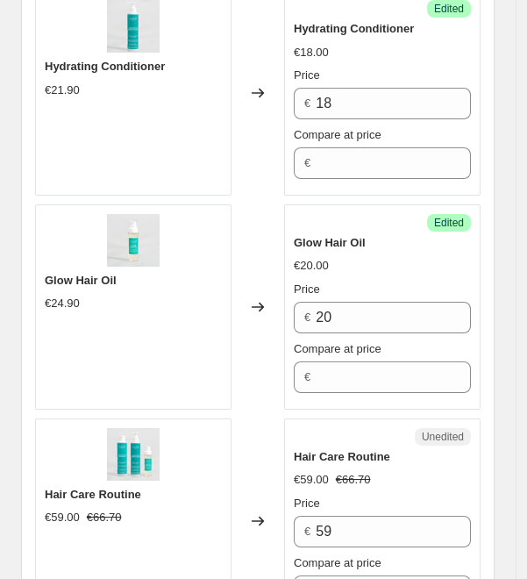
click at [395, 418] on div "Unedited Hair Care Routine €59.00 €66.70 Price € 59 Compare at price € 66.7" at bounding box center [382, 520] width 197 height 205
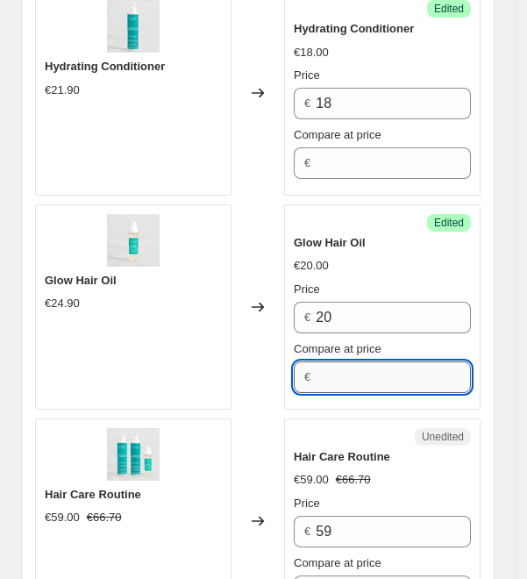
click at [372, 361] on input "Compare at price" at bounding box center [393, 377] width 155 height 32
type input "24.9"
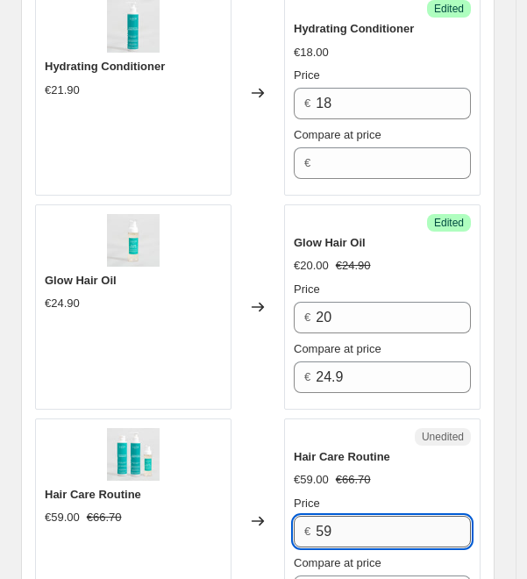
click at [374, 516] on input "59" at bounding box center [393, 532] width 155 height 32
type input "59"
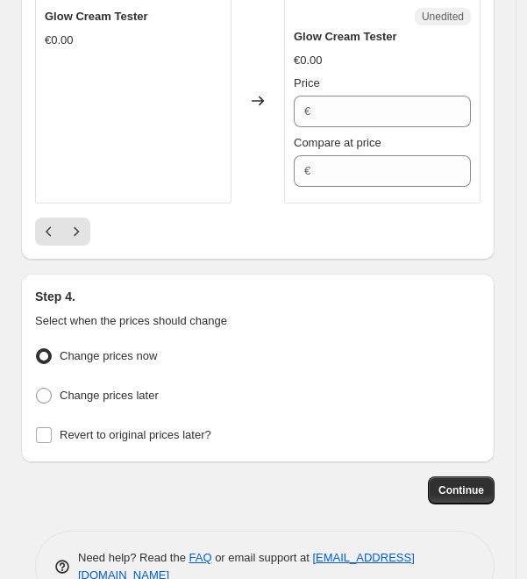
scroll to position [4881, 0]
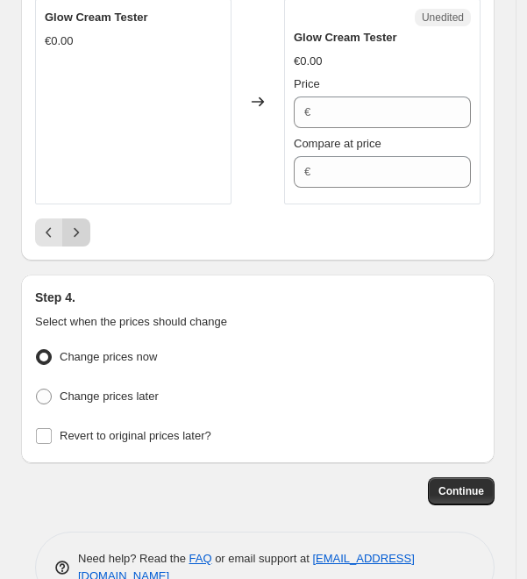
click at [81, 224] on icon "Next" at bounding box center [77, 233] width 18 height 18
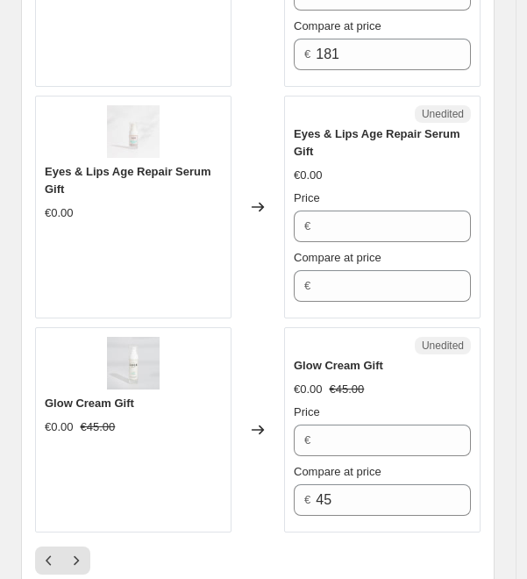
scroll to position [4742, 0]
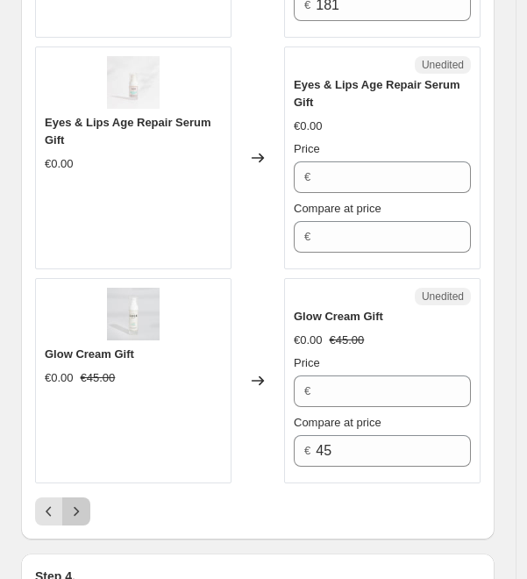
click at [81, 503] on icon "Next" at bounding box center [77, 512] width 18 height 18
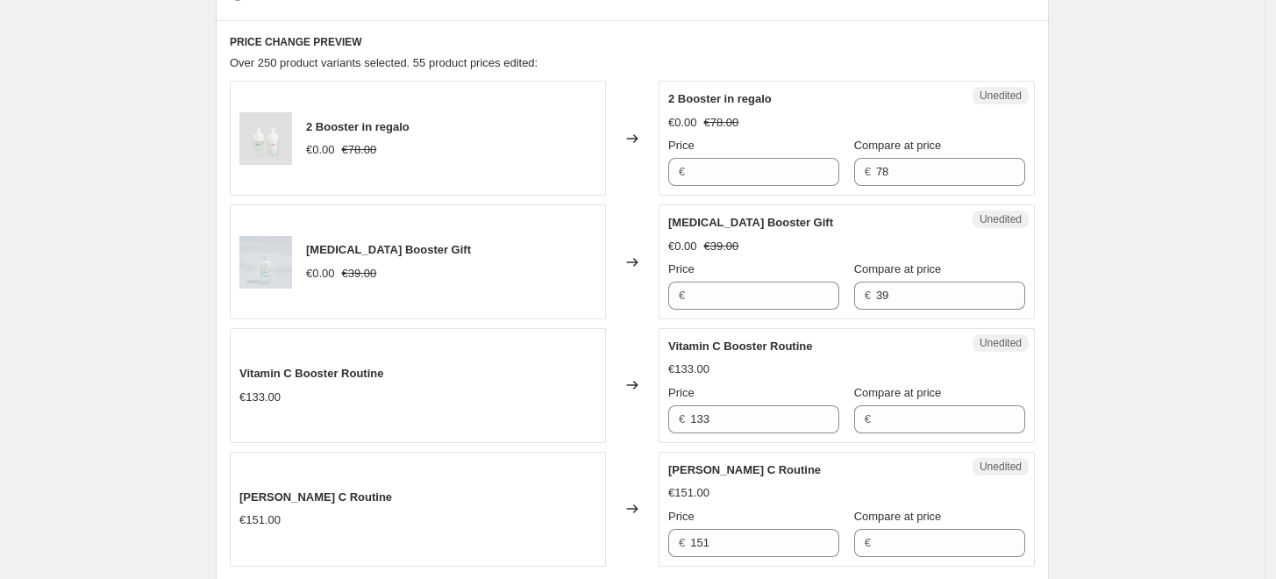
scroll to position [820, 0]
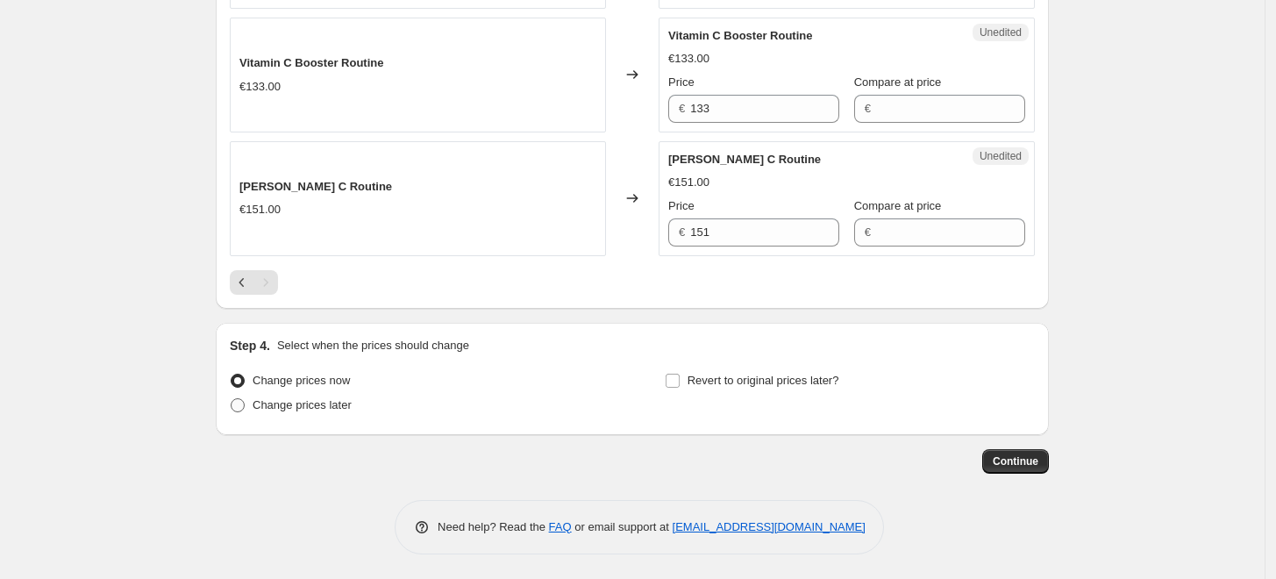
click at [305, 404] on span "Change prices later" at bounding box center [302, 404] width 99 height 13
click at [232, 399] on input "Change prices later" at bounding box center [231, 398] width 1 height 1
radio input "true"
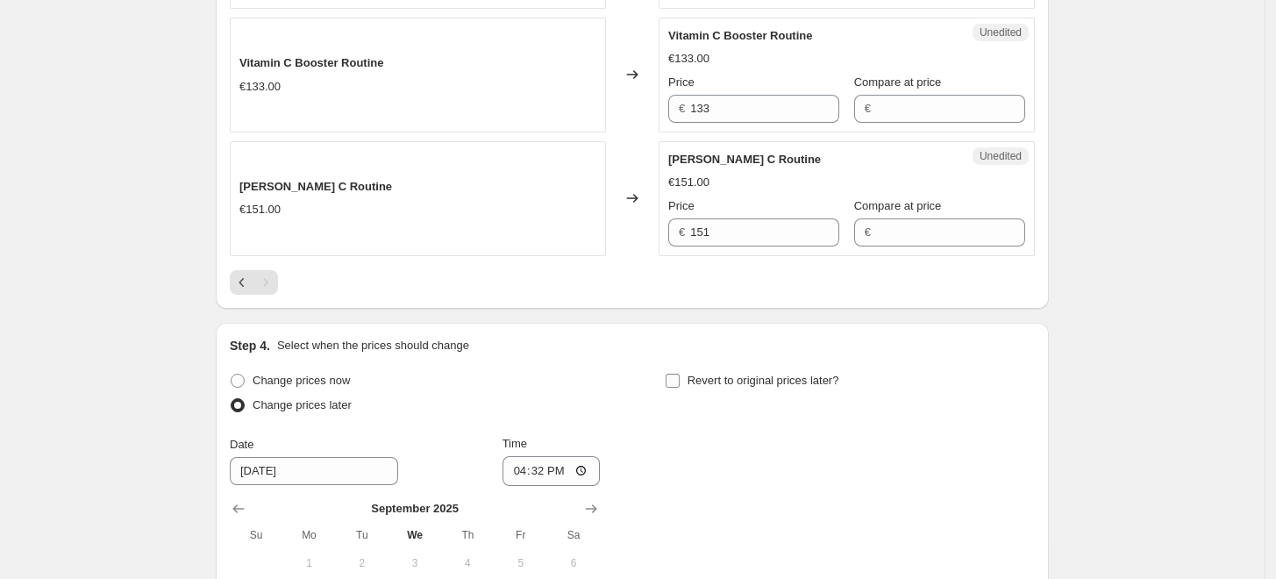
click at [676, 375] on input "Revert to original prices later?" at bounding box center [673, 381] width 14 height 14
checkbox input "true"
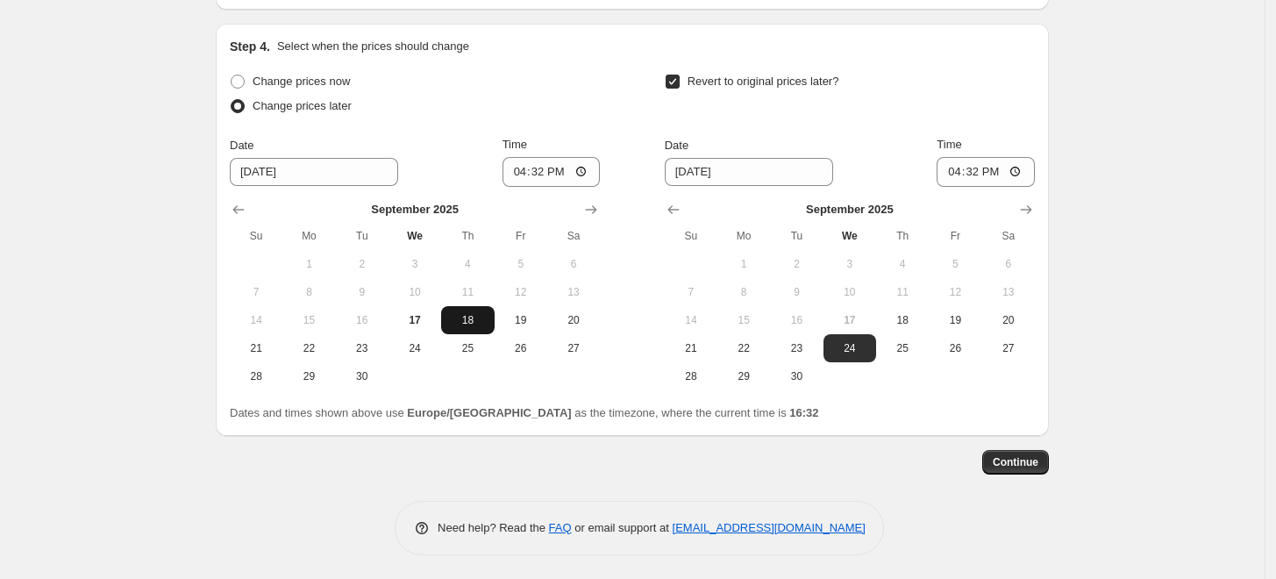
click at [484, 327] on button "18" at bounding box center [467, 320] width 53 height 28
click at [546, 167] on input "16:32" at bounding box center [552, 172] width 98 height 30
type input "00:01"
click at [1008, 313] on span "20" at bounding box center [1009, 320] width 39 height 14
type input "[DATE]"
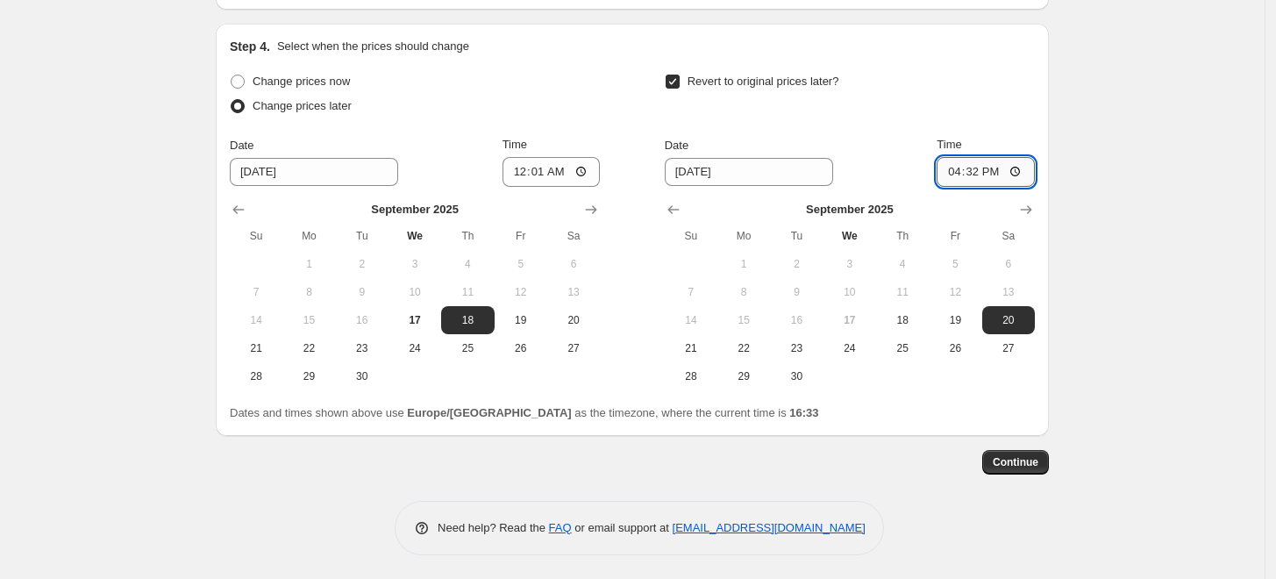
click at [986, 173] on input "16:32" at bounding box center [986, 172] width 98 height 30
type input "23:59"
click at [1016, 468] on button "Continue" at bounding box center [1016, 462] width 67 height 25
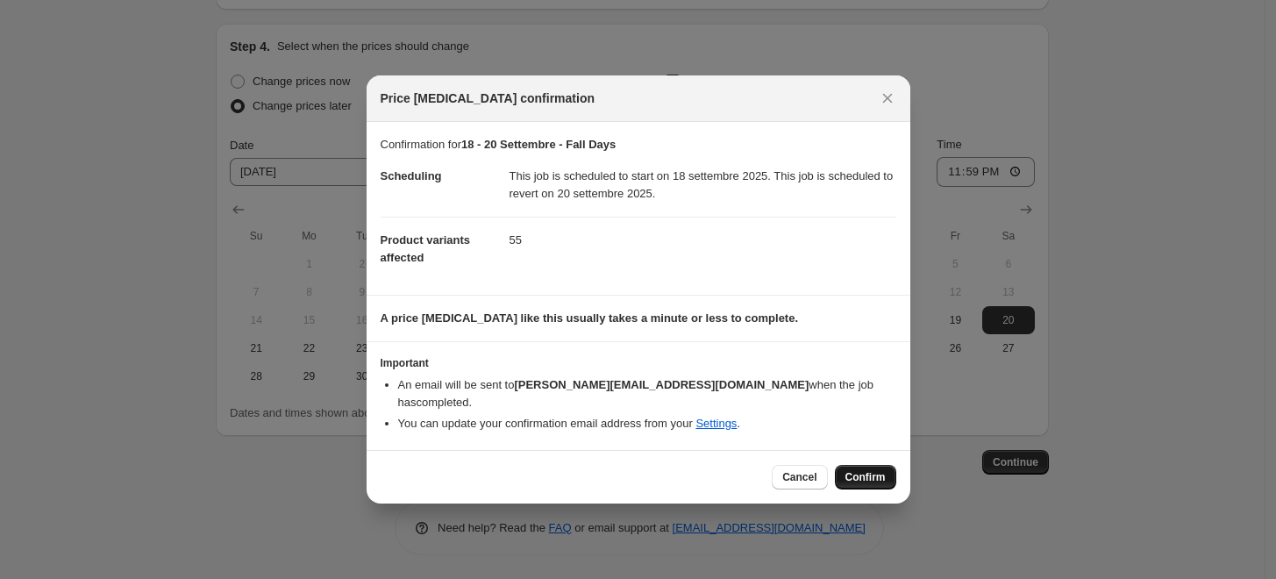
click at [845, 468] on button "Confirm" at bounding box center [865, 477] width 61 height 25
type input "18 - 20 Settembre - Fall Days"
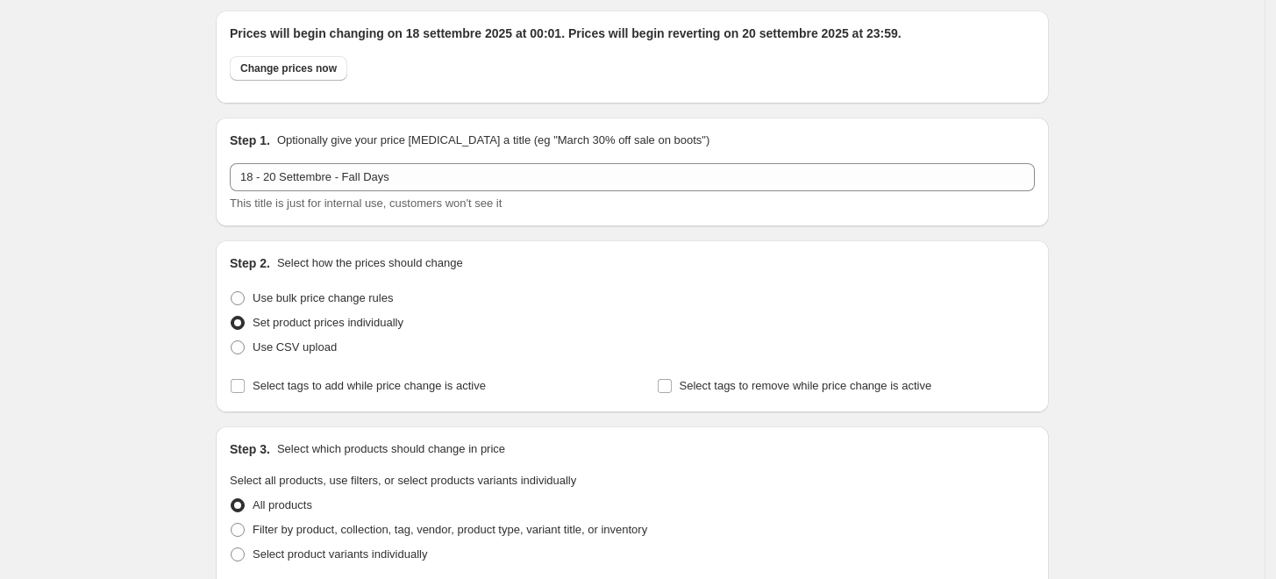
scroll to position [0, 0]
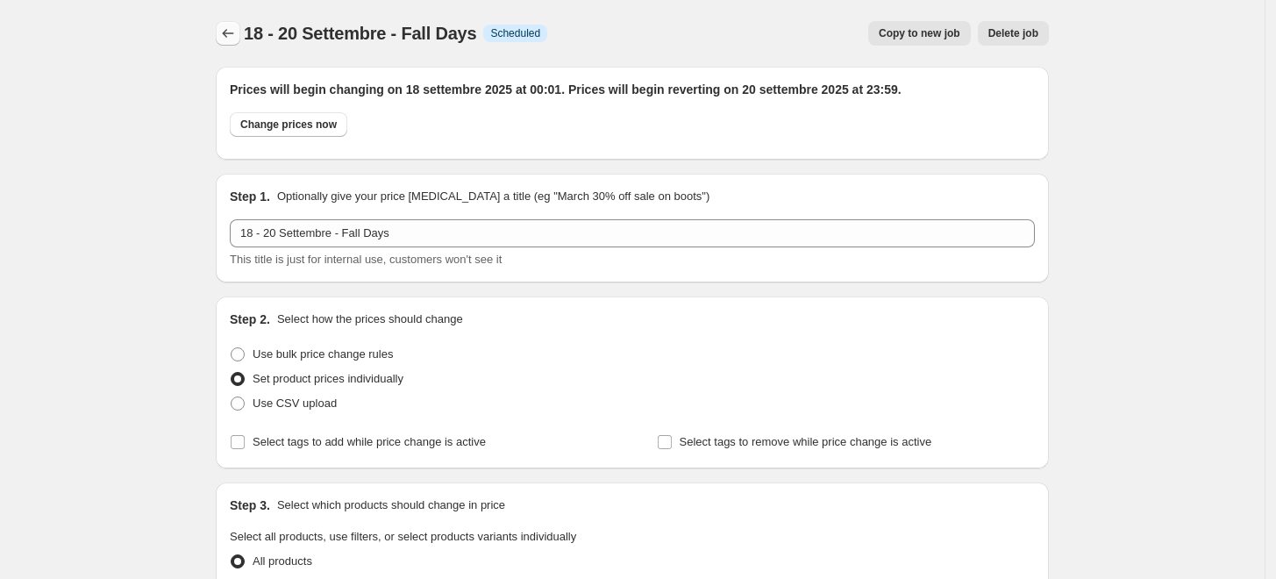
click at [237, 35] on icon "Price change jobs" at bounding box center [228, 34] width 18 height 18
